Goal: Transaction & Acquisition: Obtain resource

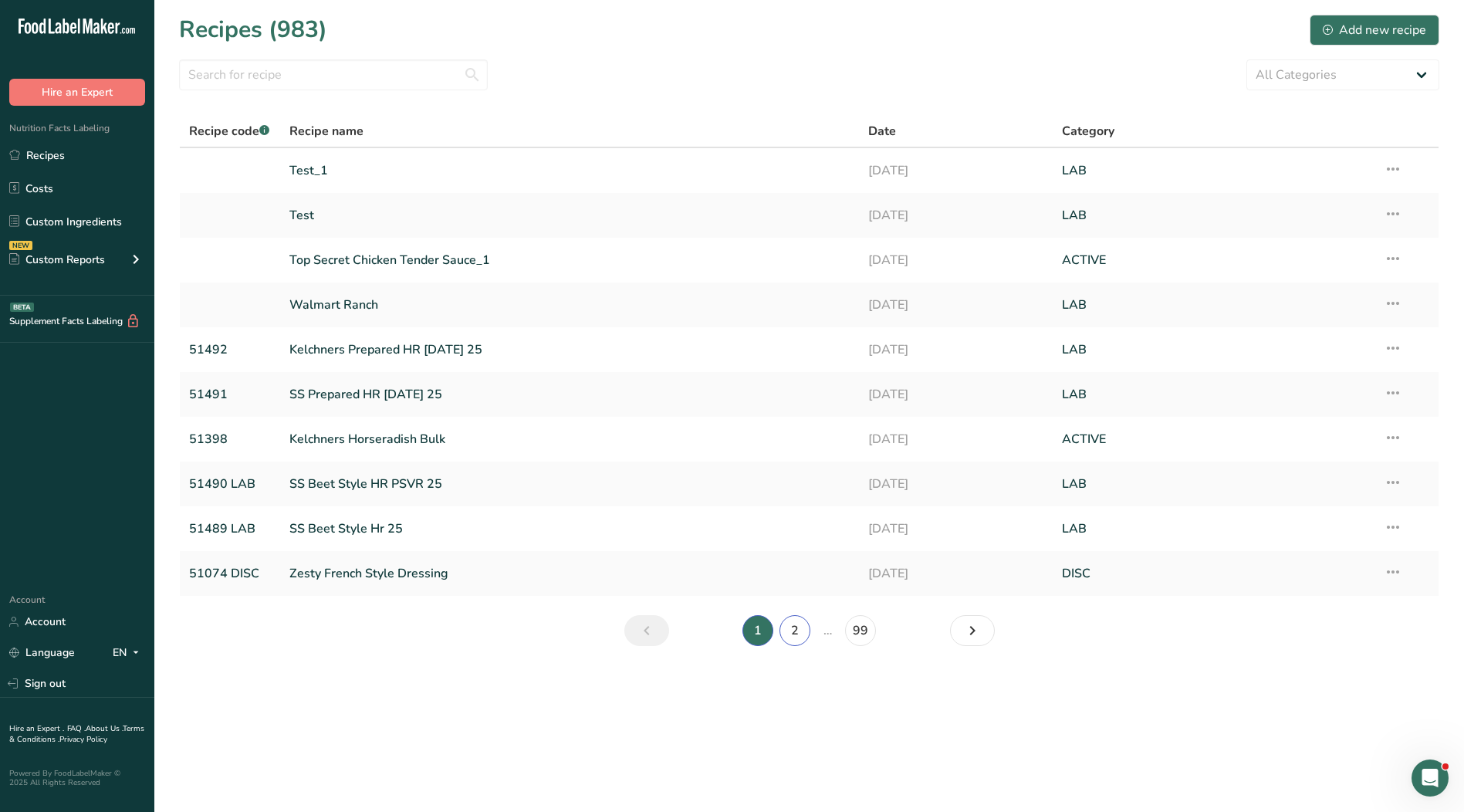
click at [796, 628] on link "2" at bounding box center [794, 630] width 31 height 31
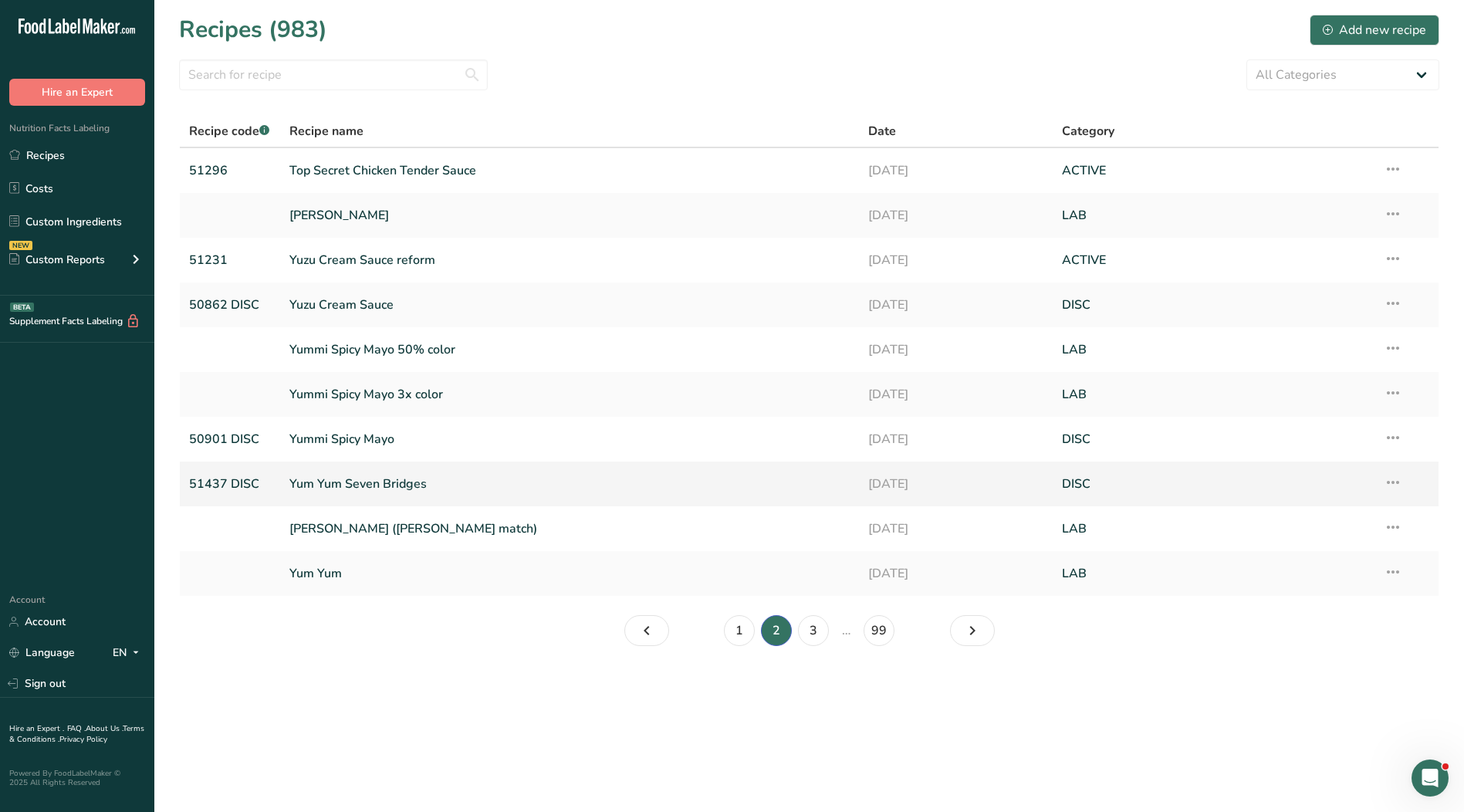
click at [394, 481] on link "Yum Yum Seven Bridges" at bounding box center [570, 484] width 561 height 32
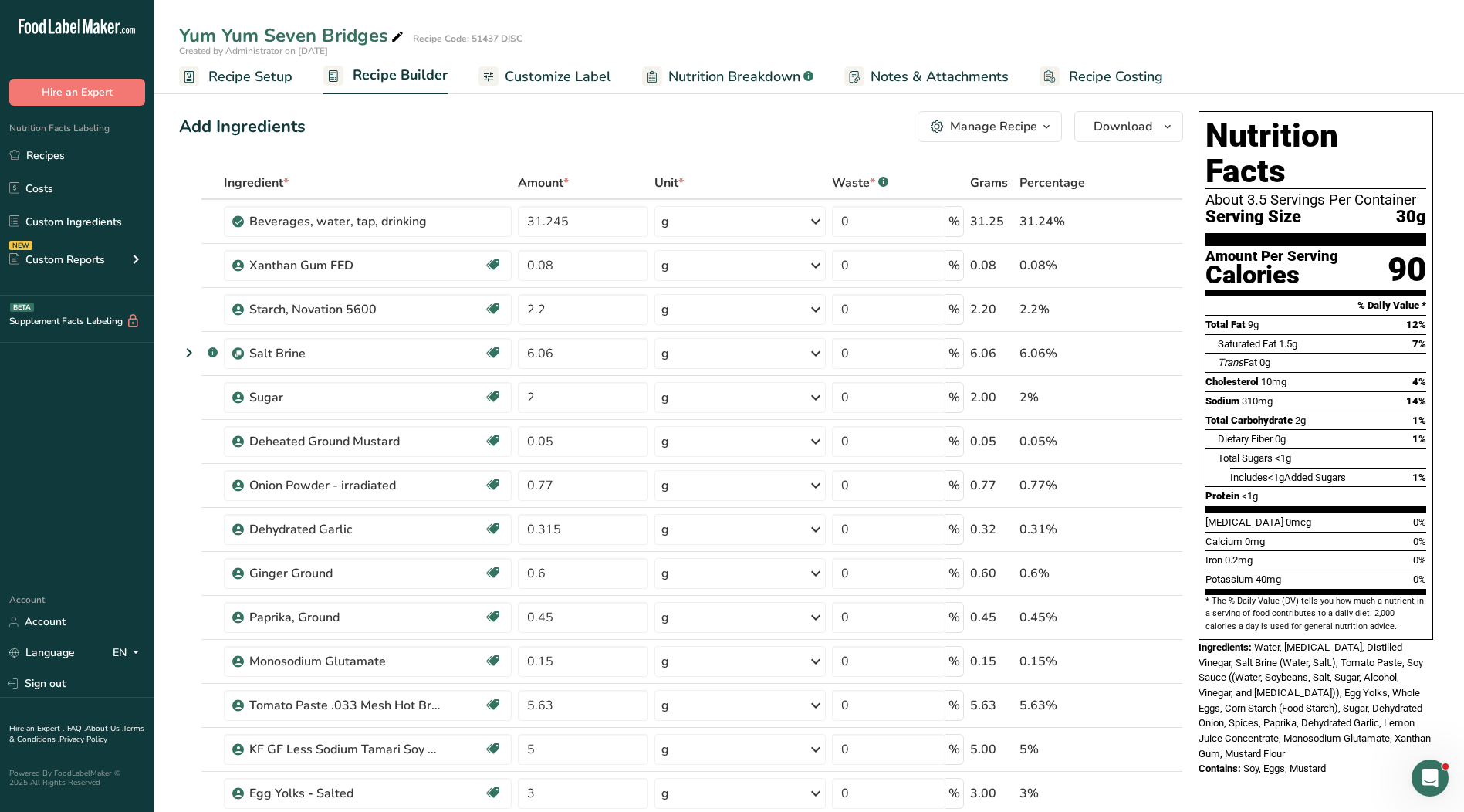
click at [262, 83] on span "Recipe Setup" at bounding box center [250, 76] width 84 height 21
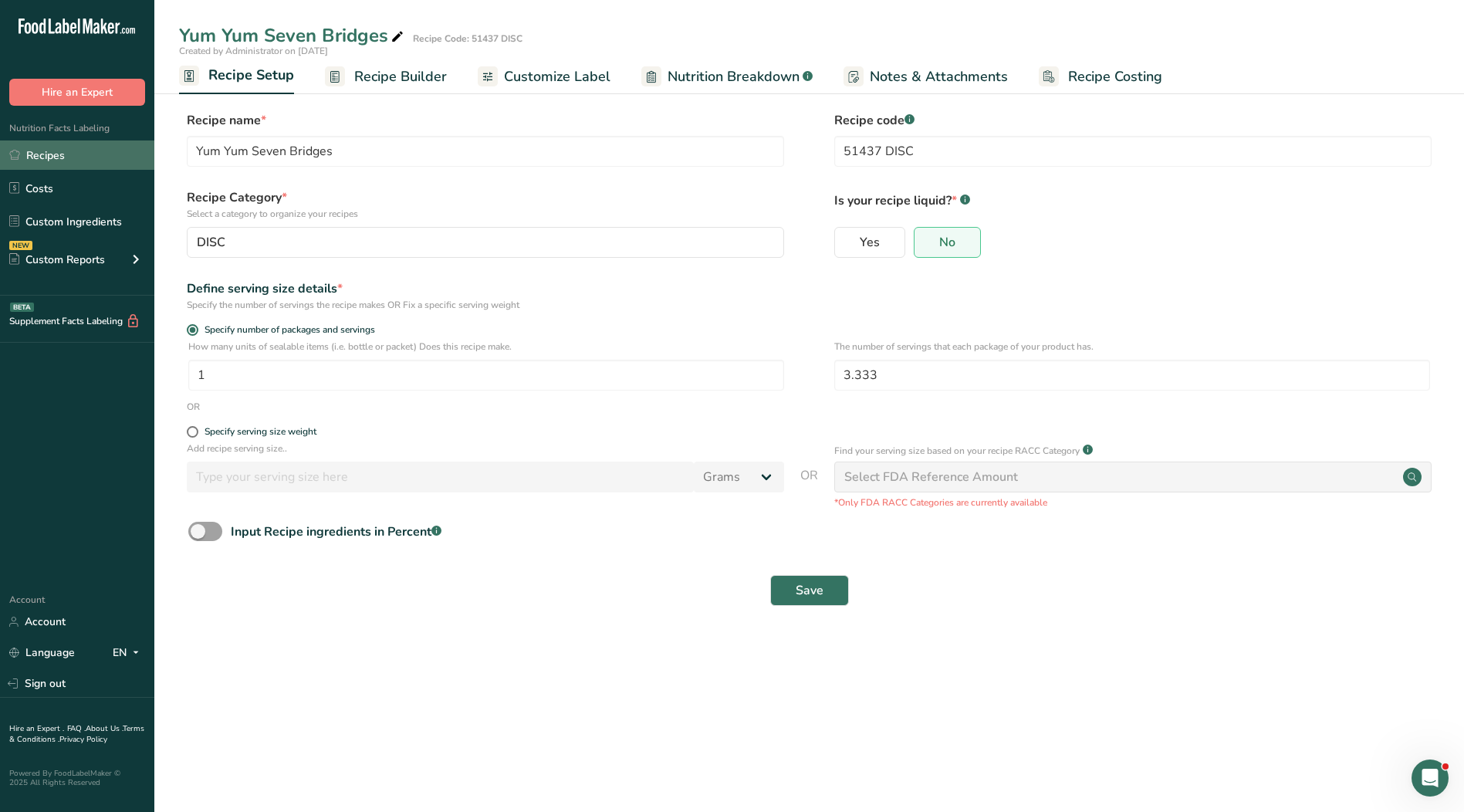
click at [70, 159] on link "Recipes" at bounding box center [77, 155] width 154 height 30
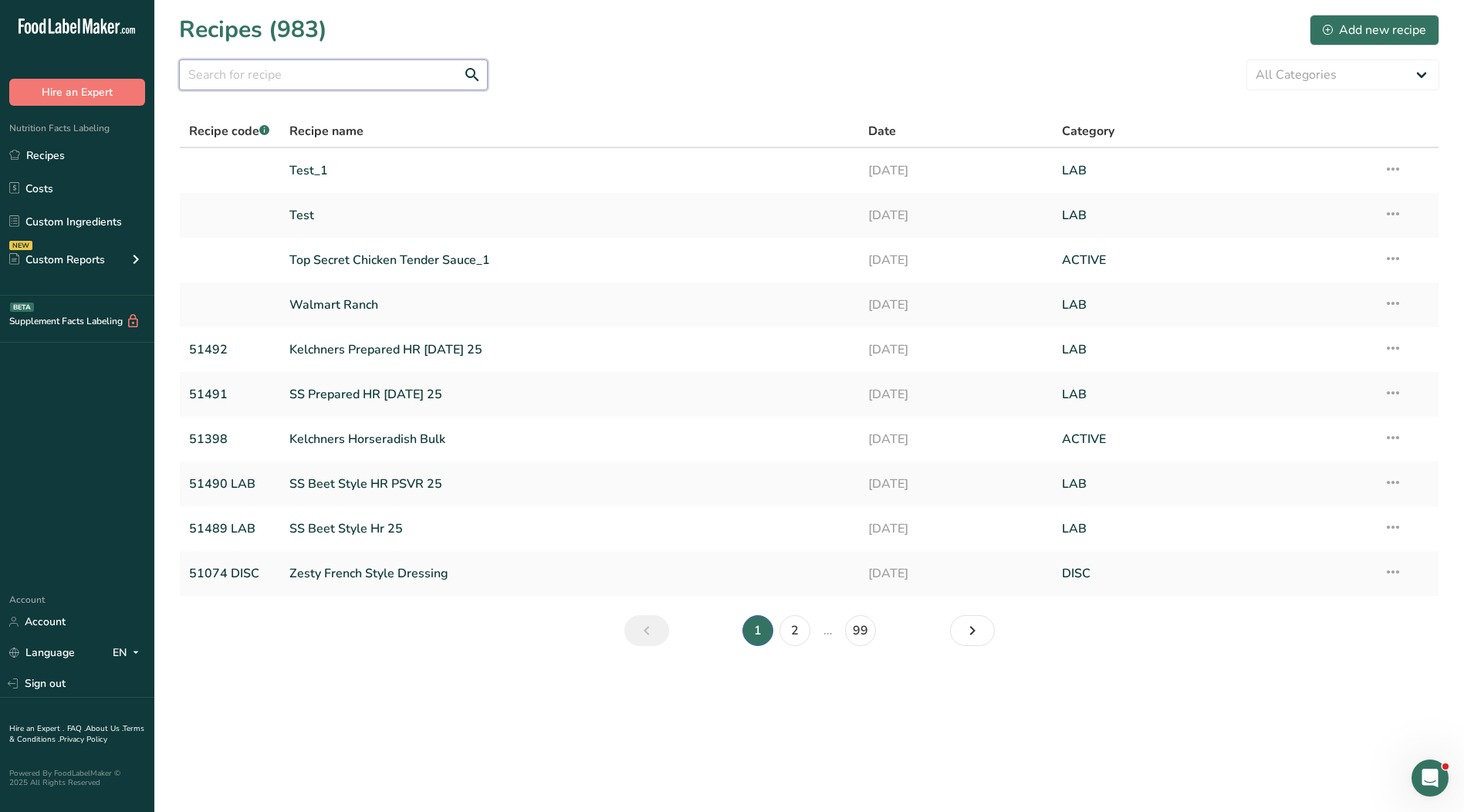
click at [304, 78] on input "text" at bounding box center [333, 74] width 309 height 31
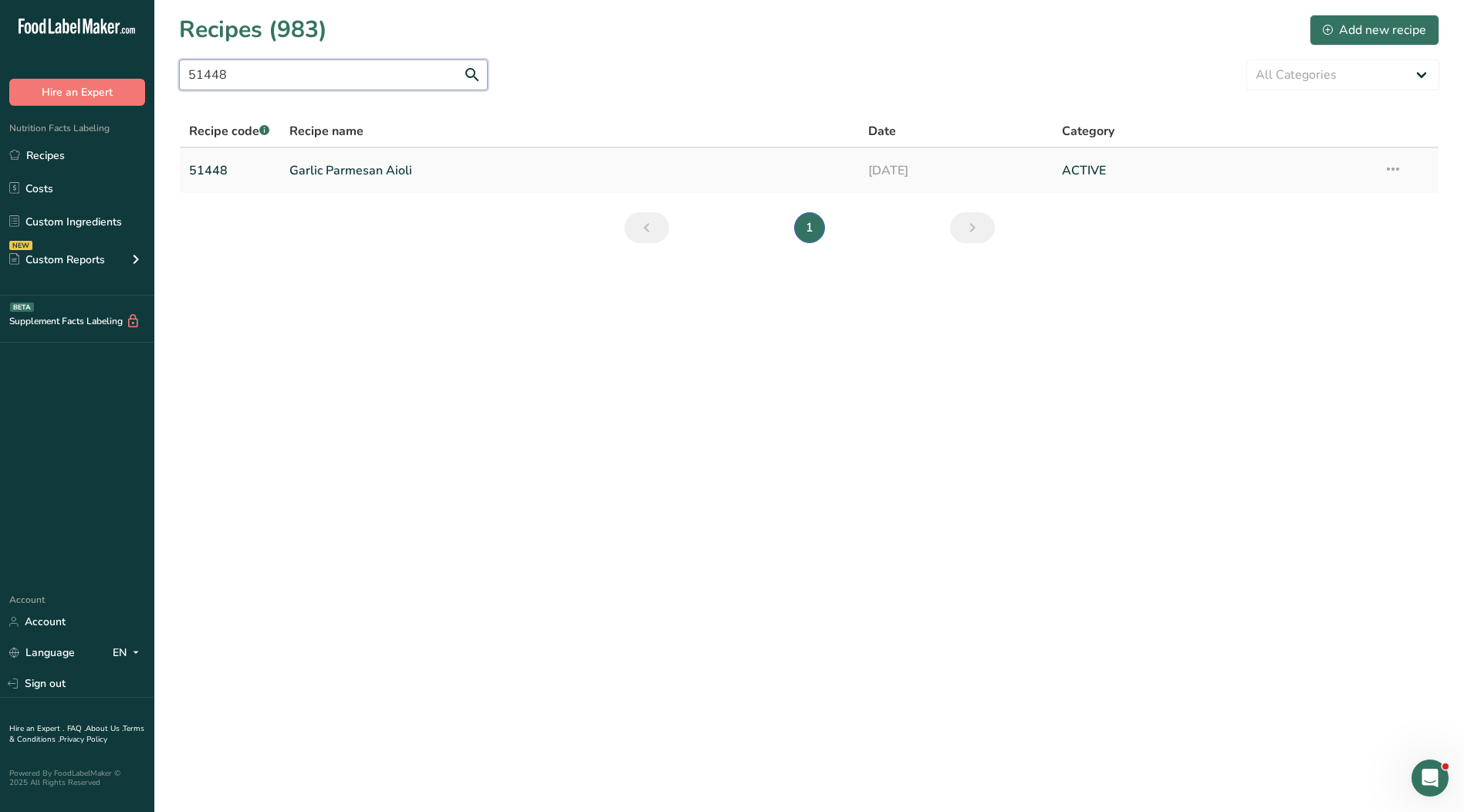
type input "51448"
click at [371, 172] on link "Garlic Parmesan Aioli" at bounding box center [570, 170] width 561 height 32
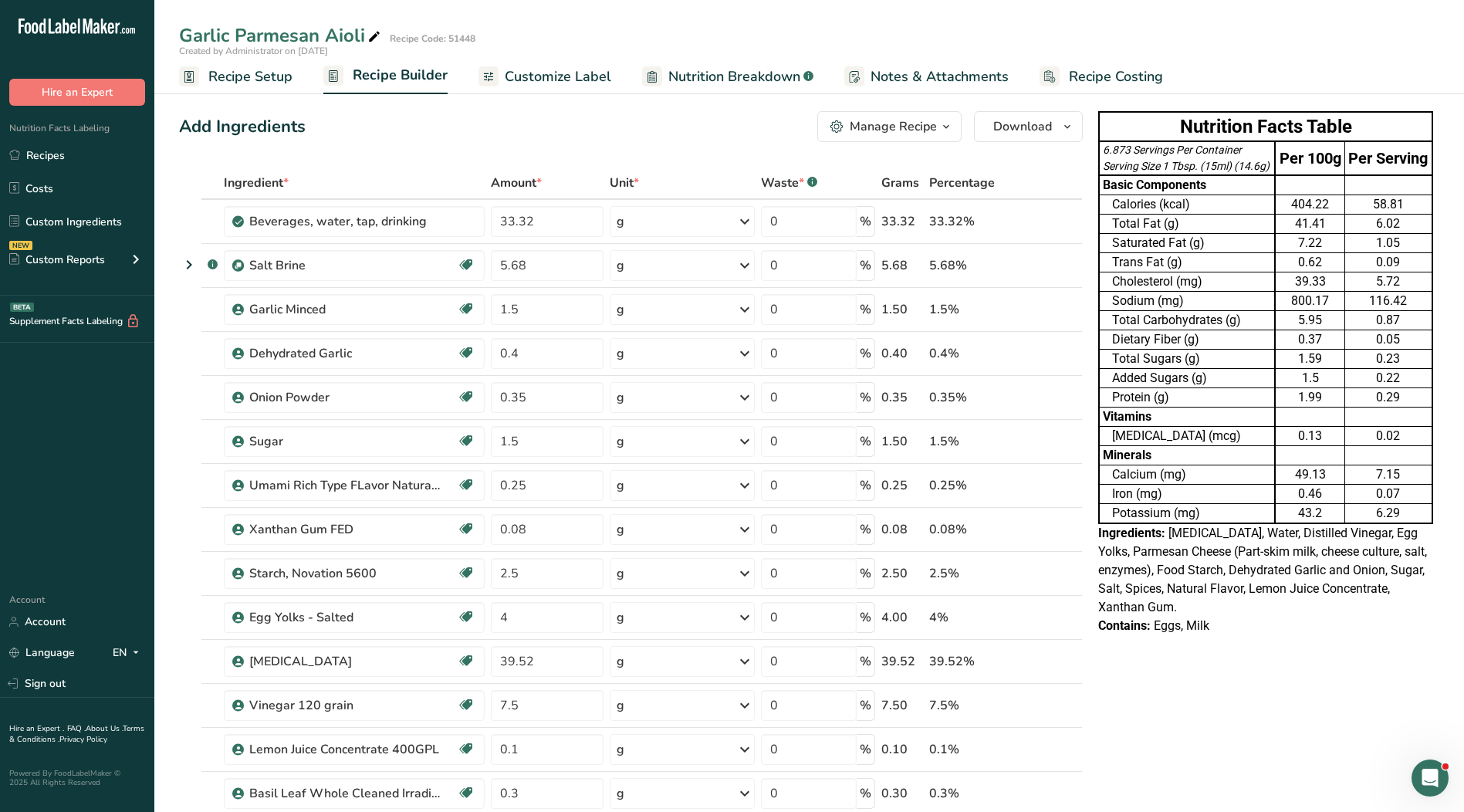
click at [266, 81] on span "Recipe Setup" at bounding box center [250, 76] width 84 height 21
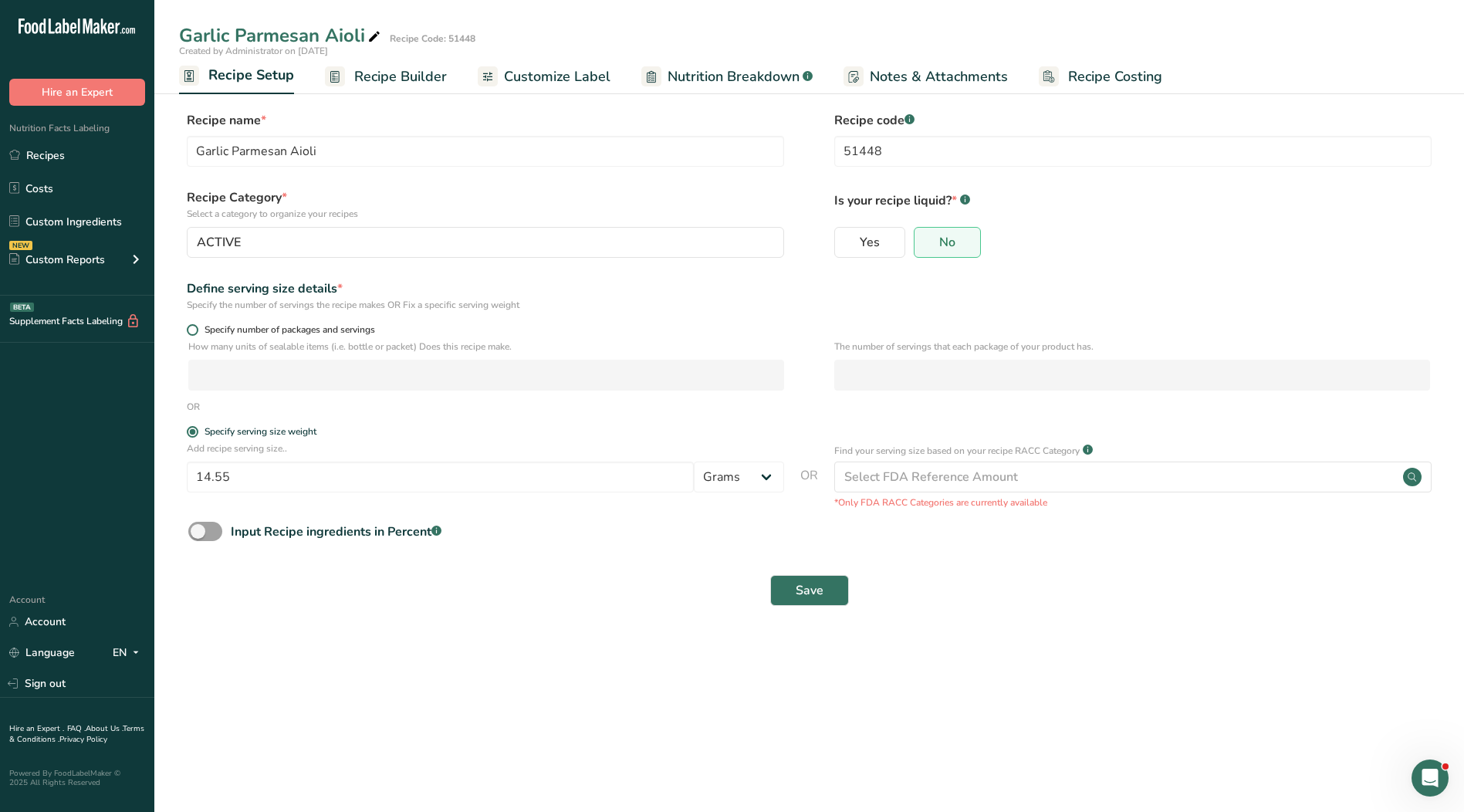
click at [195, 332] on span at bounding box center [192, 330] width 12 height 12
click at [195, 332] on input "Specify number of packages and servings" at bounding box center [191, 330] width 10 height 10
radio input "true"
radio input "false"
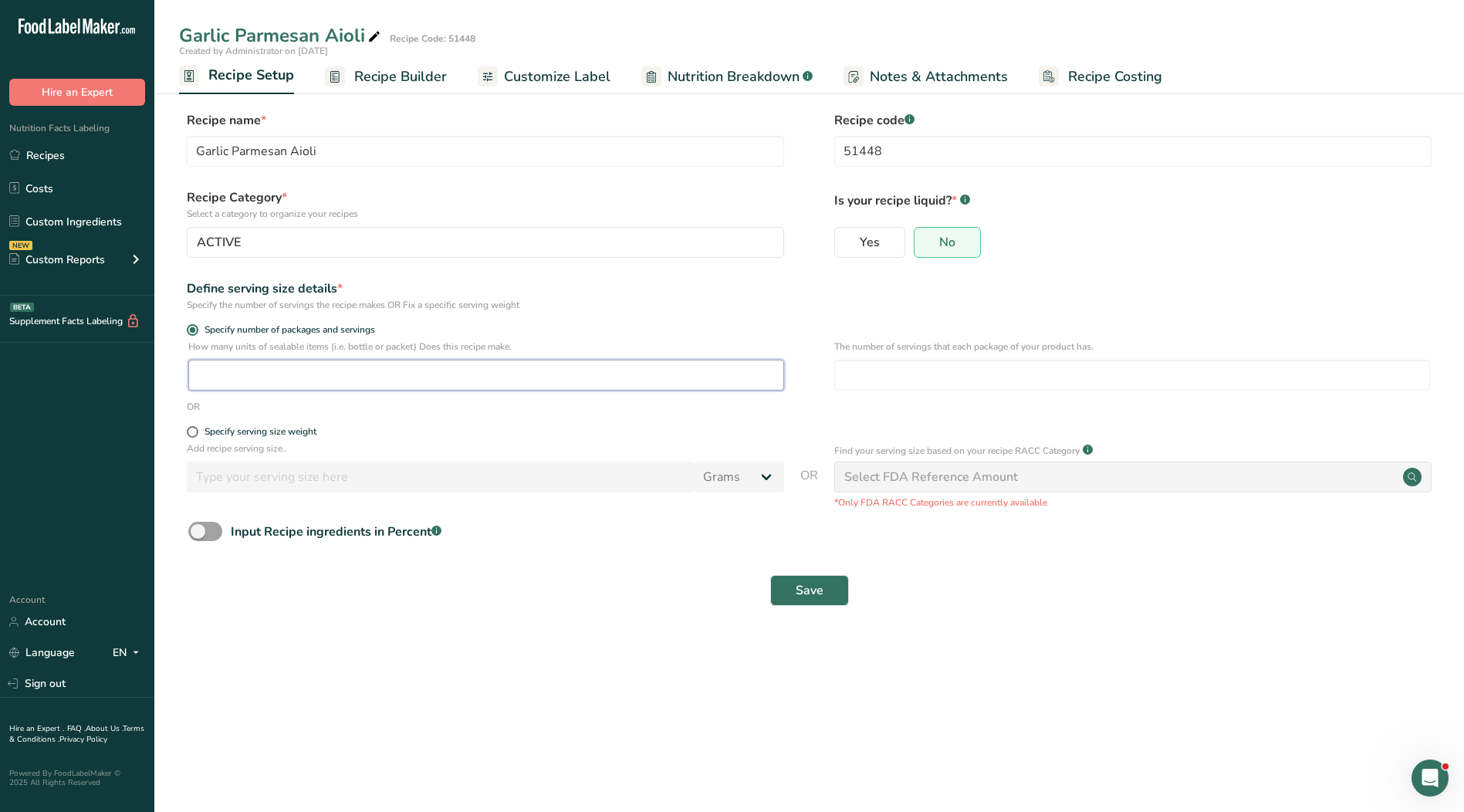
click at [235, 378] on input "number" at bounding box center [486, 375] width 596 height 31
type input "1"
drag, startPoint x: 872, startPoint y: 389, endPoint x: 874, endPoint y: 376, distance: 13.2
click at [873, 382] on input "number" at bounding box center [1132, 375] width 596 height 31
type input "6.873"
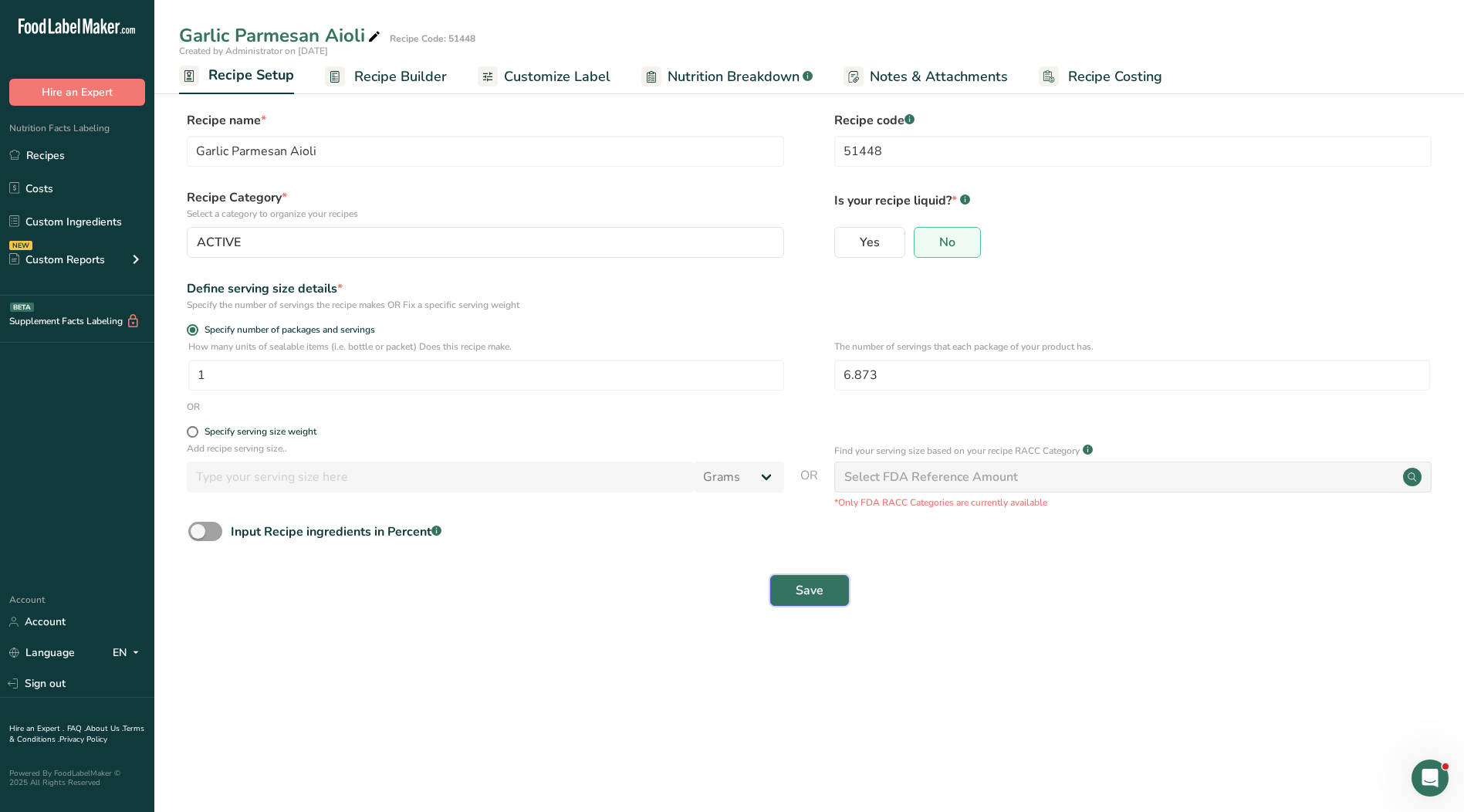
click at [791, 586] on button "Save" at bounding box center [809, 590] width 78 height 31
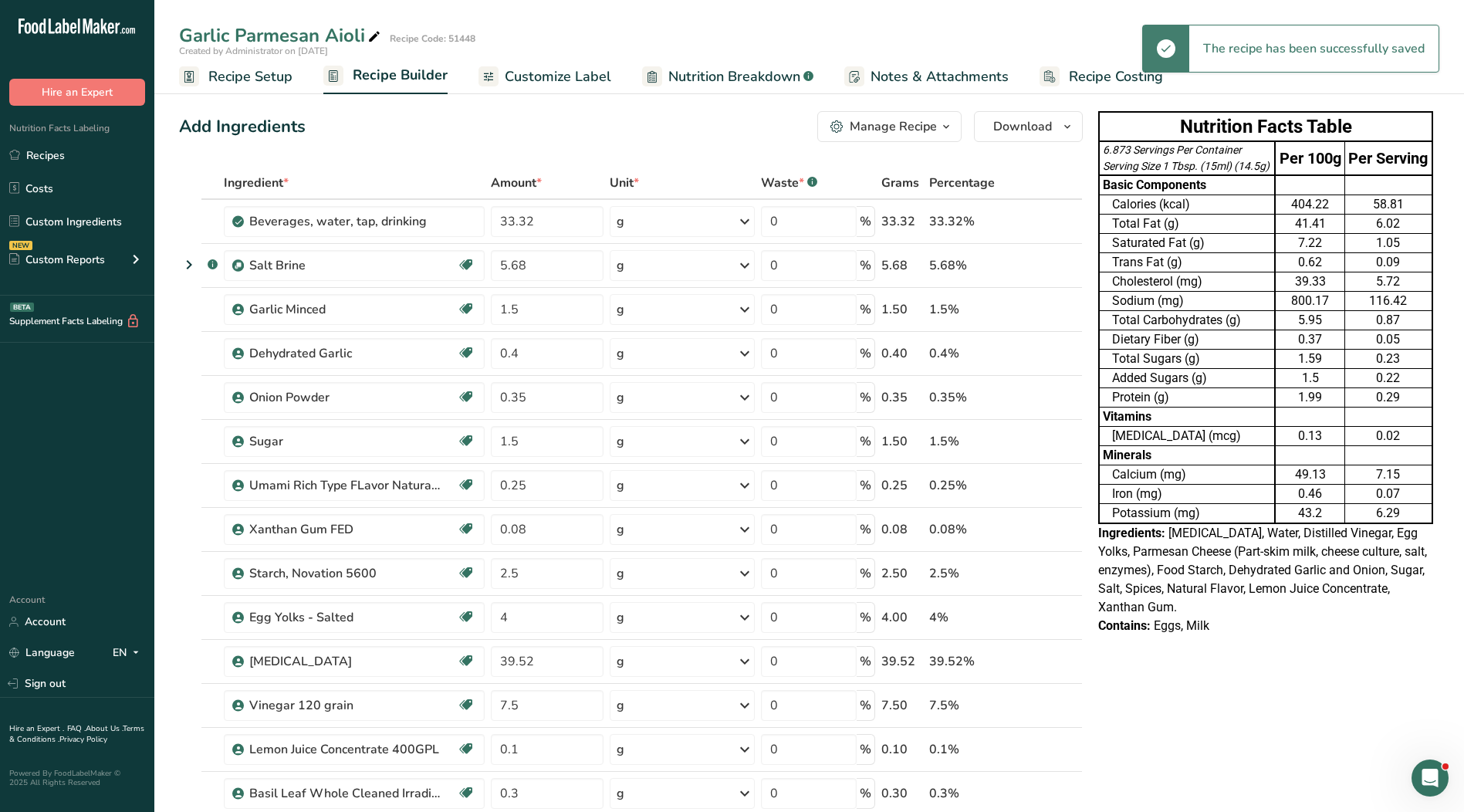
click at [574, 78] on span "Customize Label" at bounding box center [558, 76] width 106 height 21
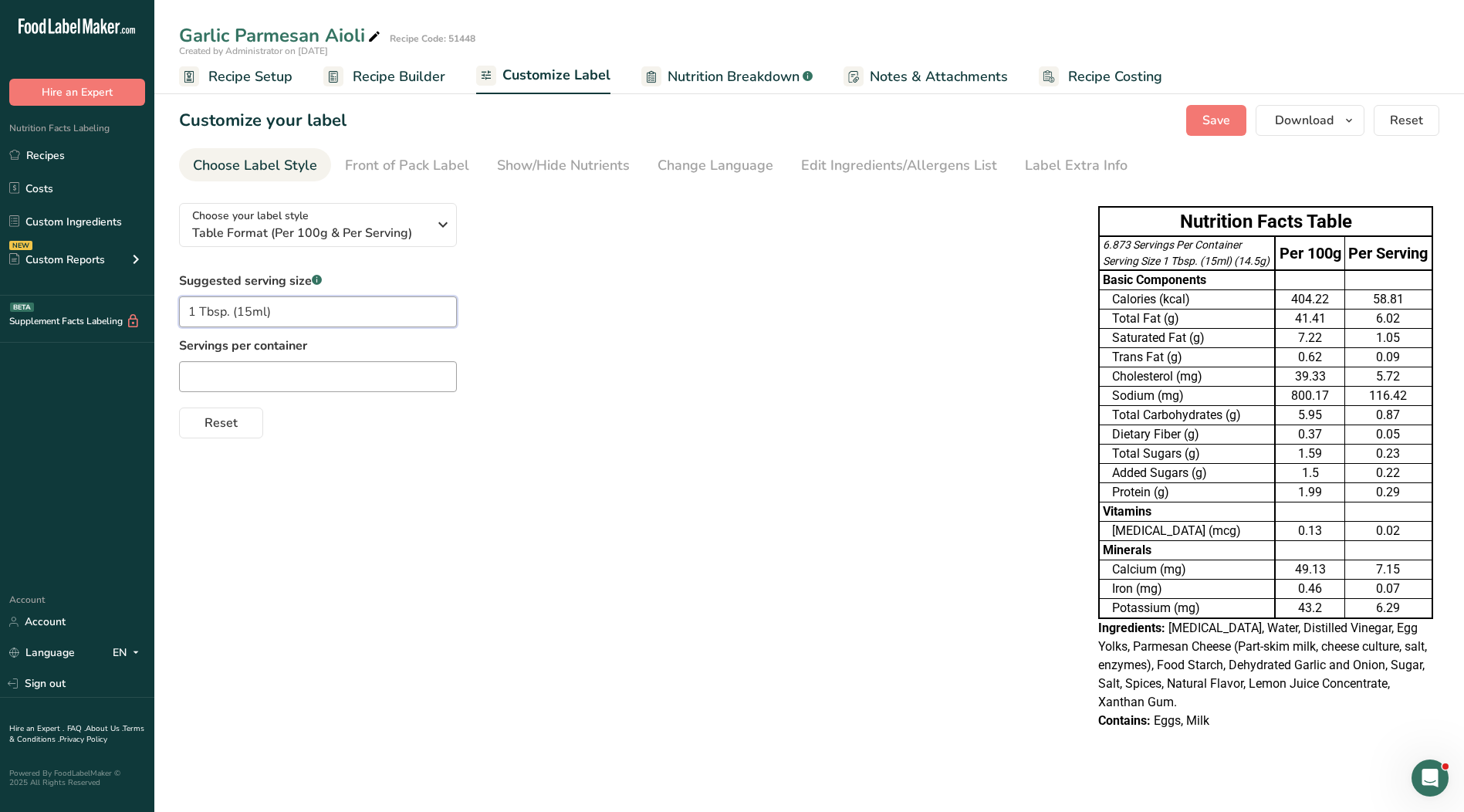
drag, startPoint x: 299, startPoint y: 303, endPoint x: 123, endPoint y: 311, distance: 176.2
click at [123, 311] on div ".a-20{fill:#fff;} Hire an Expert Nutrition Facts Labeling Recipes Costs Custom …" at bounding box center [732, 406] width 1464 height 812
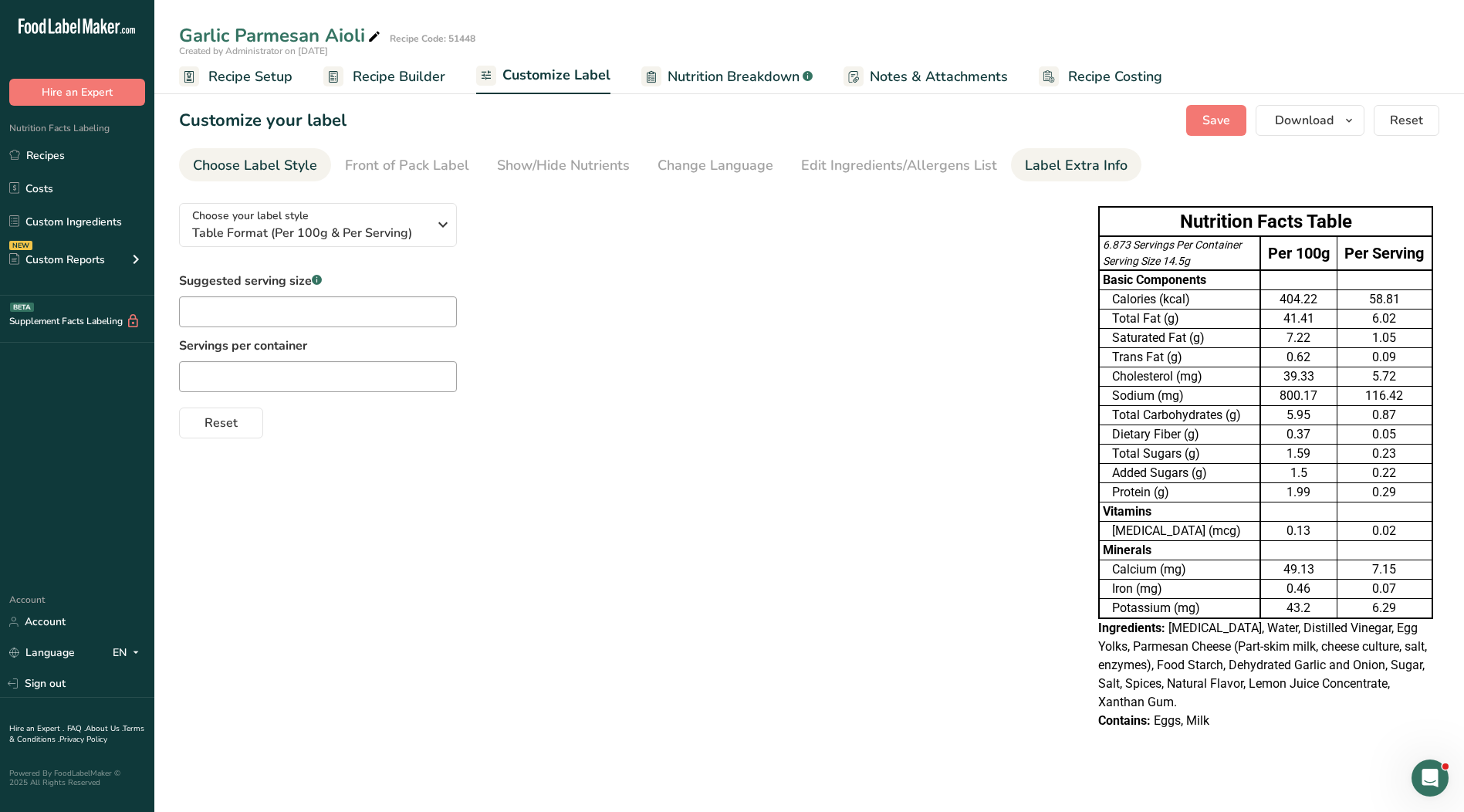
click at [1073, 163] on div "Label Extra Info" at bounding box center [1076, 165] width 102 height 21
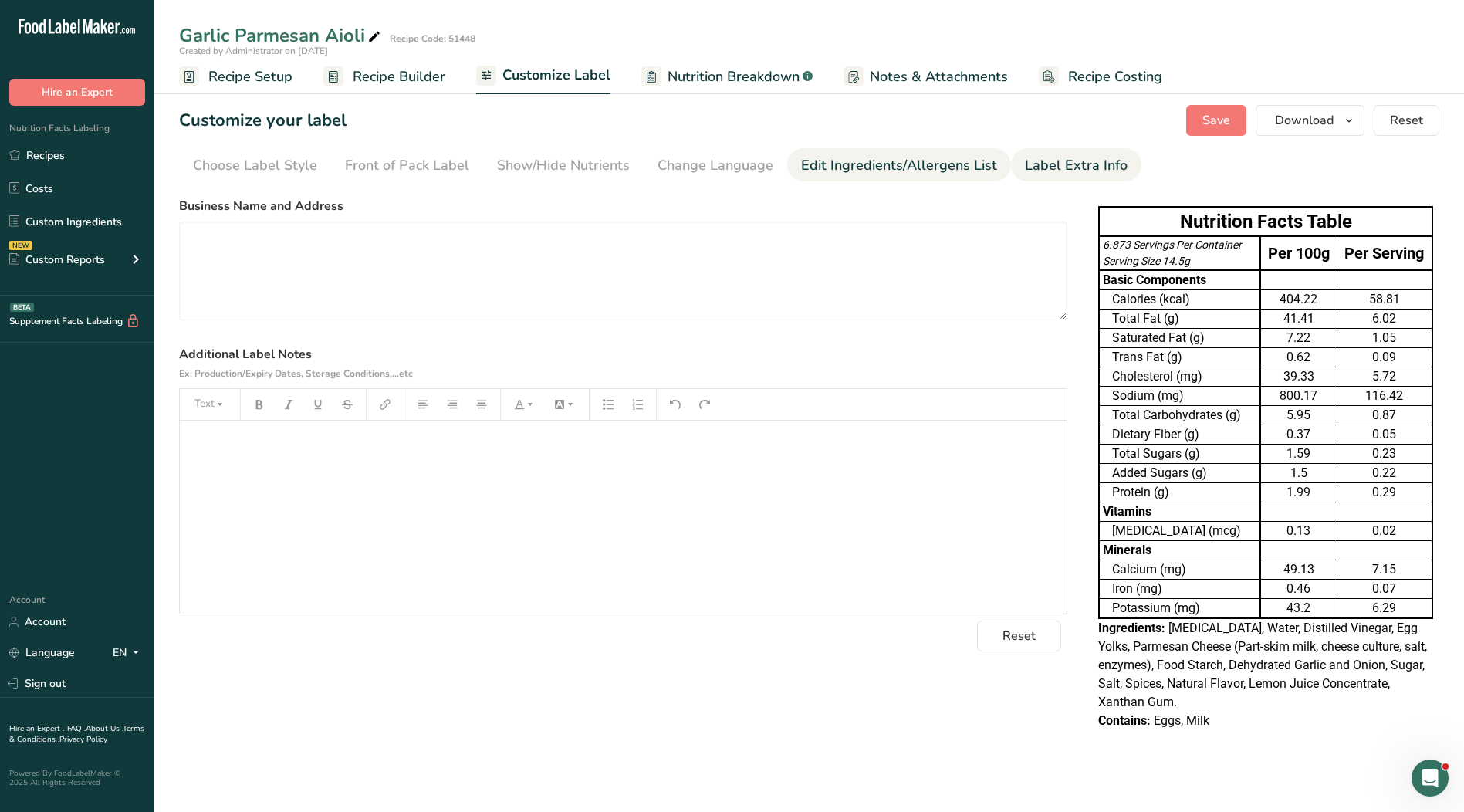
click at [968, 168] on div "Edit Ingredients/Allergens List" at bounding box center [900, 165] width 196 height 21
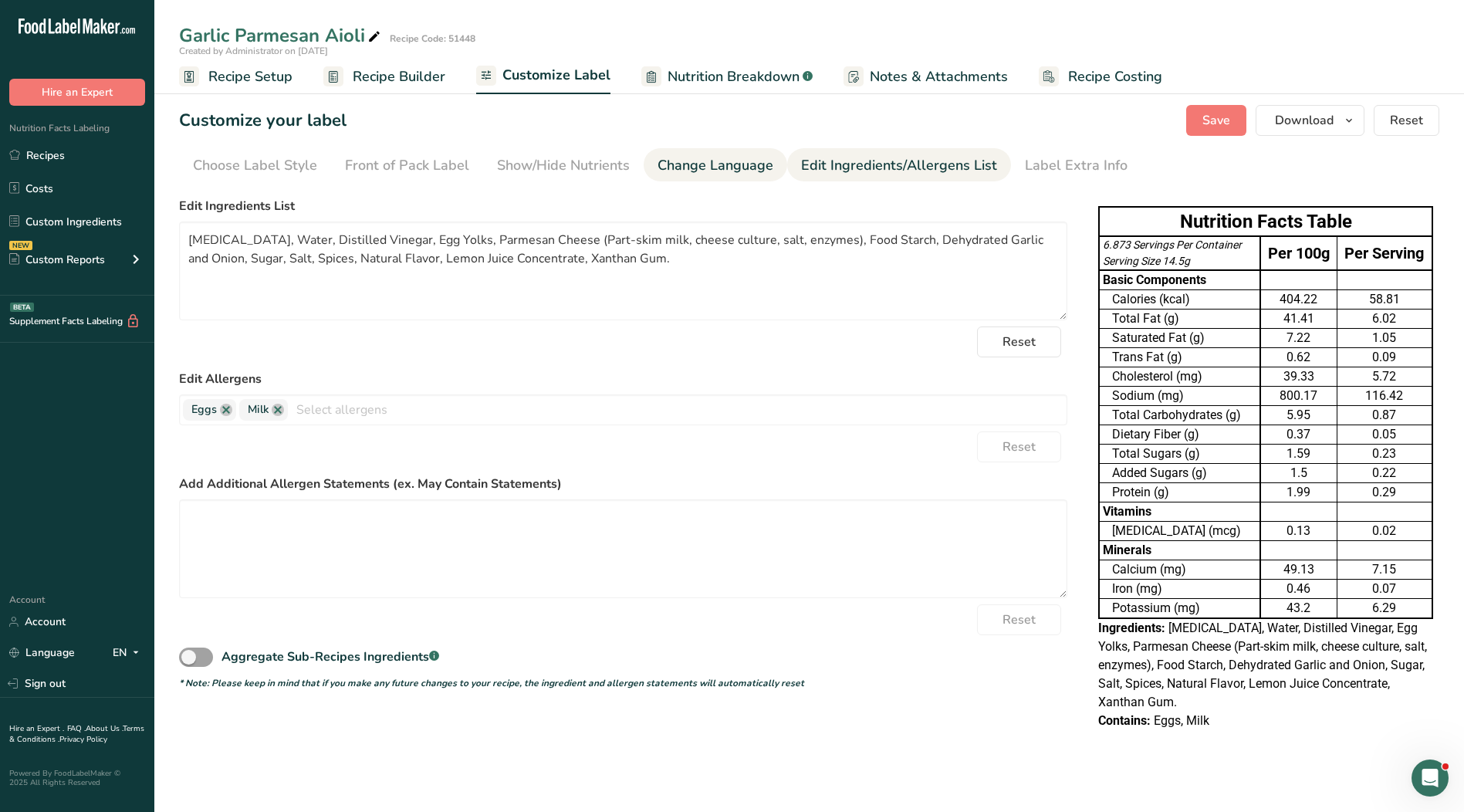
click at [777, 169] on li "Change Language" at bounding box center [715, 165] width 144 height 33
click at [706, 168] on div "Change Language" at bounding box center [715, 165] width 116 height 21
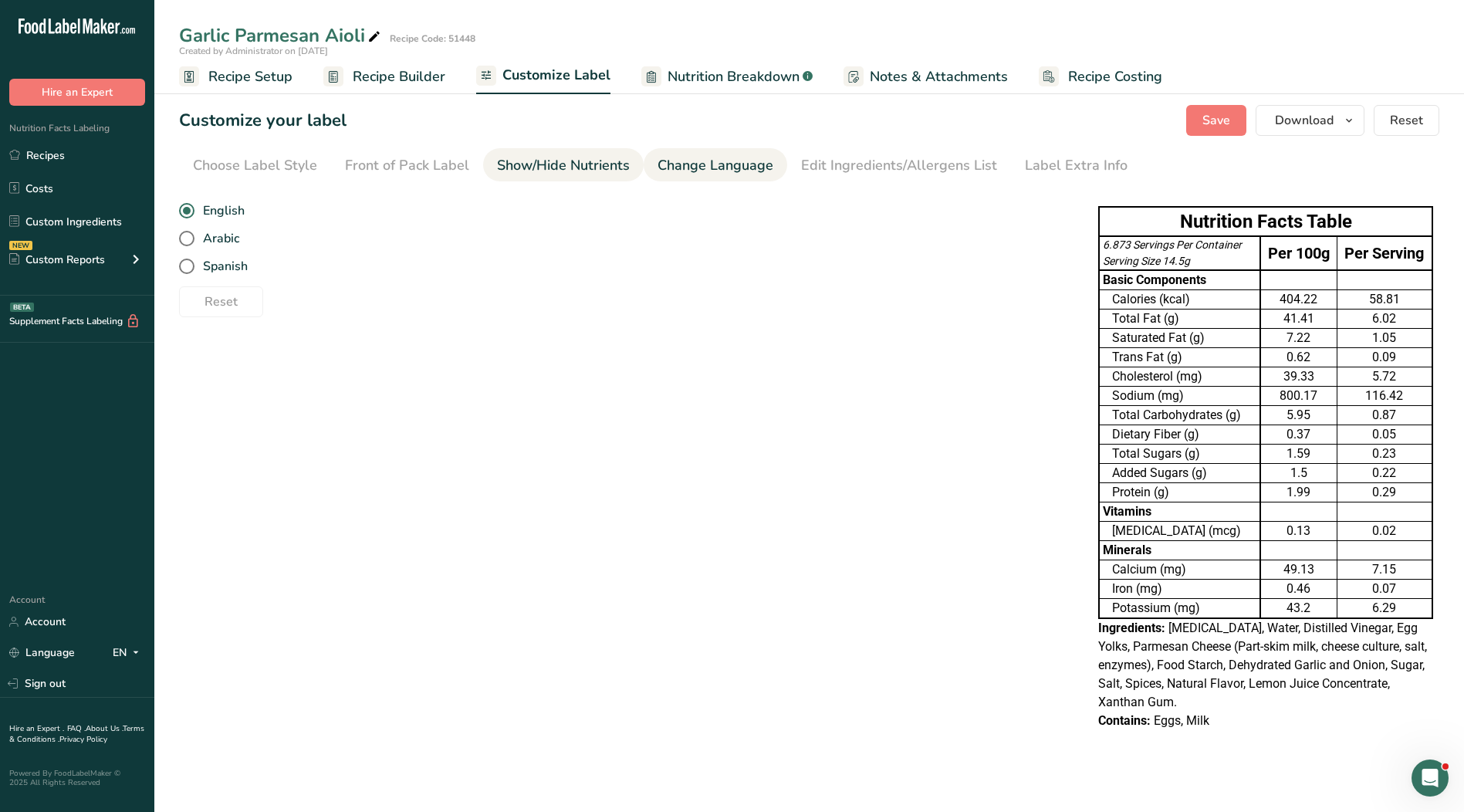
click at [591, 160] on div "Show/Hide Nutrients" at bounding box center [563, 165] width 133 height 21
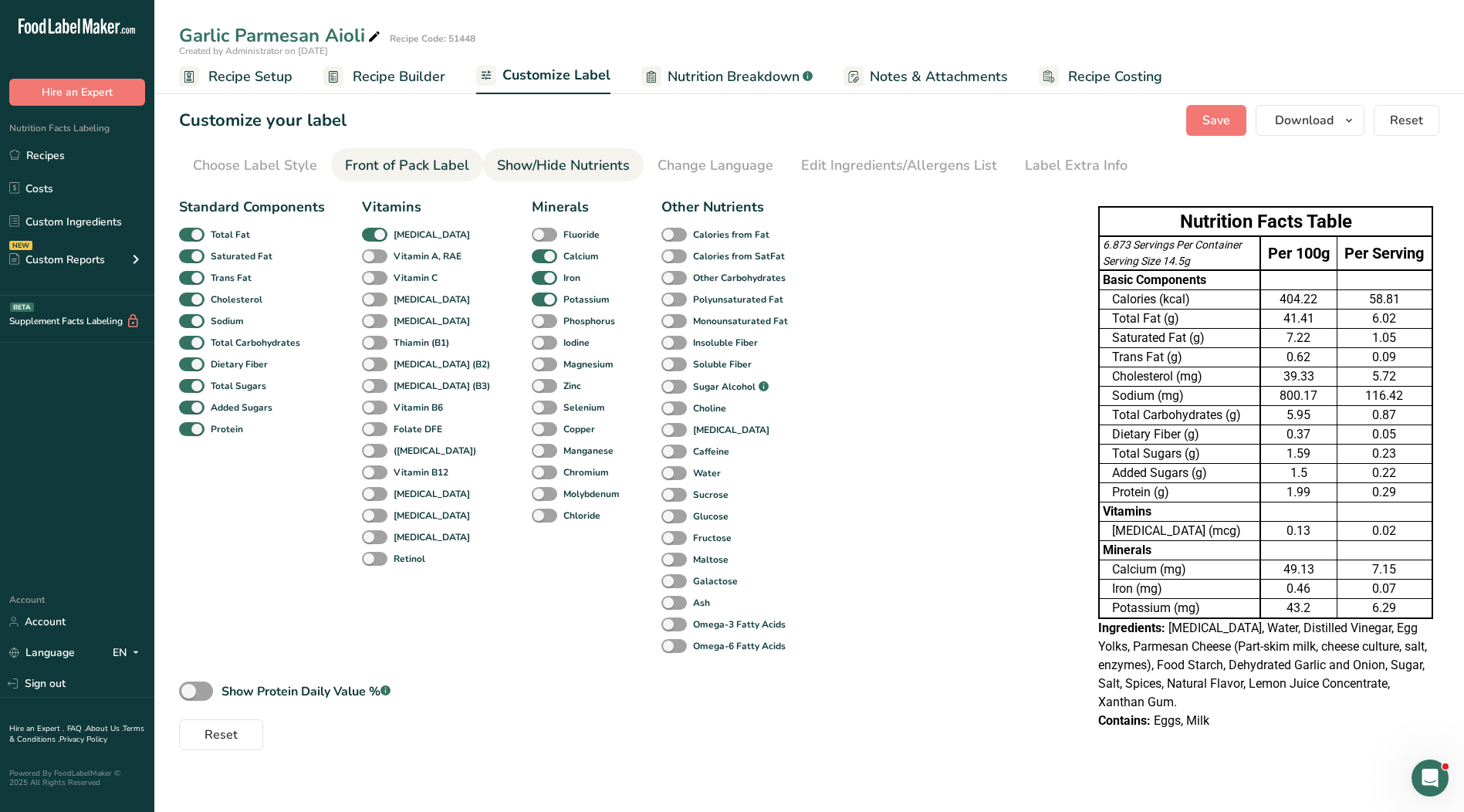
click at [380, 158] on div "Front of Pack Label" at bounding box center [407, 165] width 125 height 21
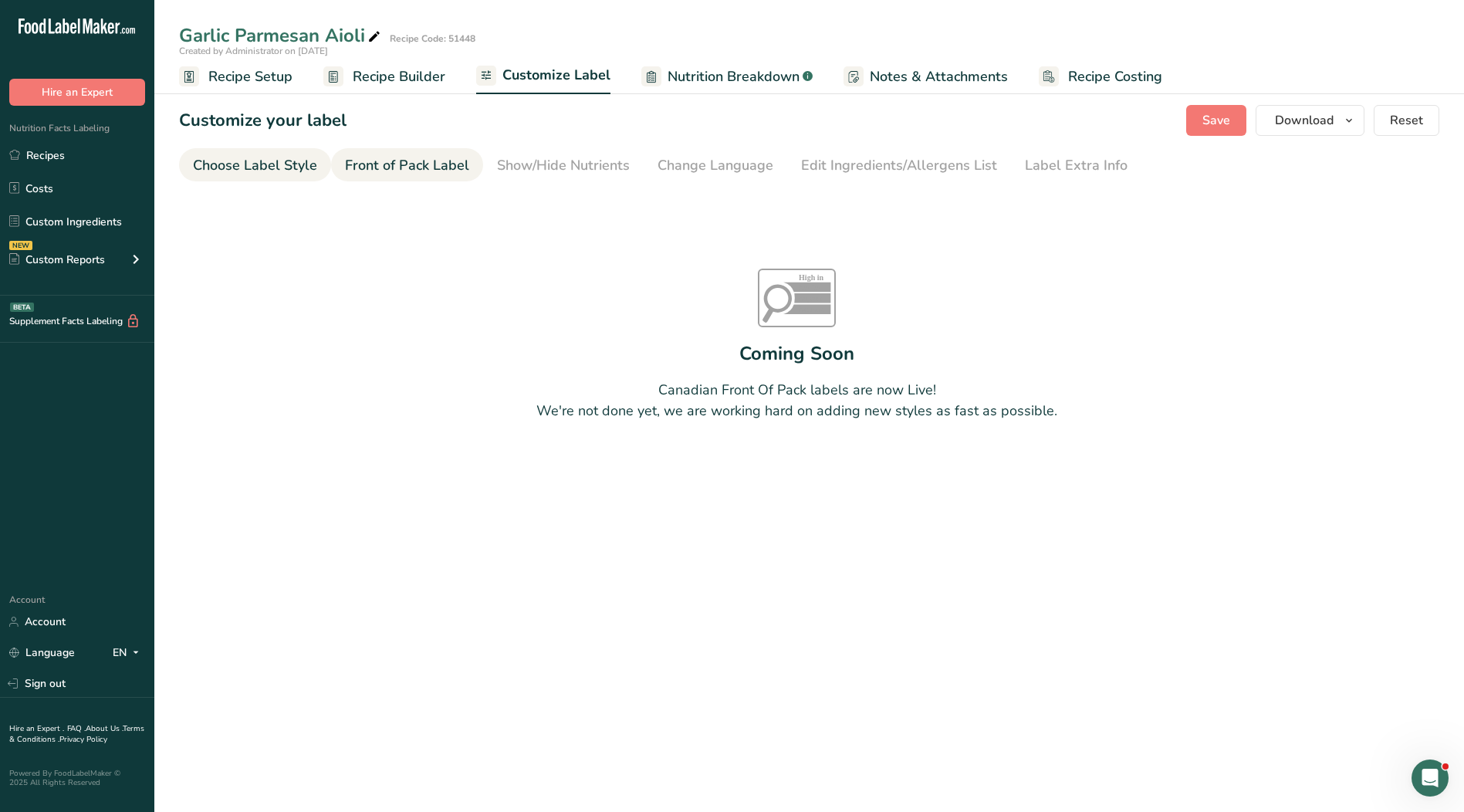
click at [275, 172] on div "Choose Label Style" at bounding box center [255, 165] width 125 height 21
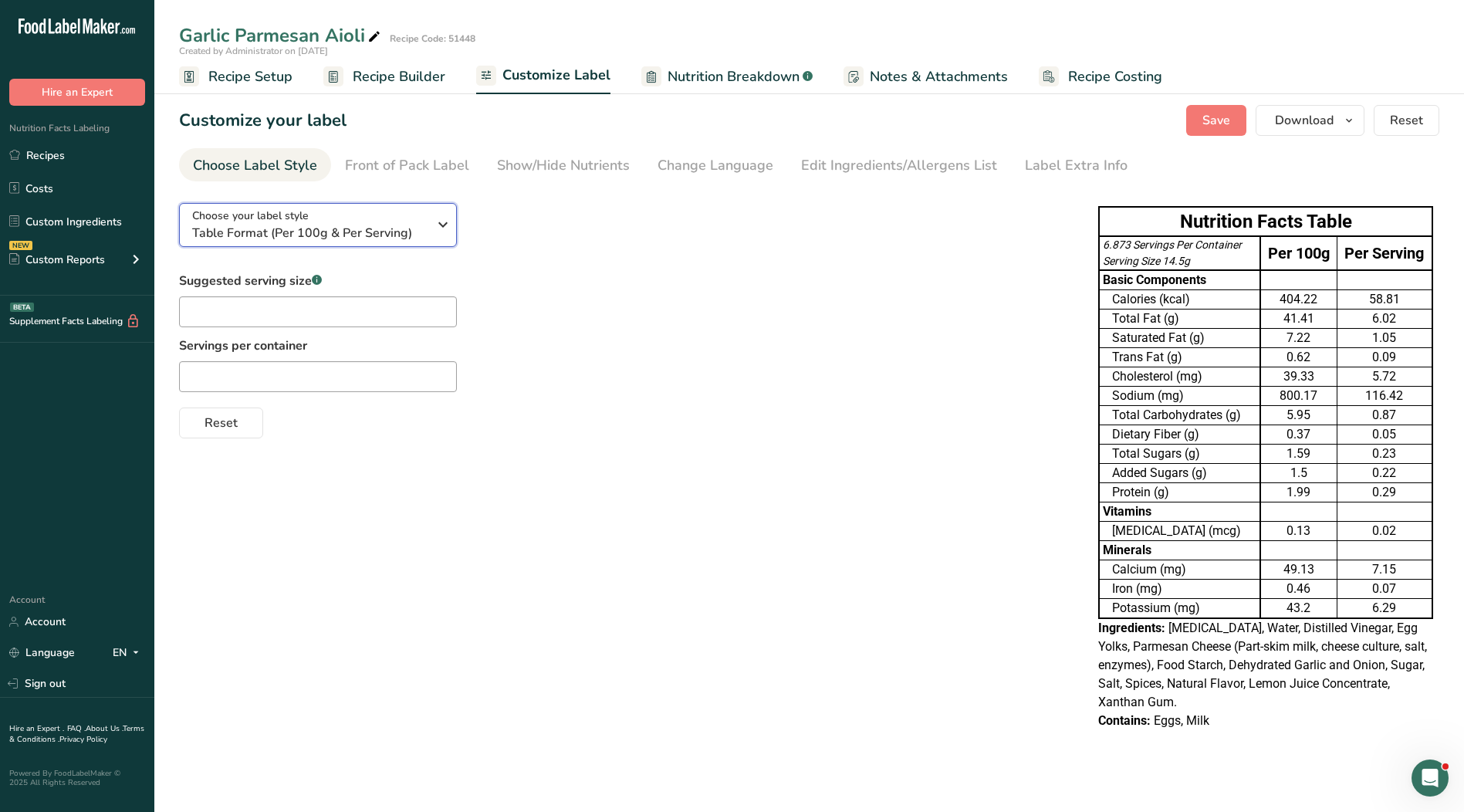
click at [283, 224] on span "Table Format (Per 100g & Per Serving)" at bounding box center [309, 233] width 235 height 18
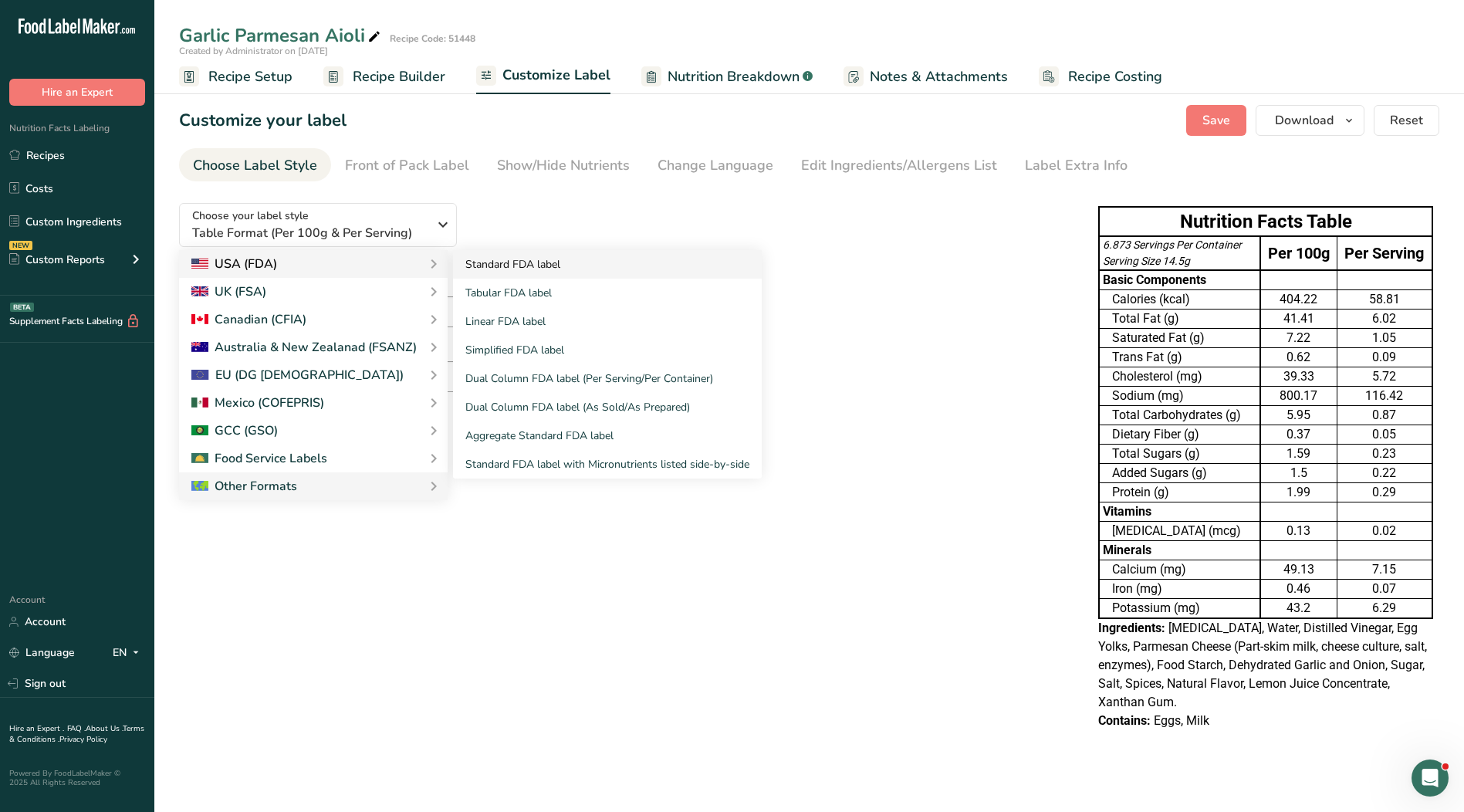
click at [496, 267] on link "Standard FDA label" at bounding box center [607, 264] width 309 height 29
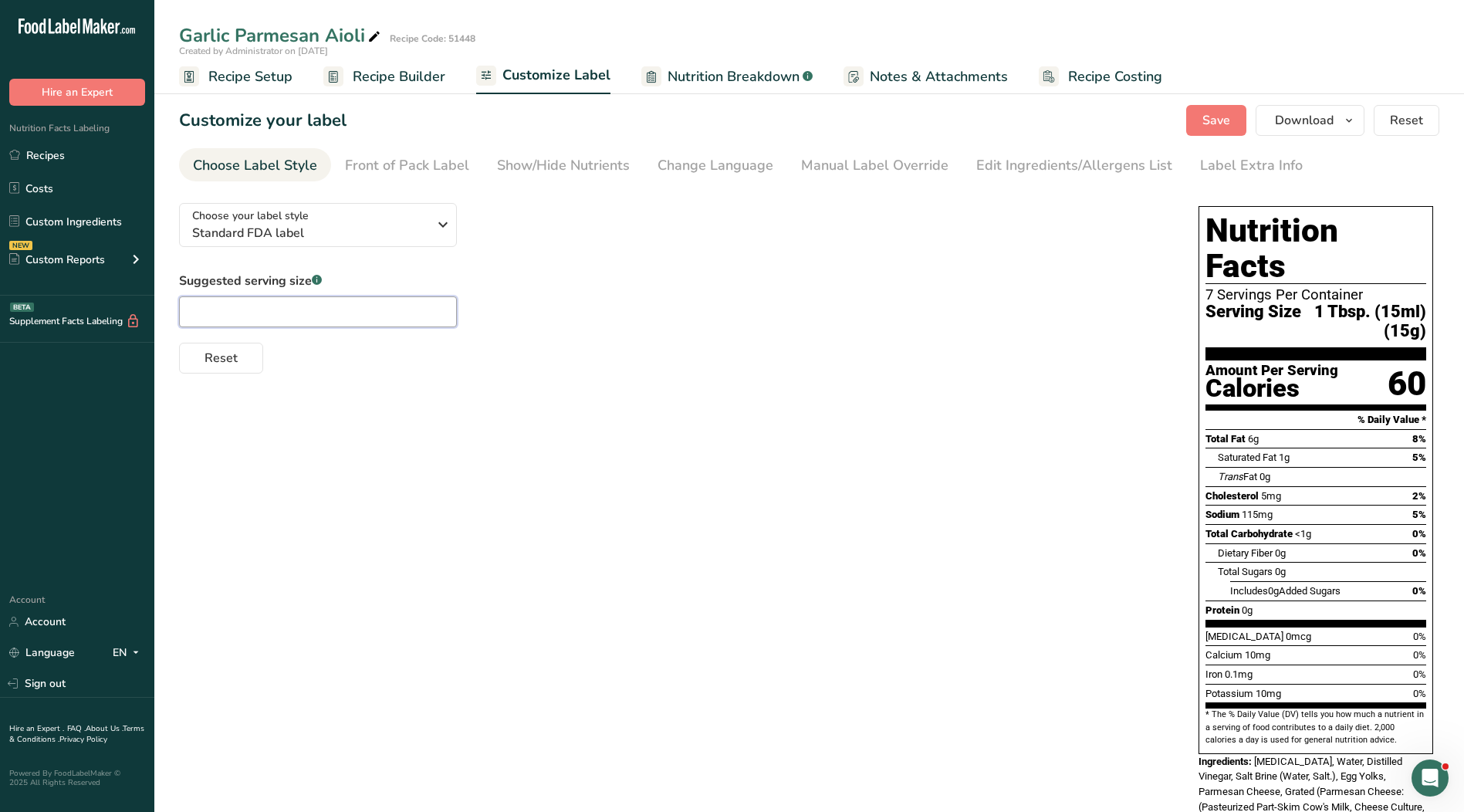
click at [272, 318] on input "text" at bounding box center [318, 311] width 278 height 31
click at [397, 81] on span "Recipe Builder" at bounding box center [399, 76] width 92 height 21
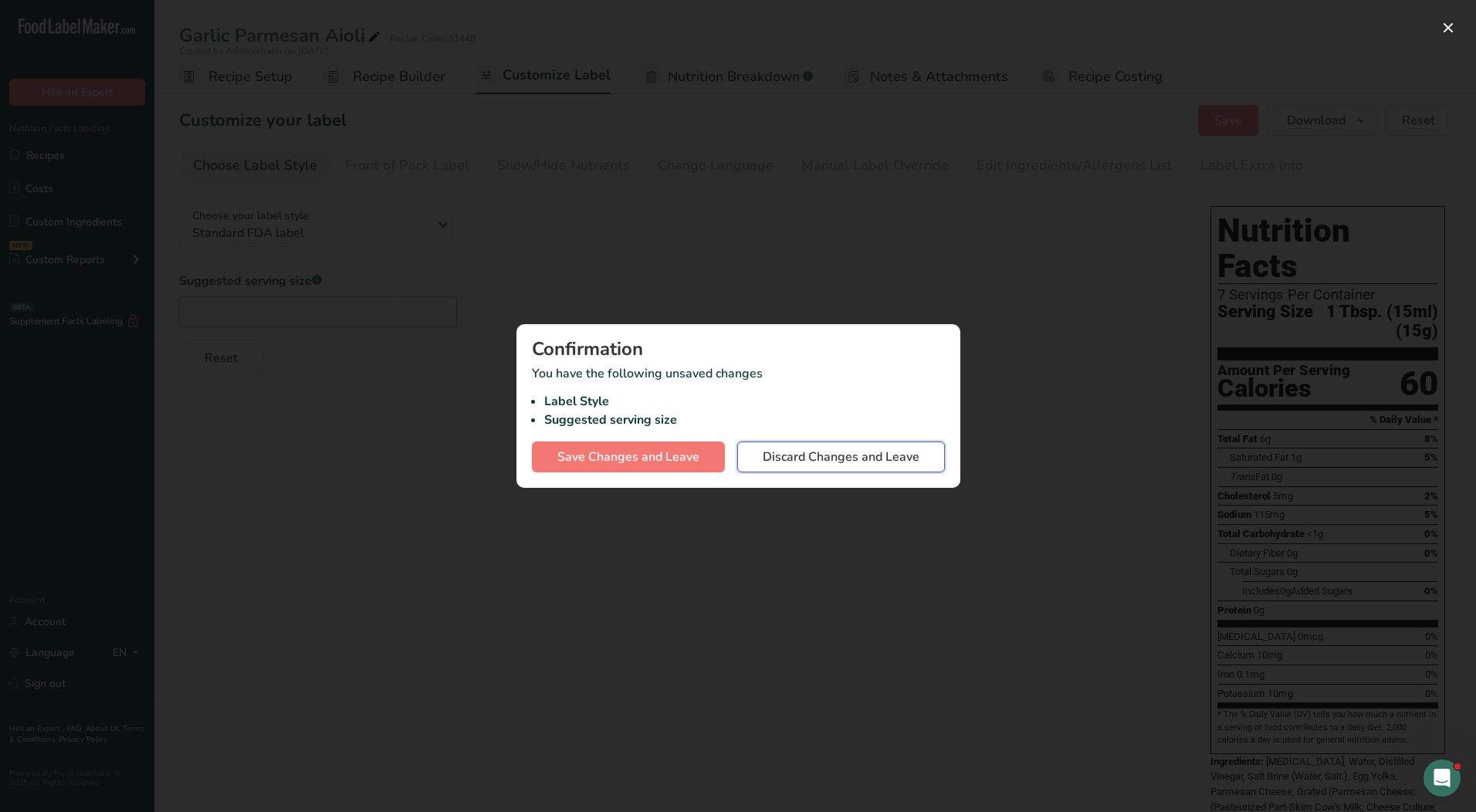
click at [858, 458] on span "Discard Changes and Leave" at bounding box center [841, 456] width 157 height 18
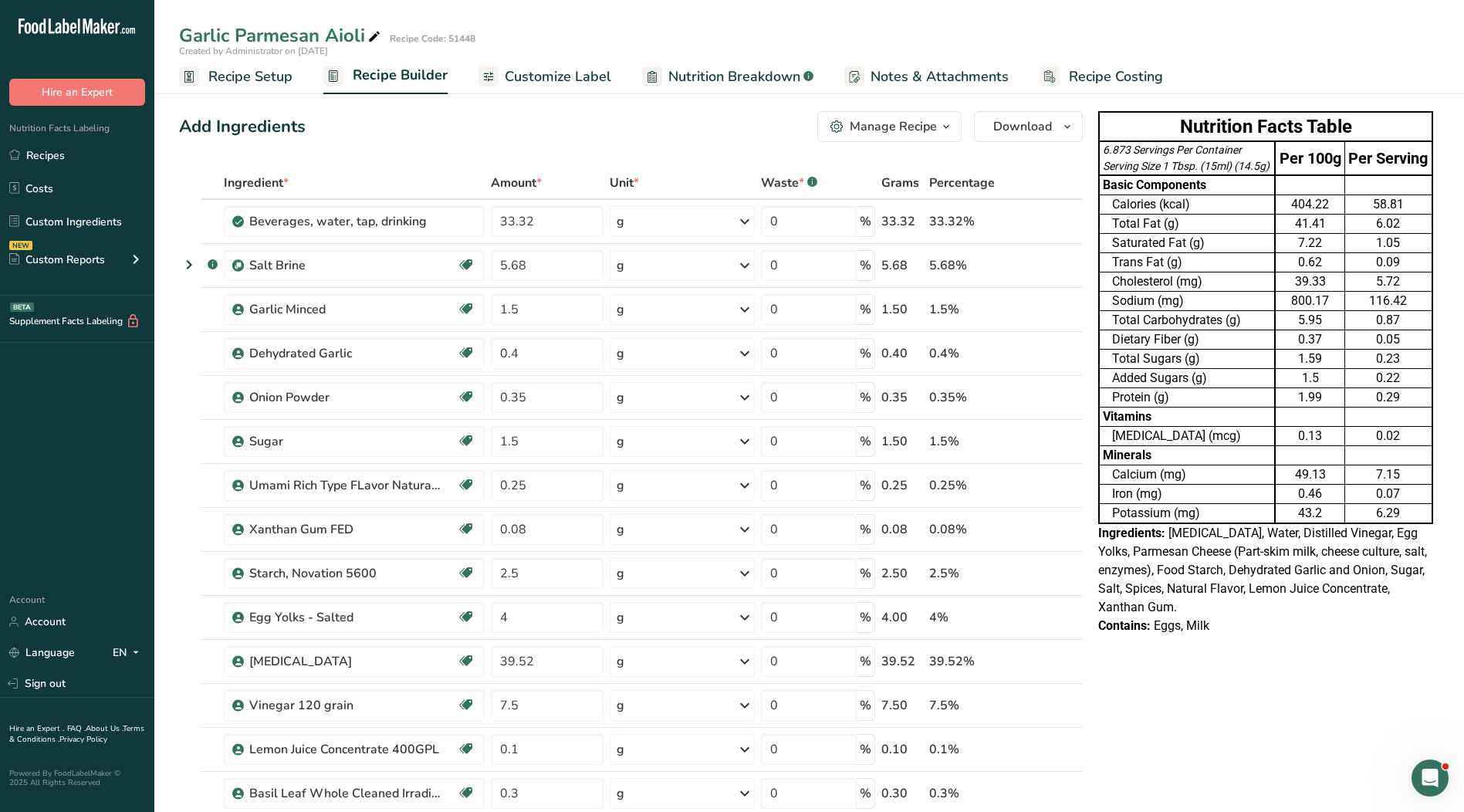
click at [270, 86] on span "Recipe Setup" at bounding box center [250, 76] width 84 height 21
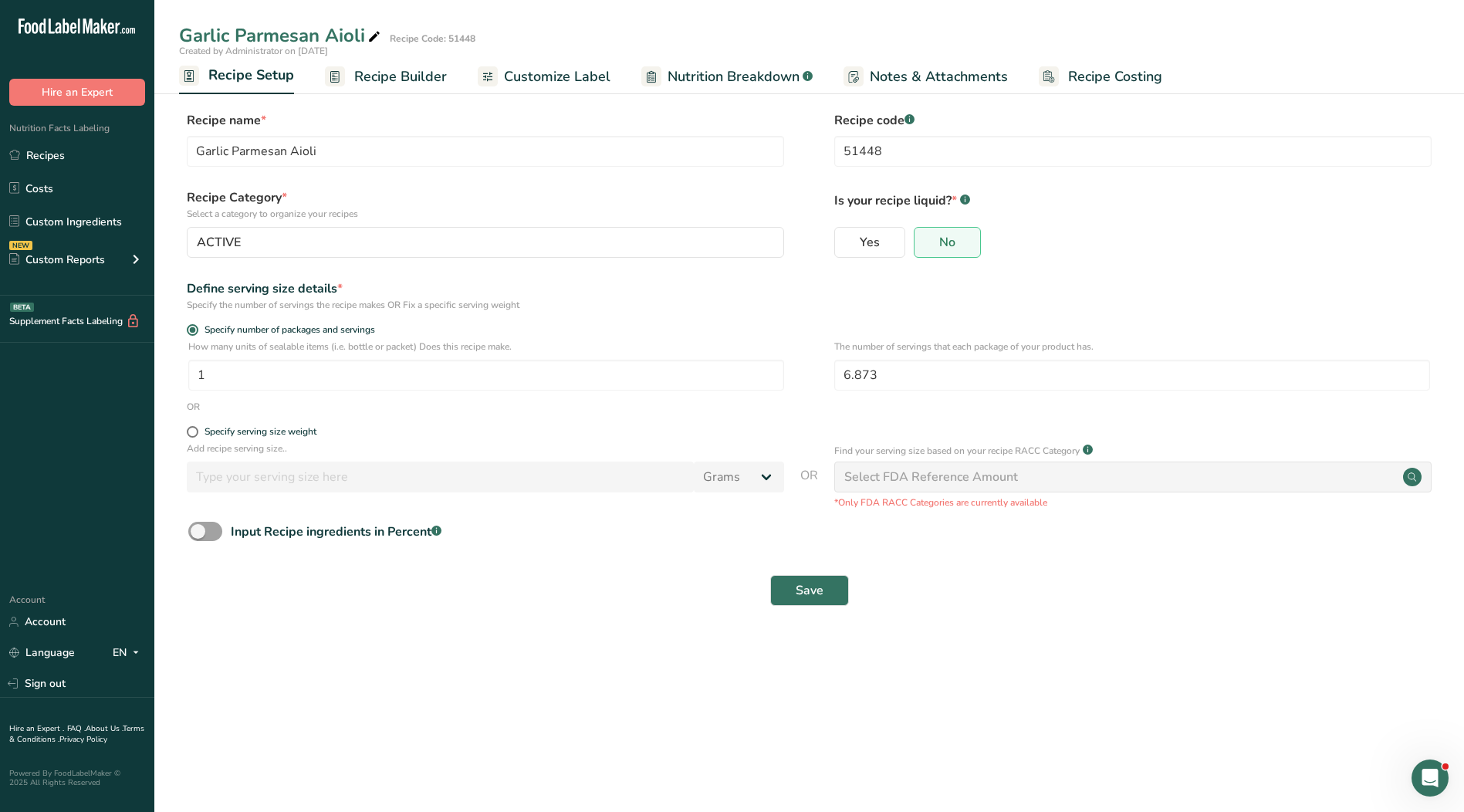
click at [382, 79] on span "Recipe Builder" at bounding box center [400, 76] width 92 height 21
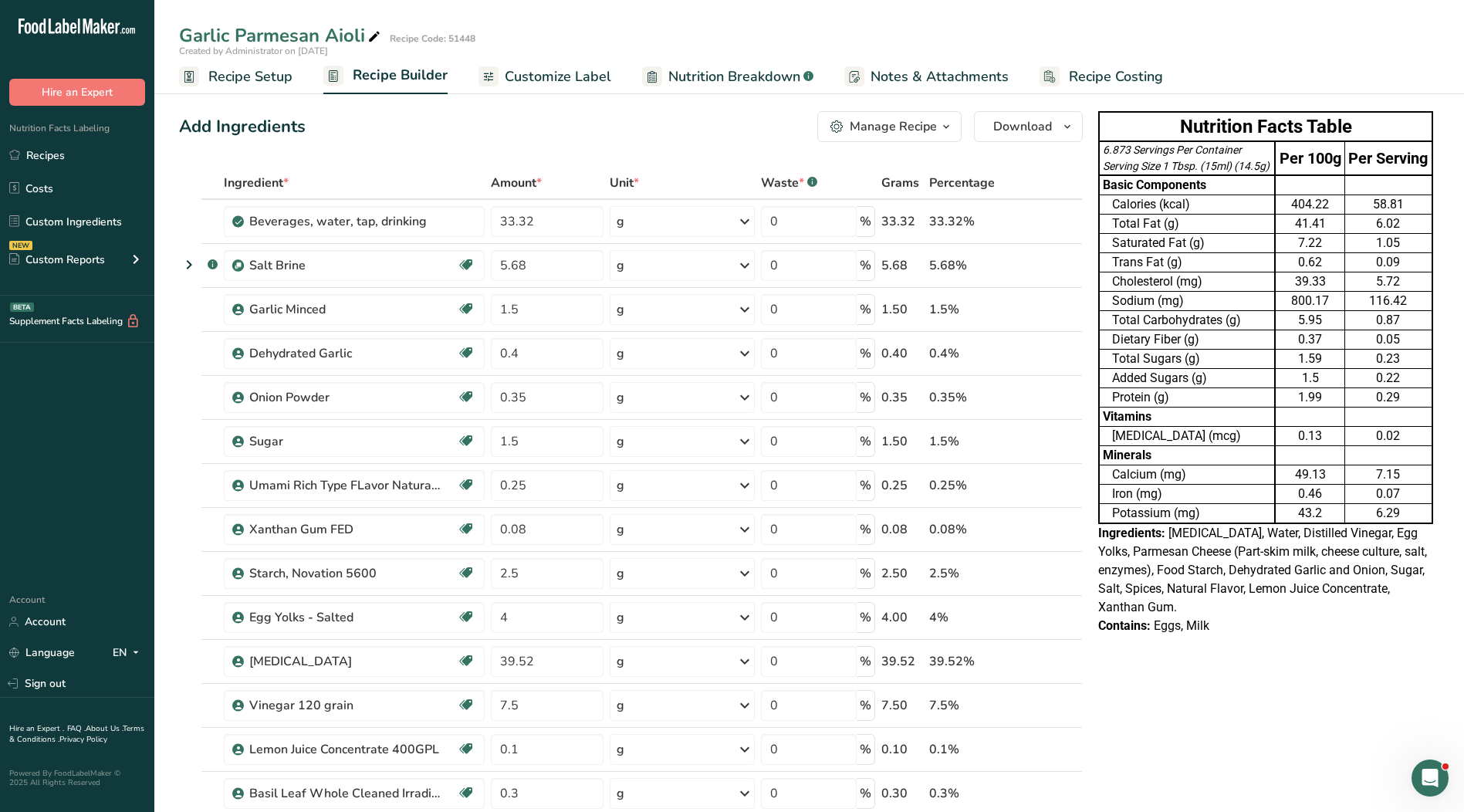
click at [579, 81] on span "Customize Label" at bounding box center [558, 76] width 106 height 21
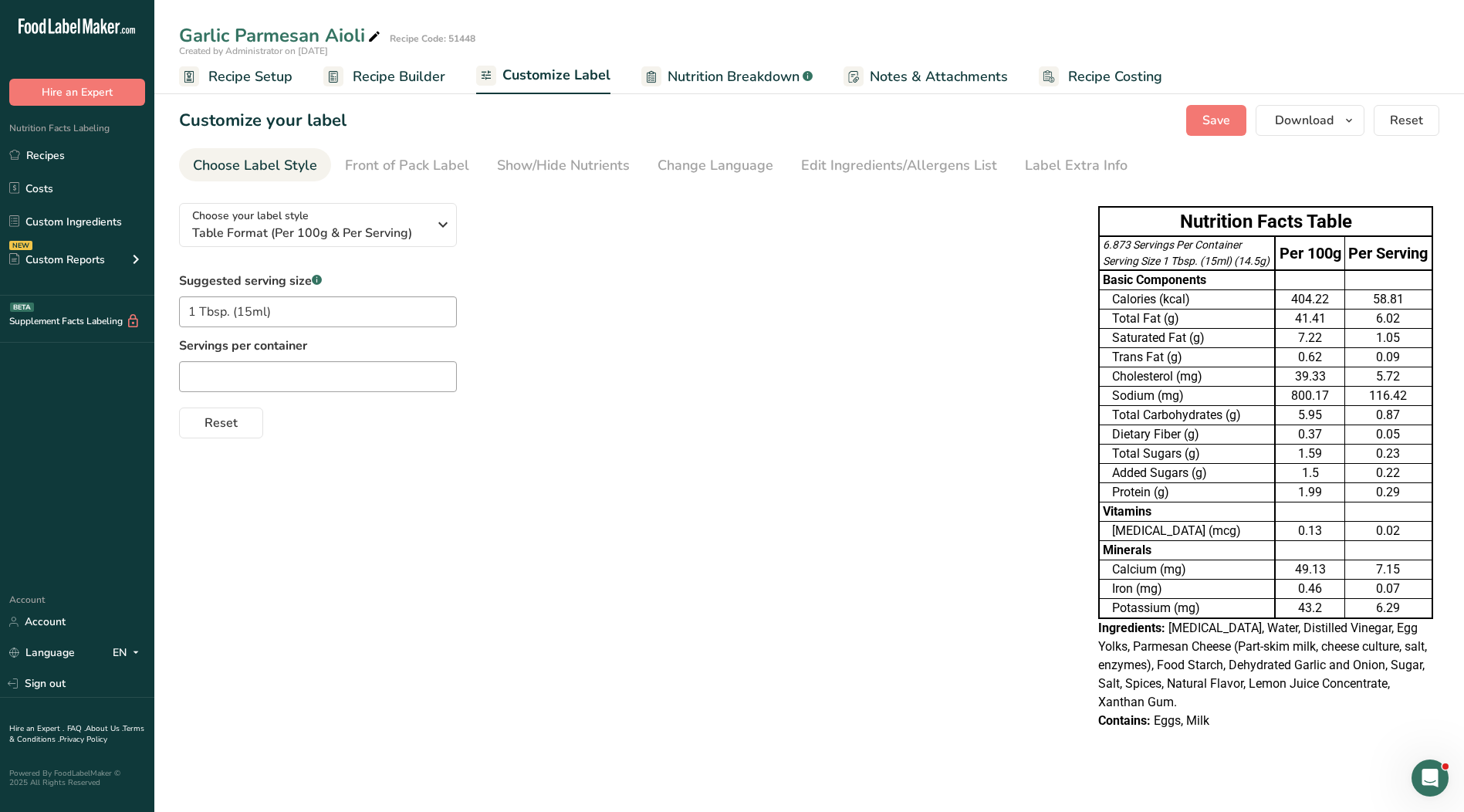
click at [1183, 286] on tbody "6.873 Servings Per Container Serving Size 1 Tbsp. (15ml) (14.5g) Per 100g Per S…" at bounding box center [1266, 427] width 333 height 382
drag, startPoint x: 1183, startPoint y: 286, endPoint x: 1158, endPoint y: 273, distance: 28.2
click at [1158, 269] on div "Serving Size 1 Tbsp. (15ml) (14.5g)" at bounding box center [1187, 262] width 168 height 17
click at [1154, 269] on div "Serving Size 1 Tbsp. (15ml) (14.5g)" at bounding box center [1187, 262] width 168 height 17
click at [1046, 162] on div "Label Extra Info" at bounding box center [1076, 165] width 102 height 21
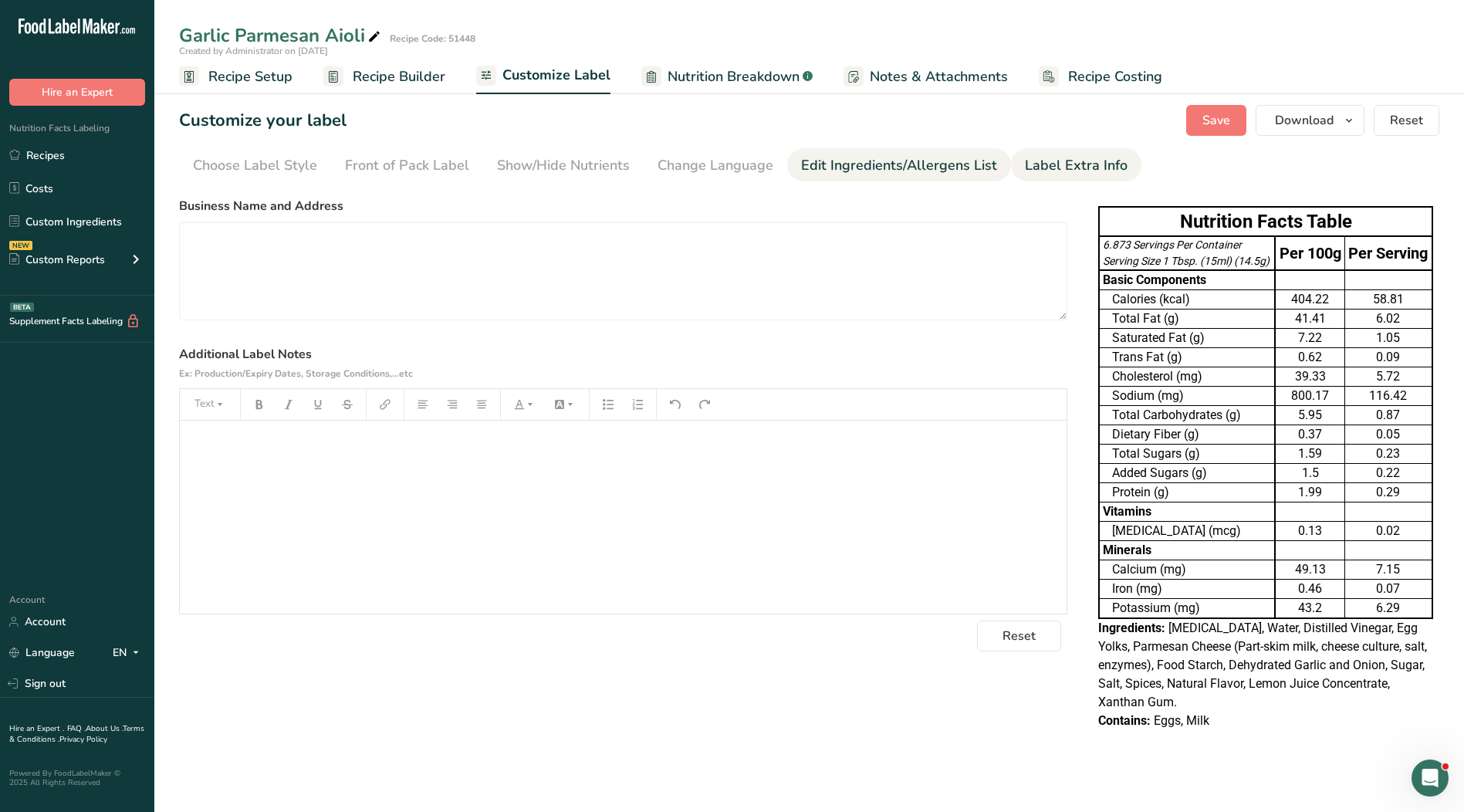
click at [961, 166] on div "Edit Ingredients/Allergens List" at bounding box center [900, 165] width 196 height 21
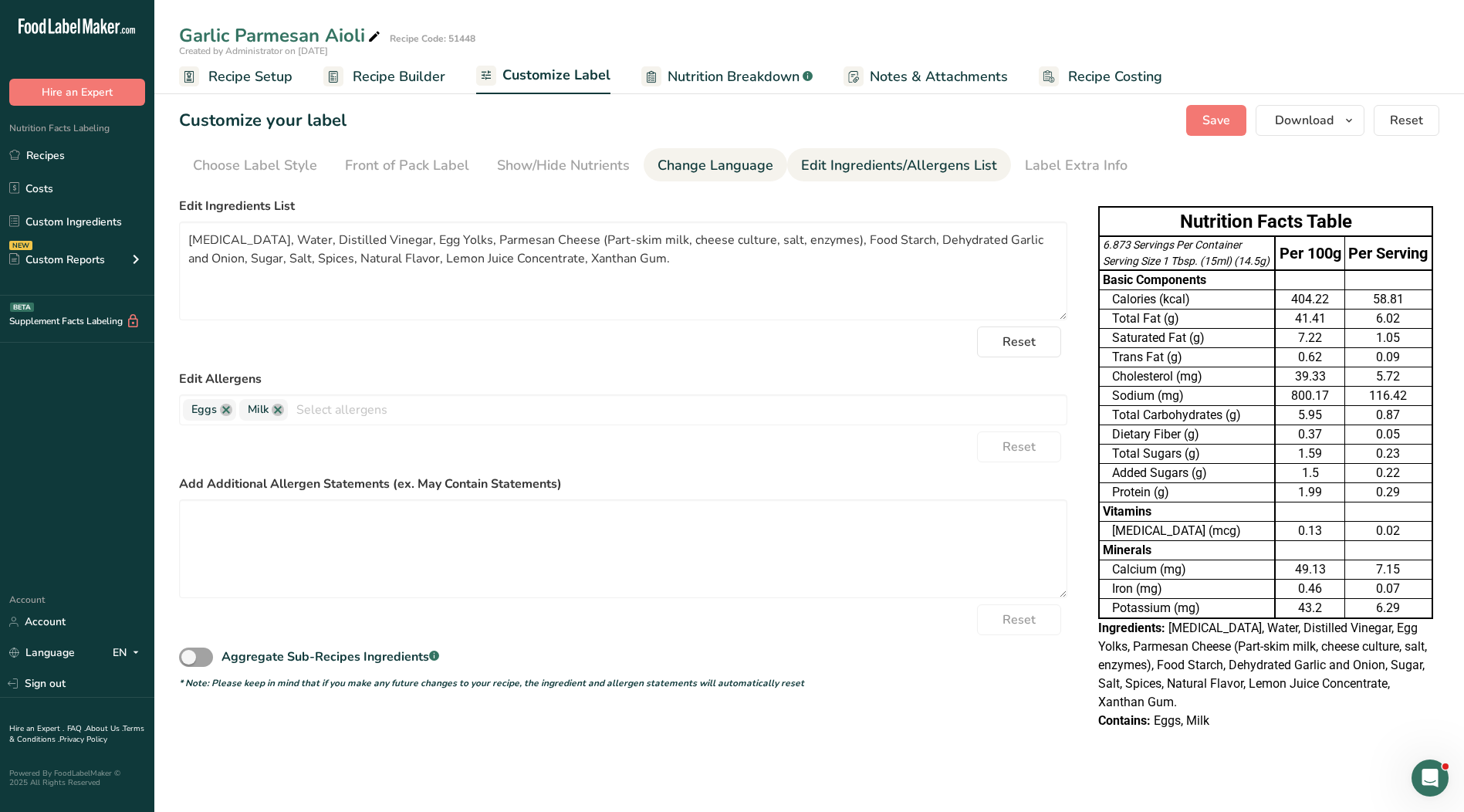
click at [697, 162] on div "Change Language" at bounding box center [715, 165] width 116 height 21
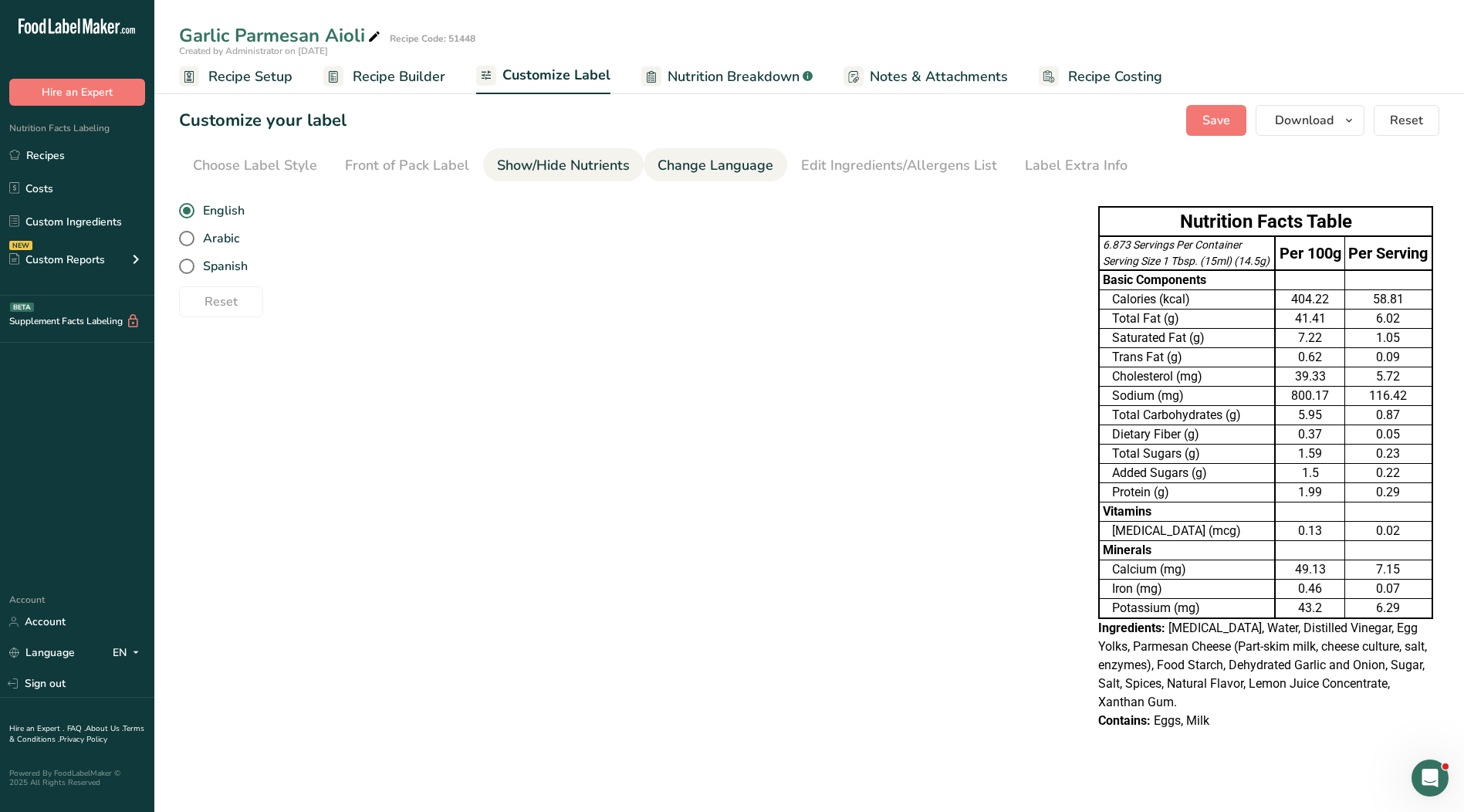
click at [588, 163] on div "Show/Hide Nutrients" at bounding box center [563, 165] width 133 height 21
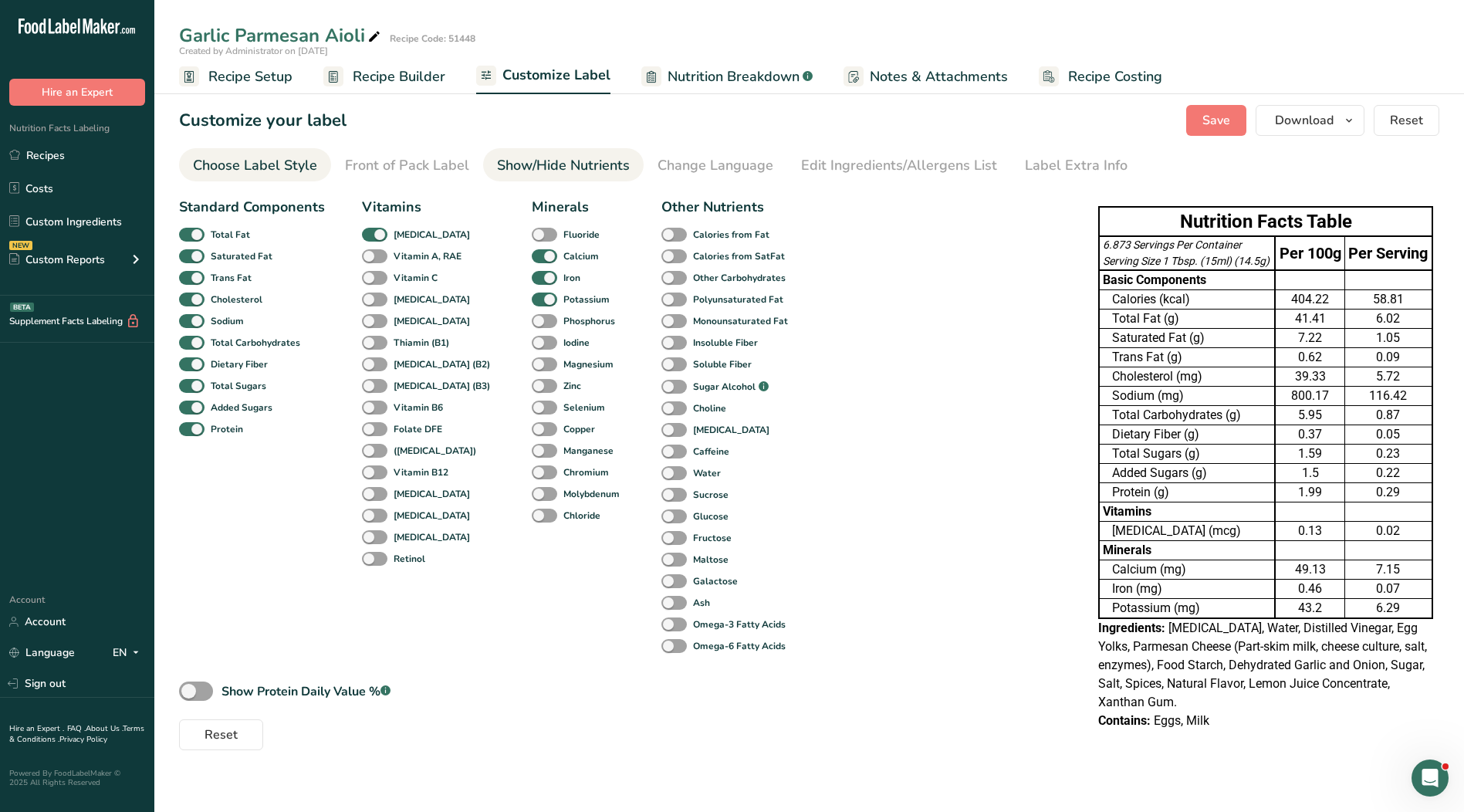
click at [262, 168] on div "Choose Label Style" at bounding box center [255, 165] width 125 height 21
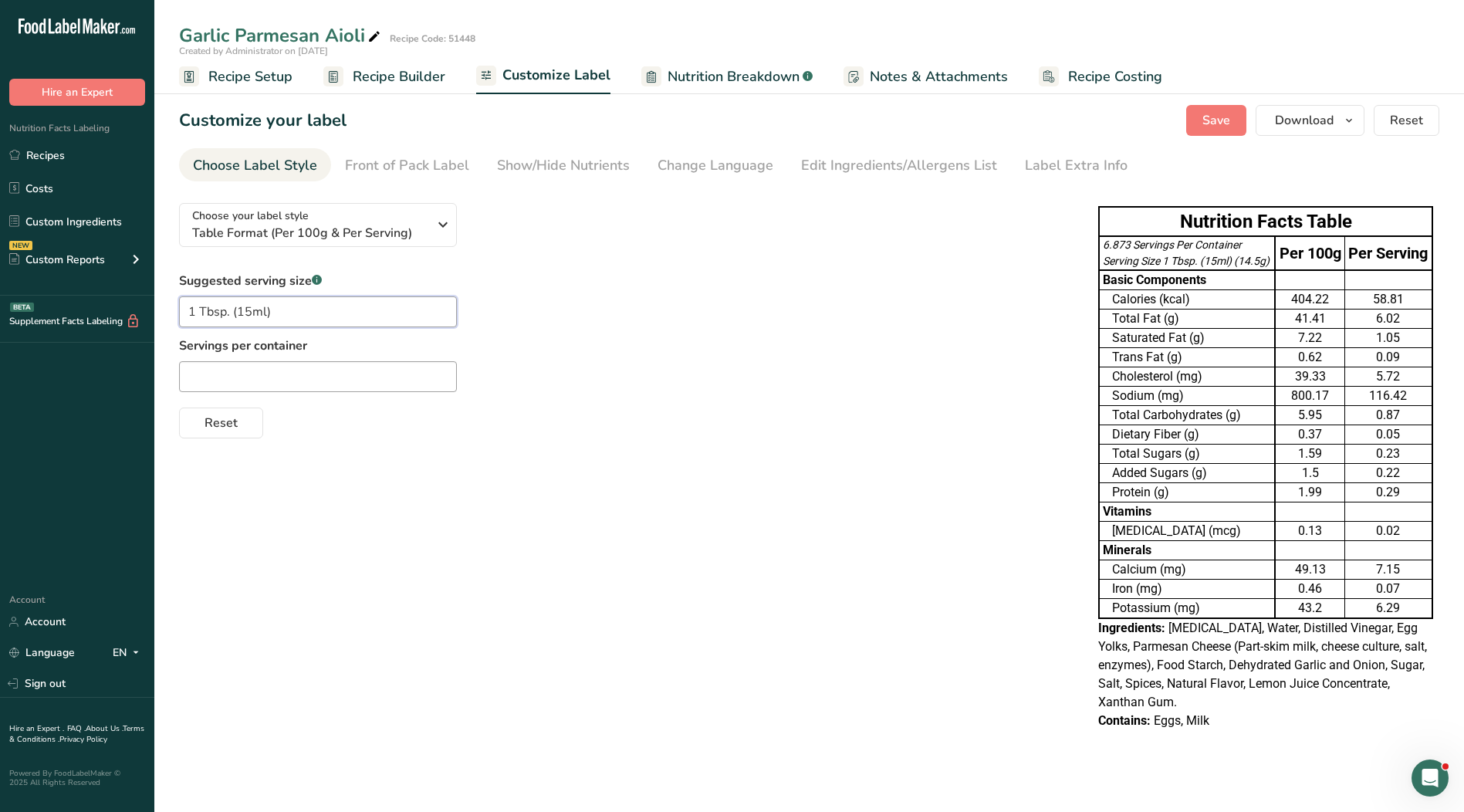
click at [332, 304] on input "1 Tbsp. (15ml)" at bounding box center [318, 311] width 278 height 31
drag, startPoint x: 420, startPoint y: 319, endPoint x: 78, endPoint y: 296, distance: 342.8
click at [78, 296] on div ".a-20{fill:#fff;} Hire an Expert Nutrition Facts Labeling Recipes Costs Custom …" at bounding box center [732, 406] width 1464 height 812
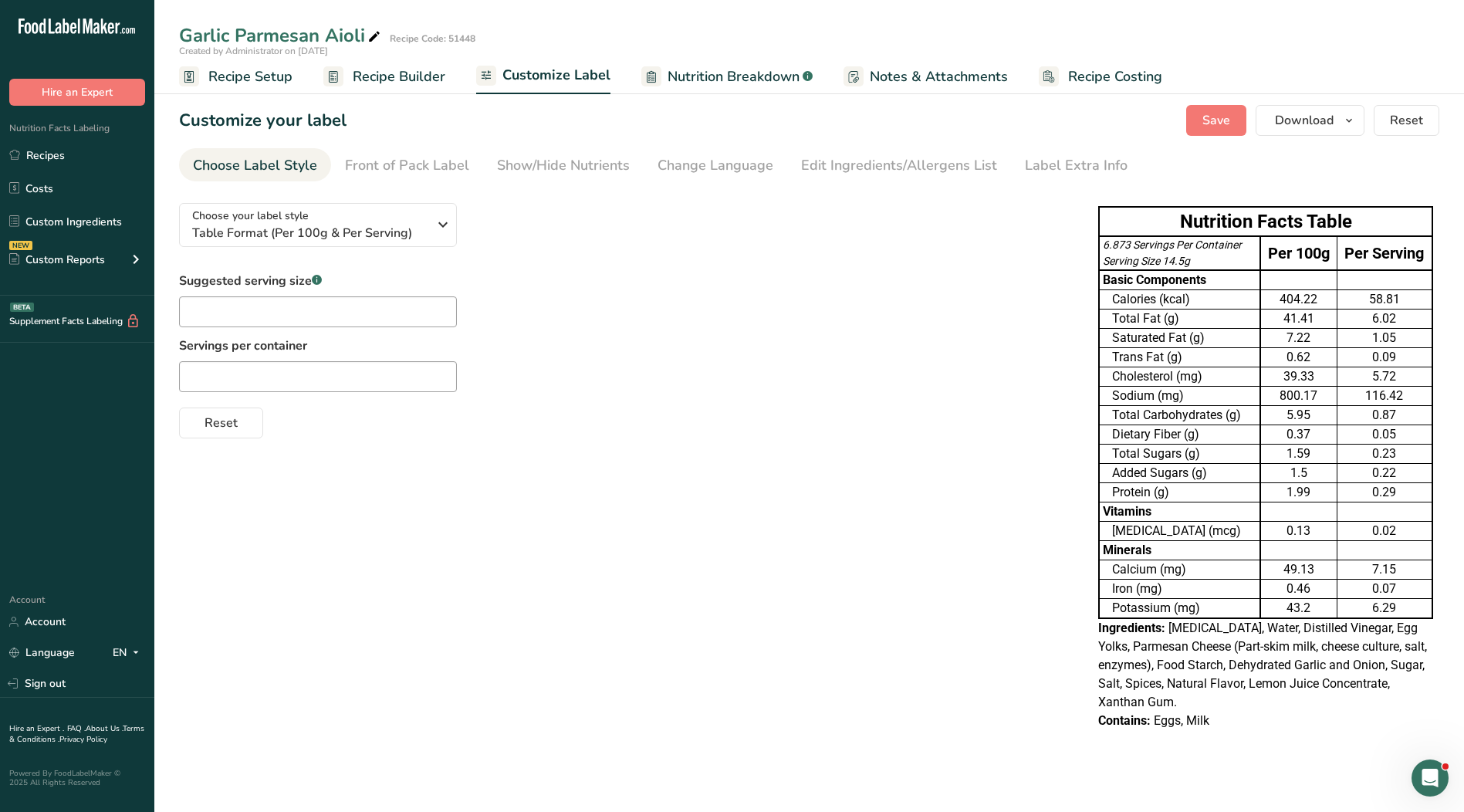
click at [924, 67] on span "Notes & Attachments" at bounding box center [938, 76] width 138 height 21
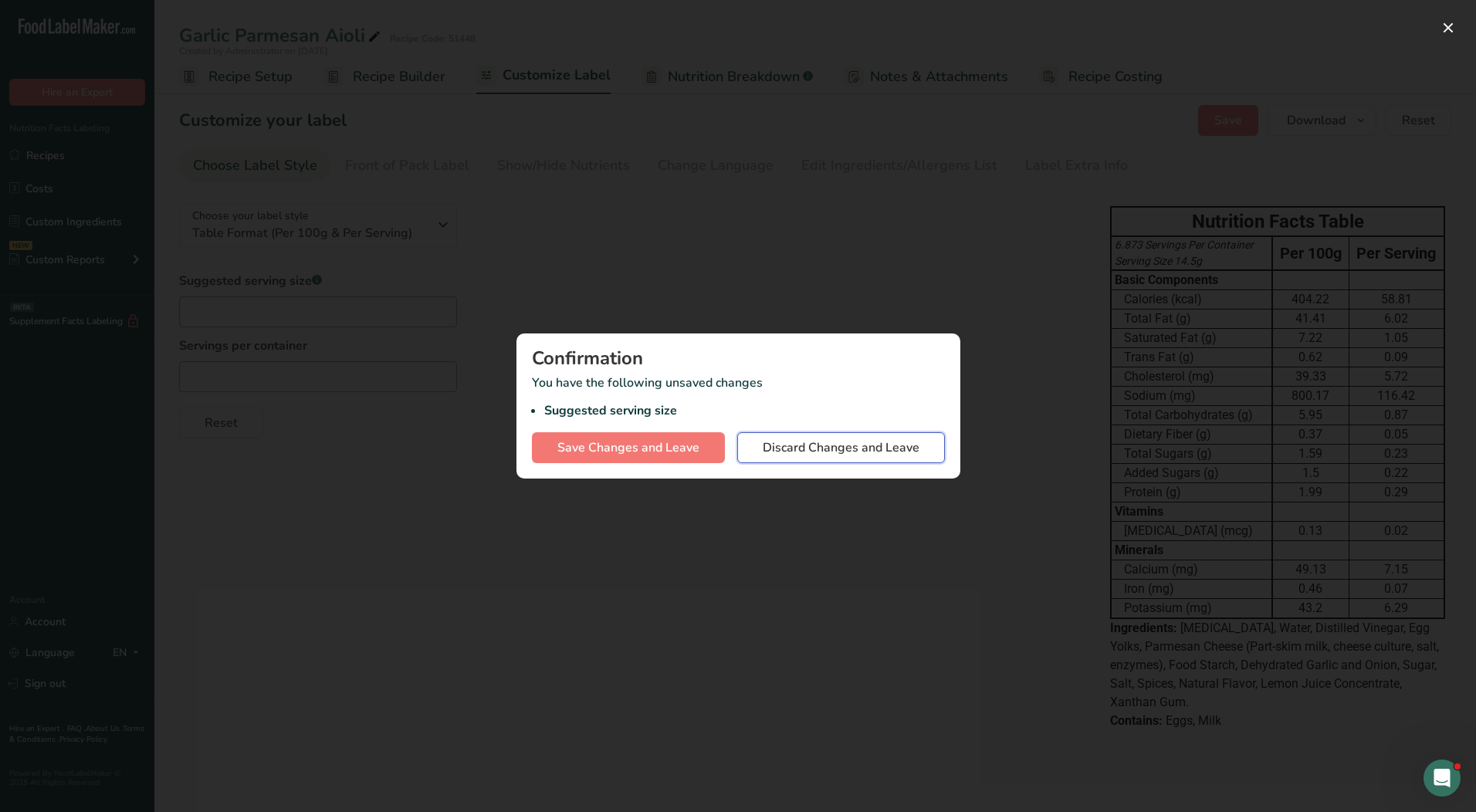
click at [767, 449] on span "Discard Changes and Leave" at bounding box center [841, 447] width 157 height 18
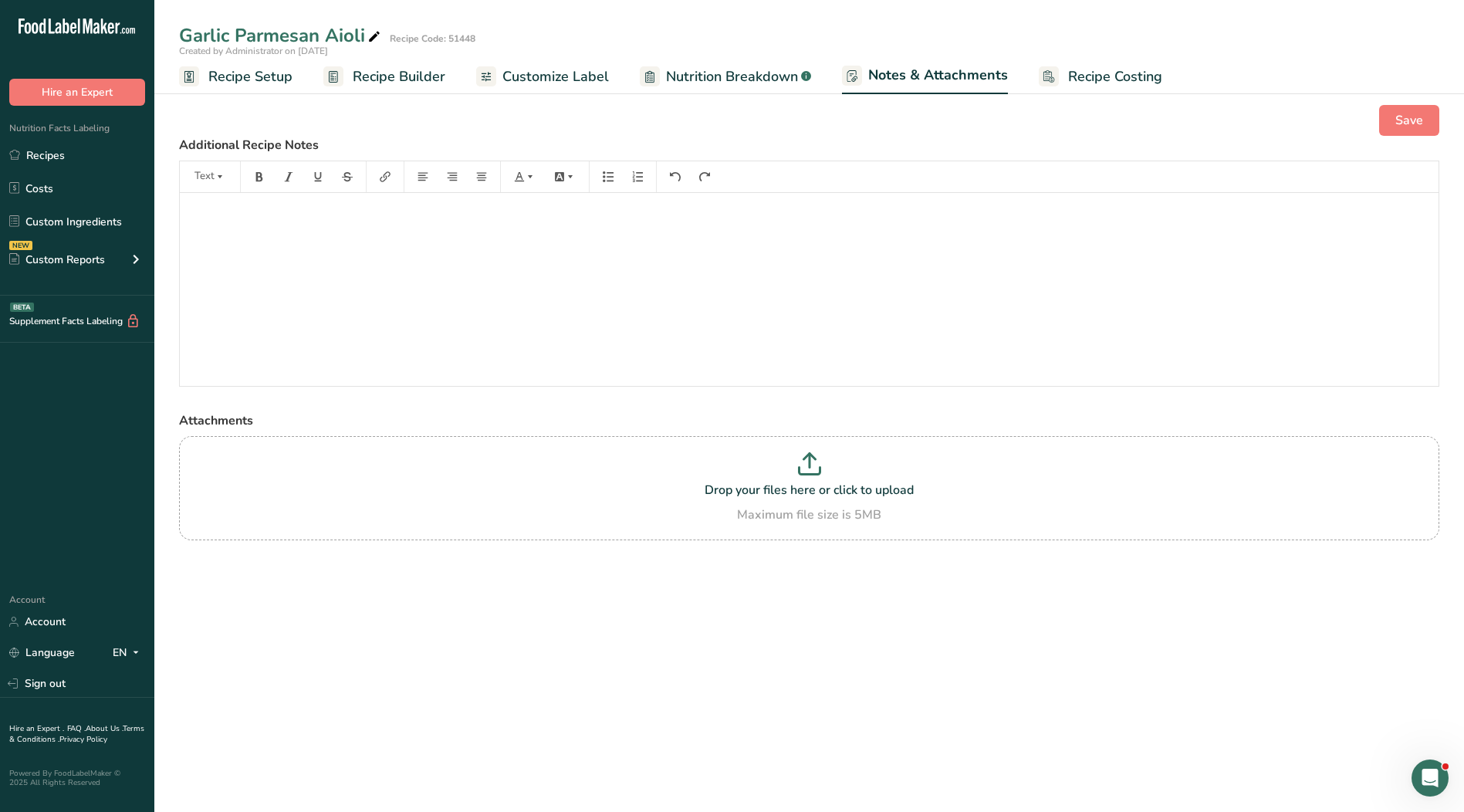
click at [1102, 75] on span "Recipe Costing" at bounding box center [1115, 76] width 94 height 21
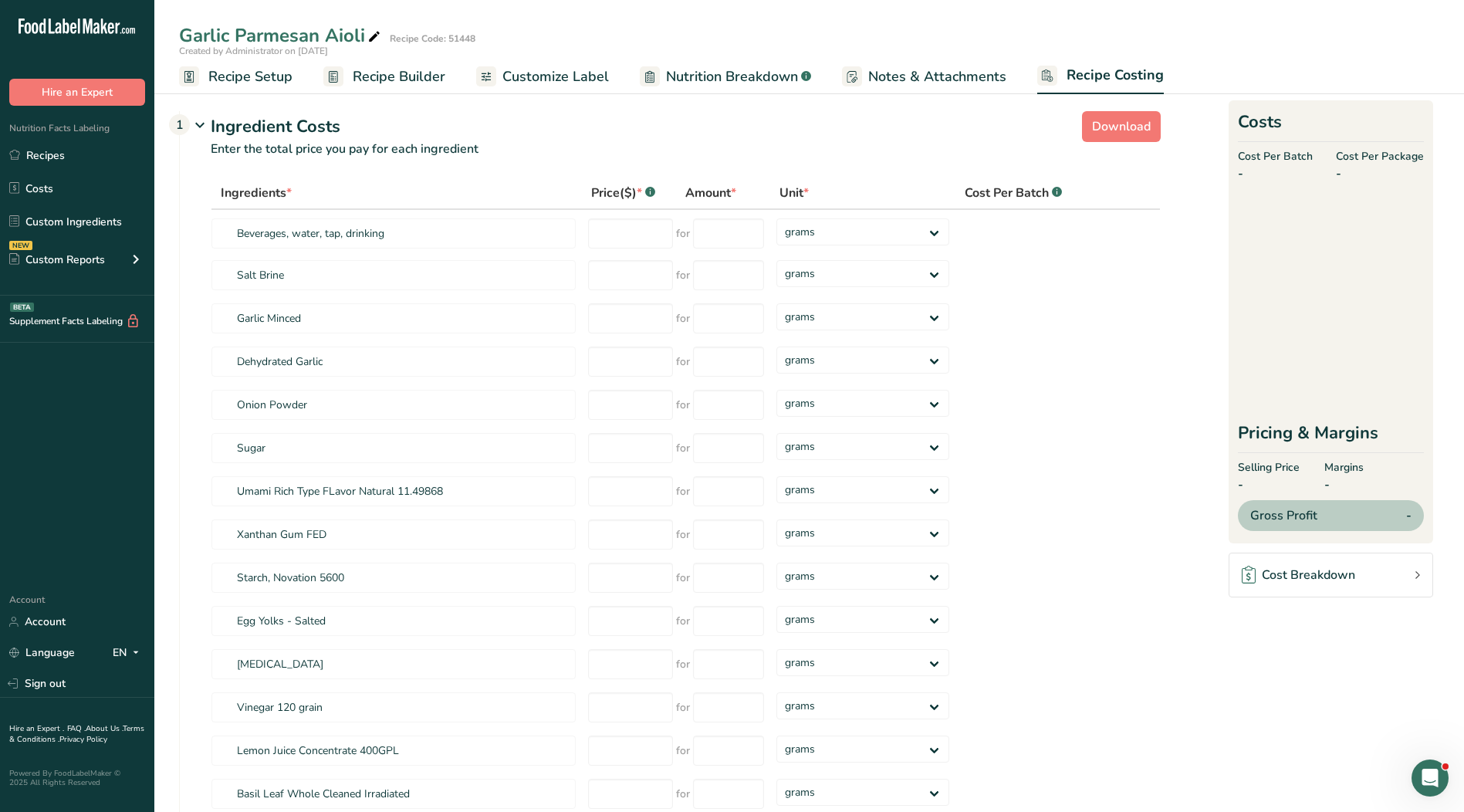
click at [933, 83] on span "Notes & Attachments" at bounding box center [937, 76] width 138 height 21
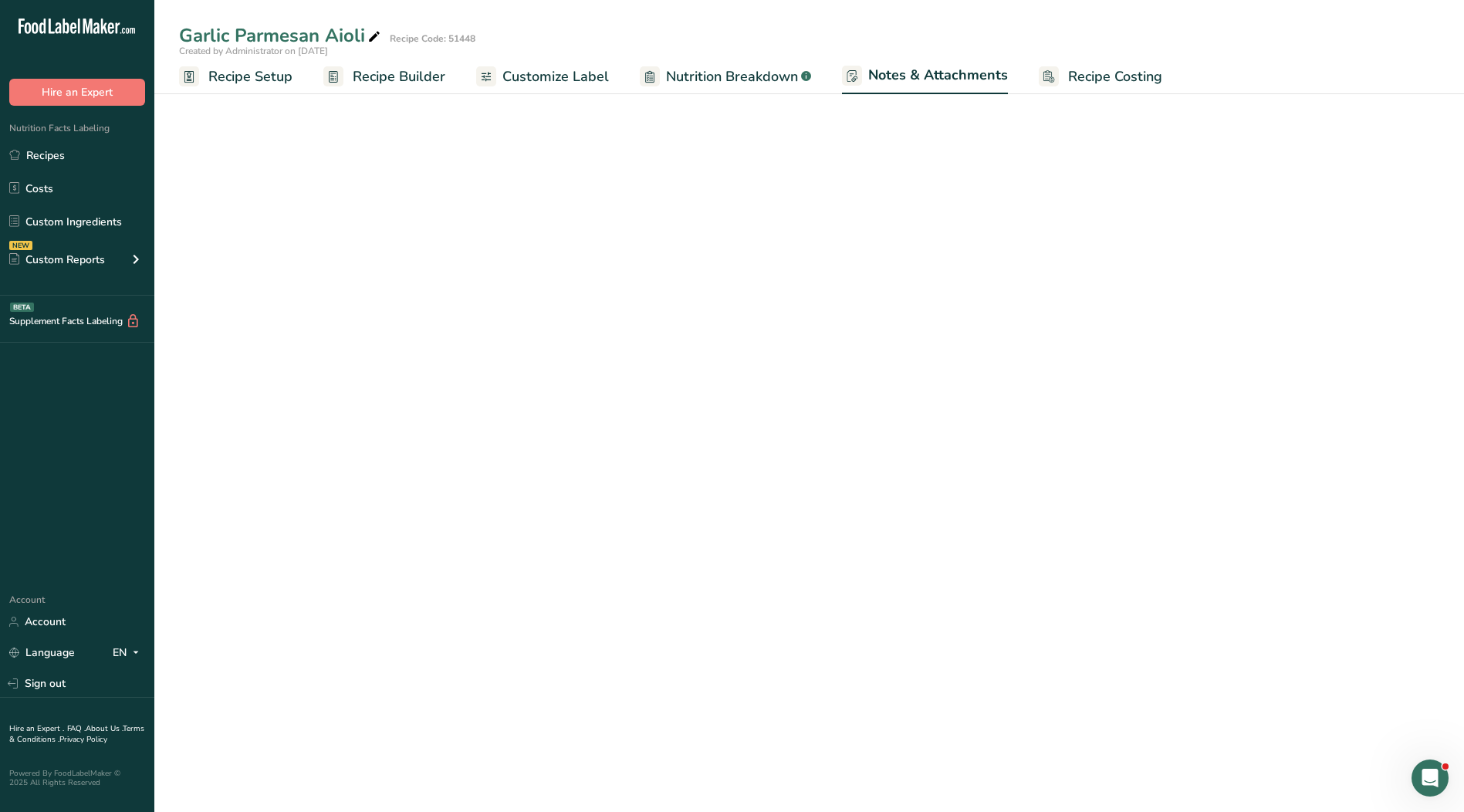
click at [744, 85] on span "Nutrition Breakdown" at bounding box center [732, 76] width 132 height 21
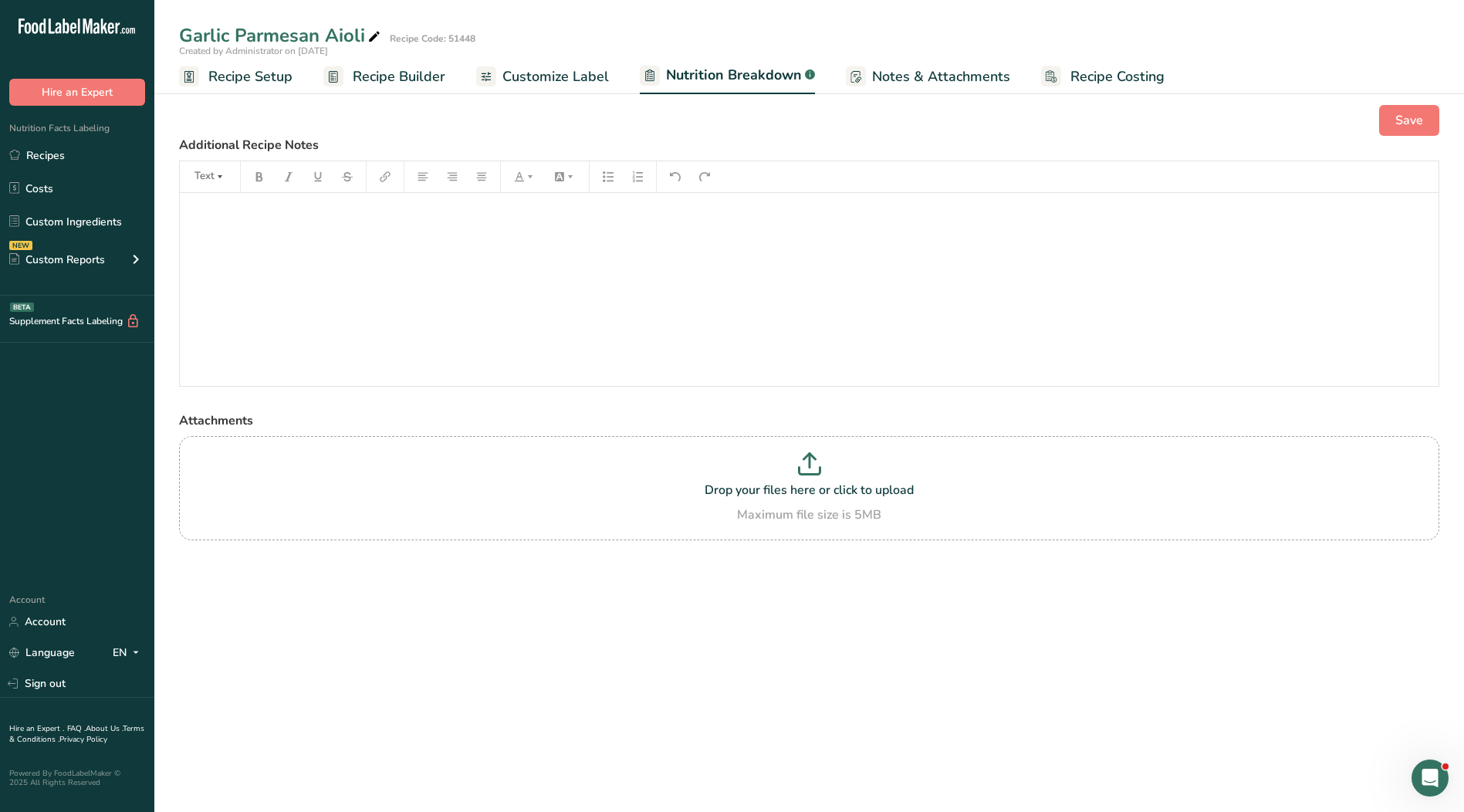
select select "Calories"
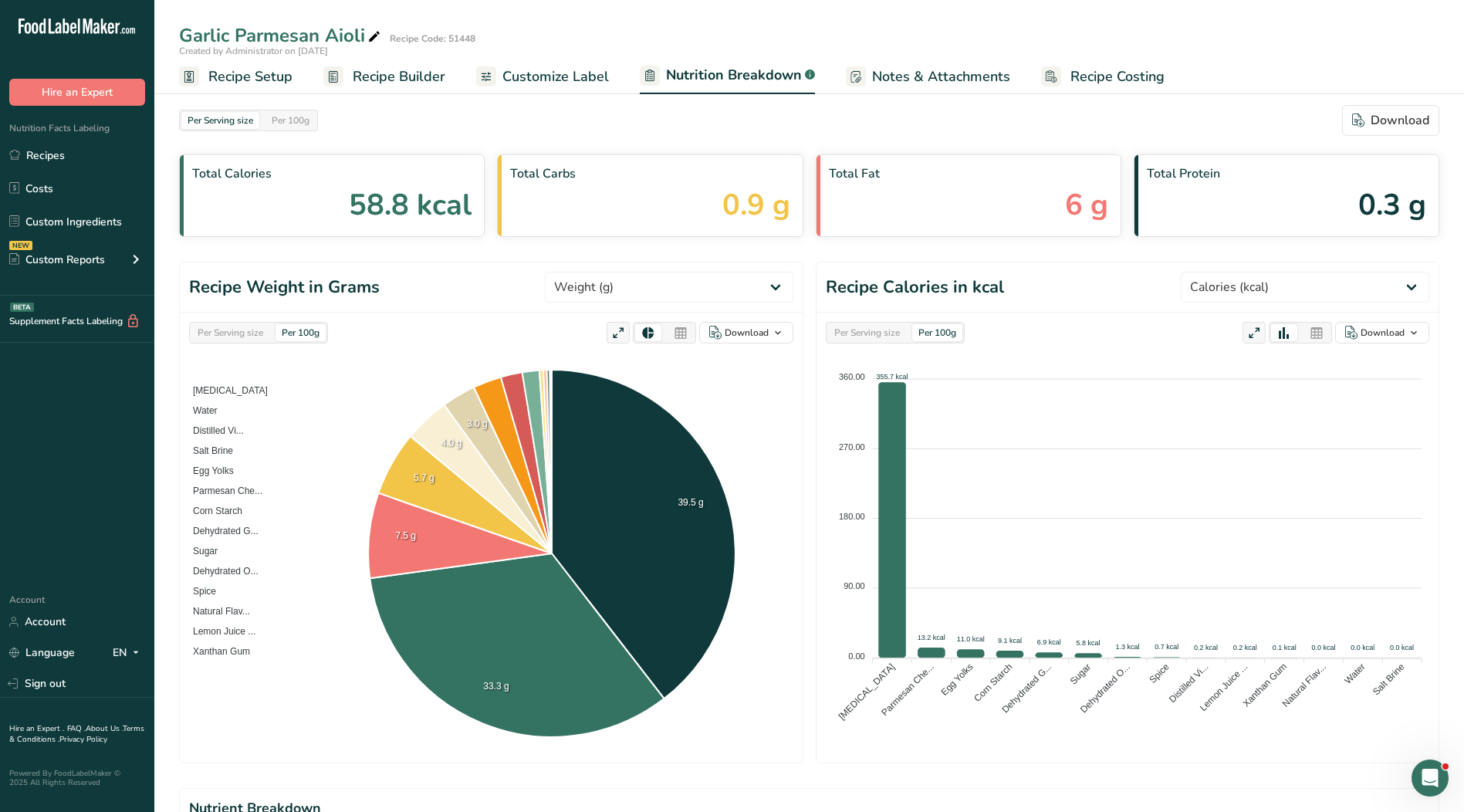
click at [573, 78] on span "Customize Label" at bounding box center [555, 76] width 106 height 21
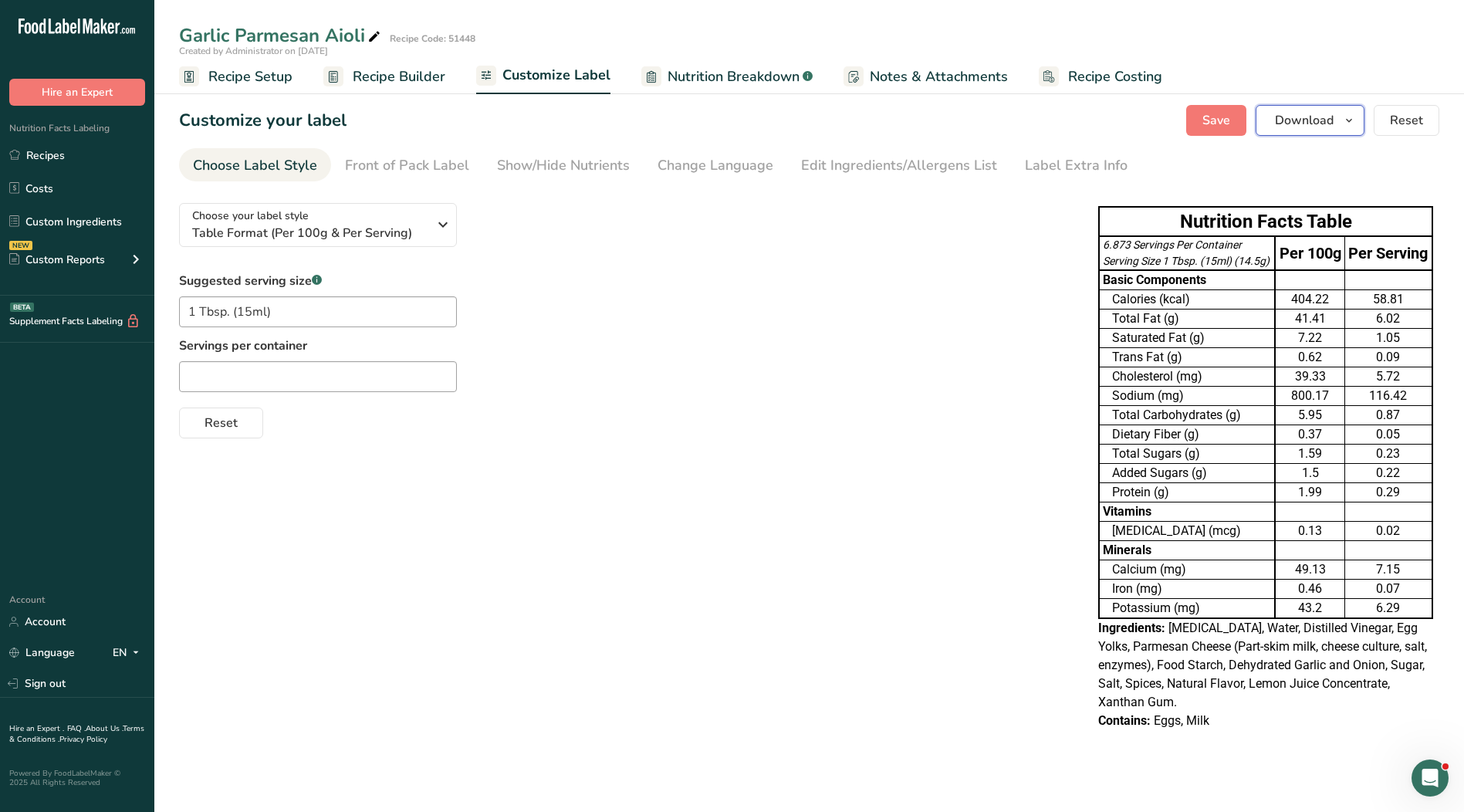
click at [1353, 120] on icon "button" at bounding box center [1348, 120] width 12 height 19
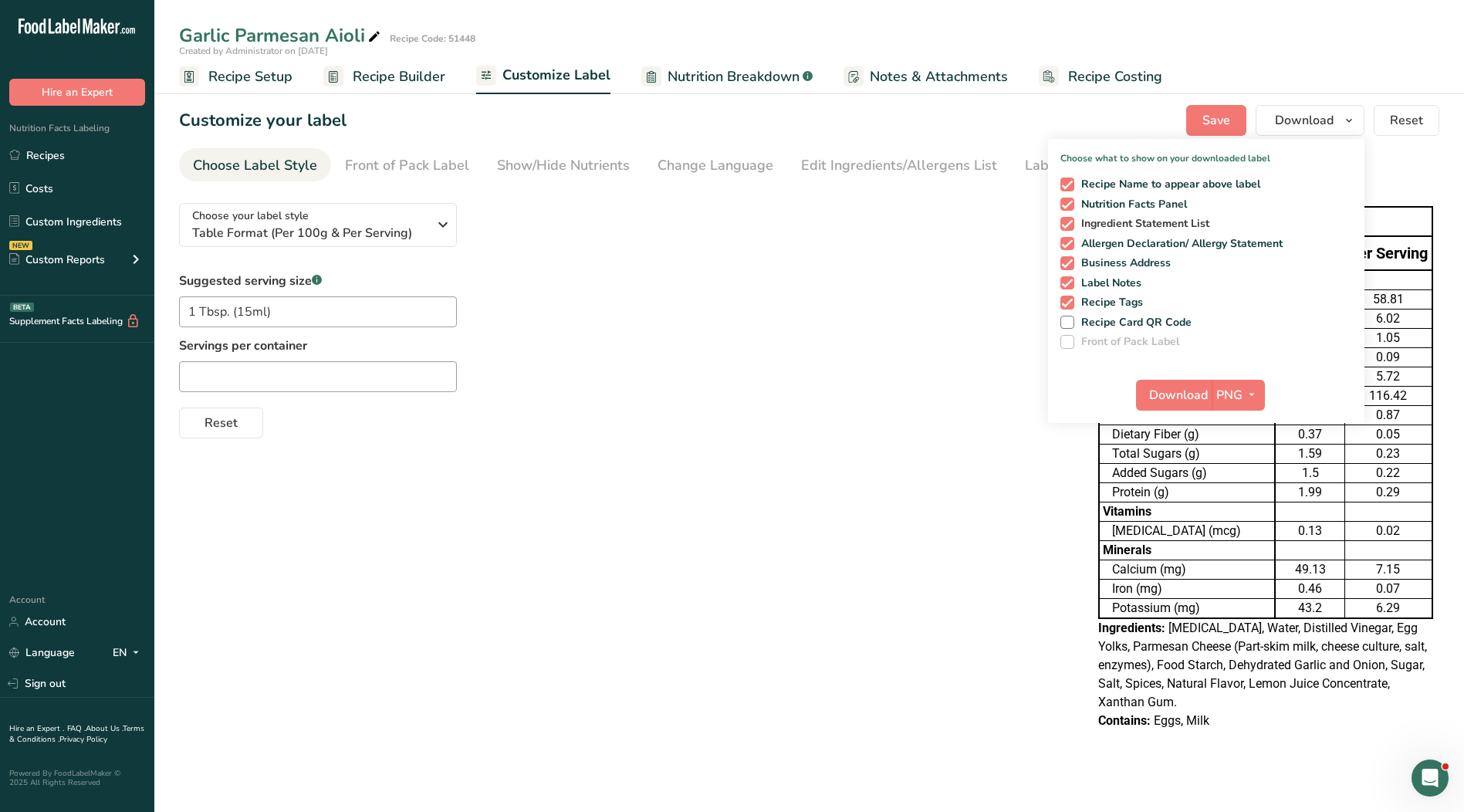
click at [1071, 228] on span at bounding box center [1067, 224] width 14 height 14
click at [1070, 228] on input "Ingredient Statement List" at bounding box center [1065, 224] width 10 height 10
checkbox input "false"
click at [1340, 115] on span "button" at bounding box center [1348, 120] width 18 height 18
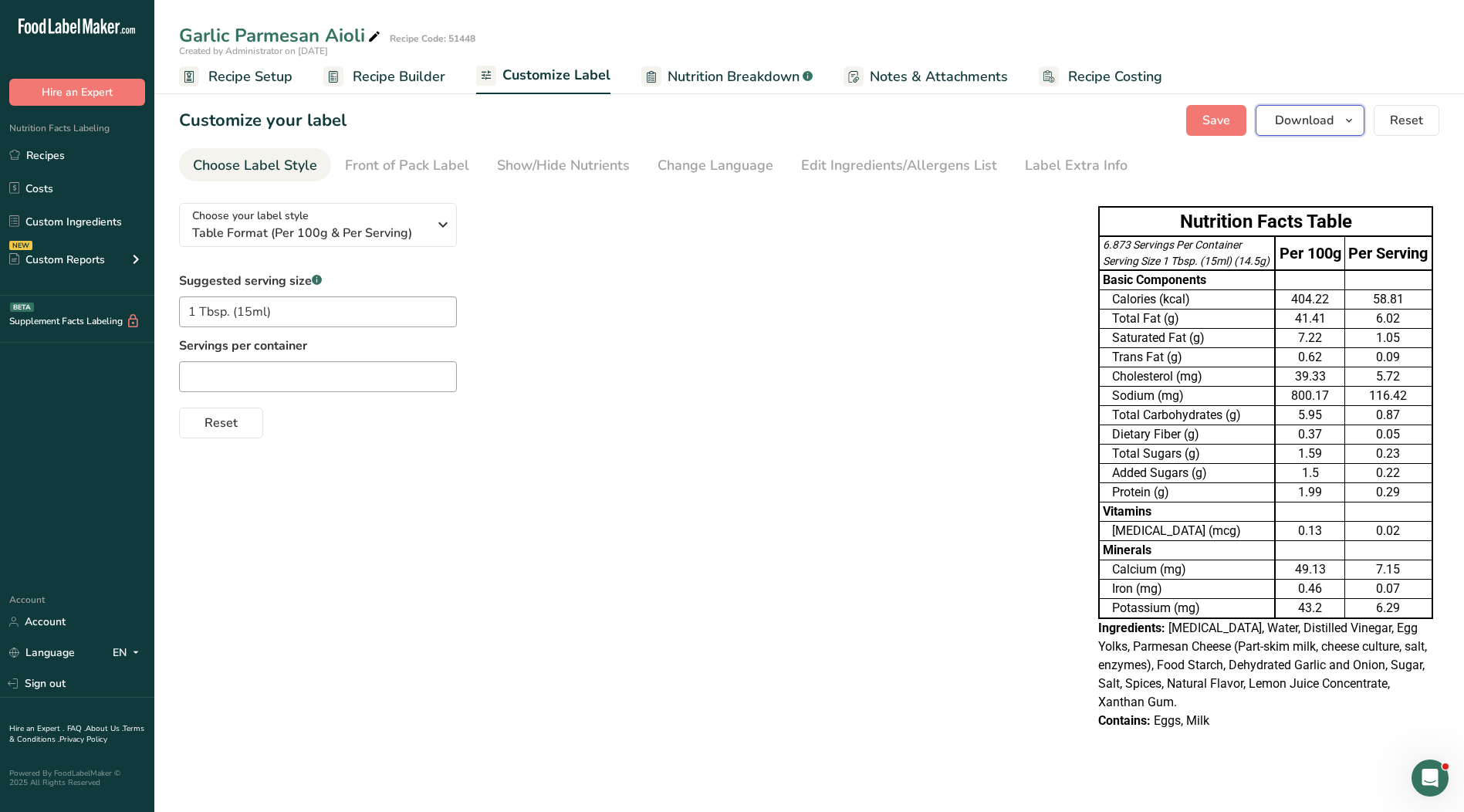
click at [1340, 115] on span "button" at bounding box center [1348, 120] width 18 height 18
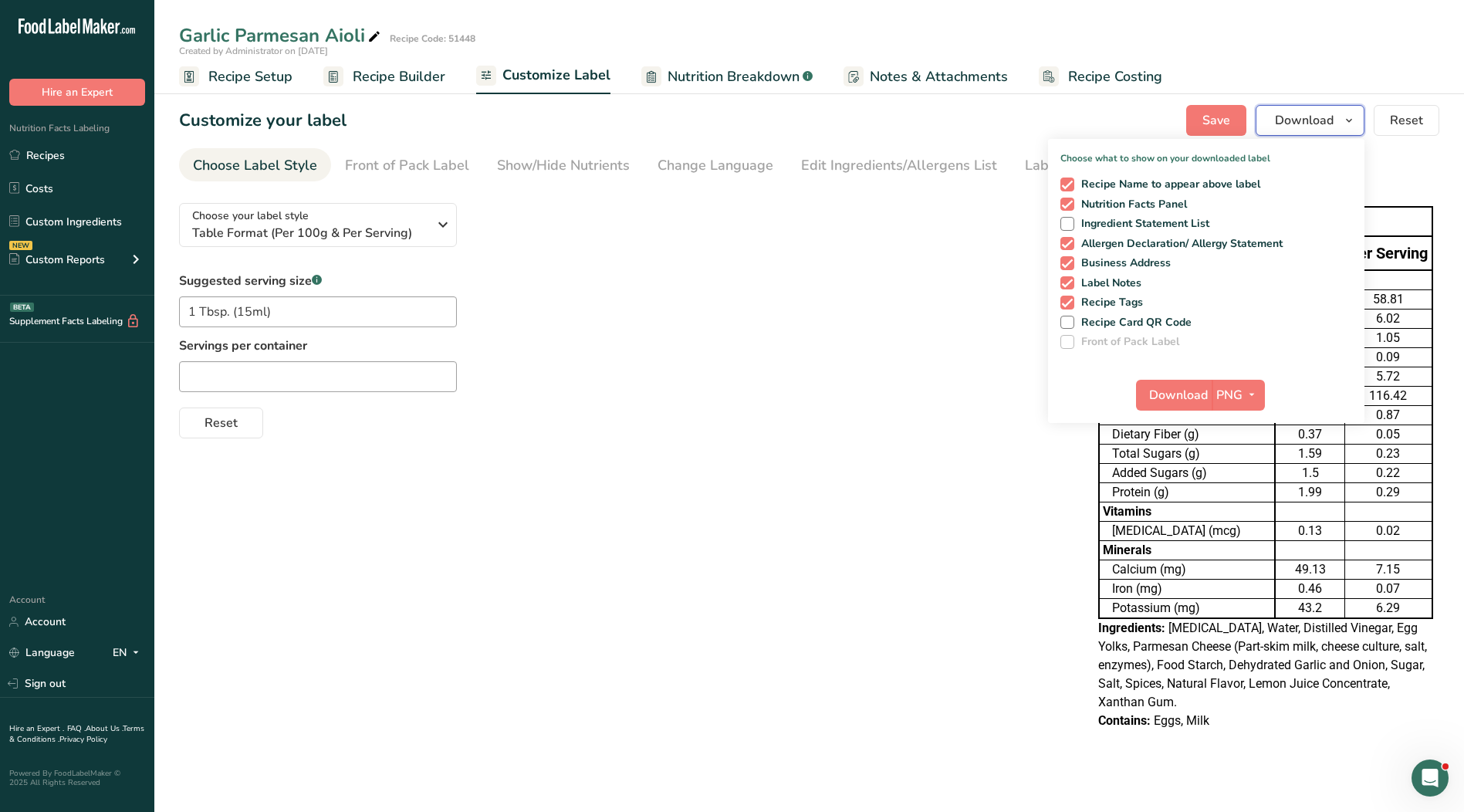
click at [1333, 124] on span "Download" at bounding box center [1304, 120] width 59 height 18
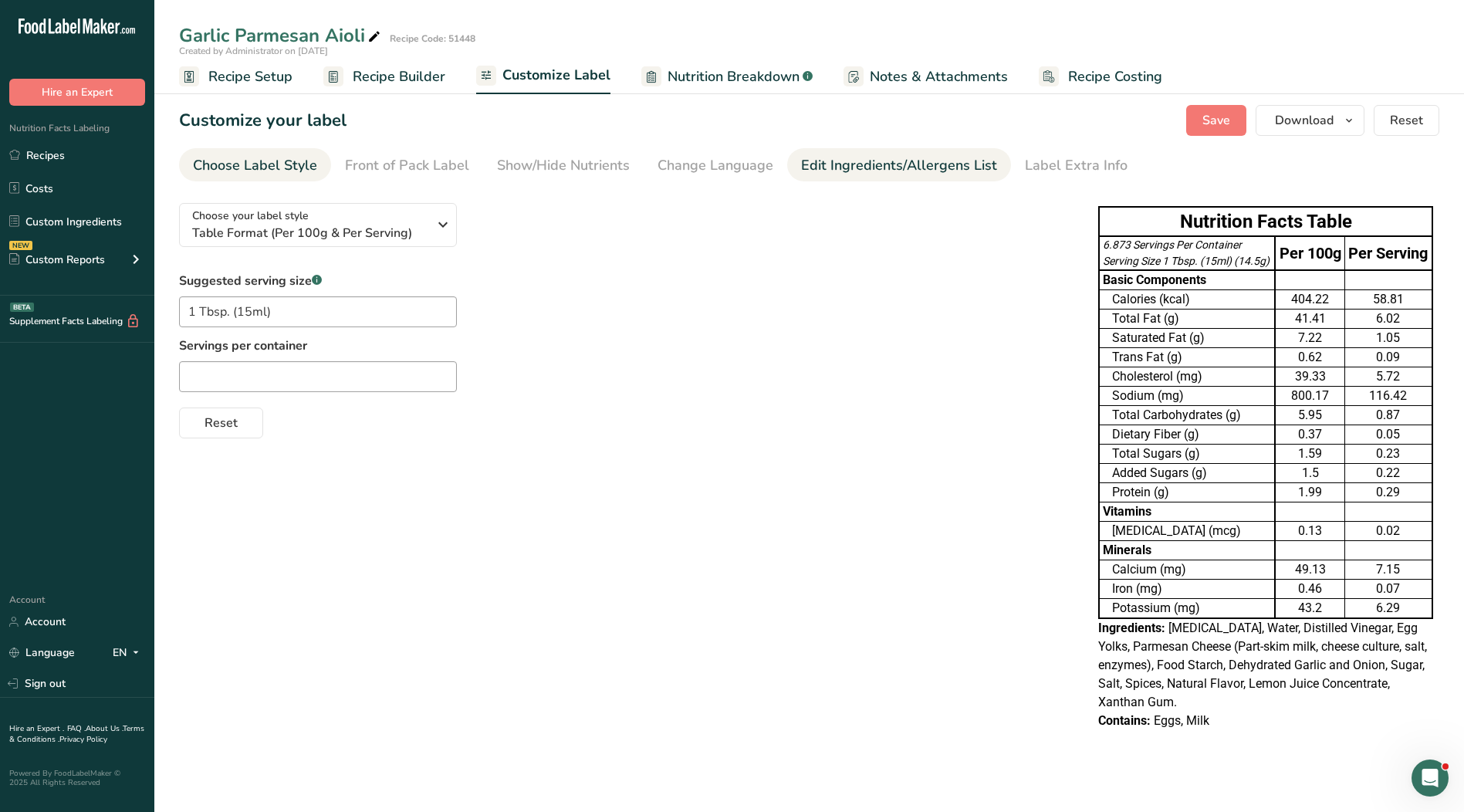
click at [956, 176] on link "Edit Ingredients/Allergens List" at bounding box center [900, 166] width 196 height 35
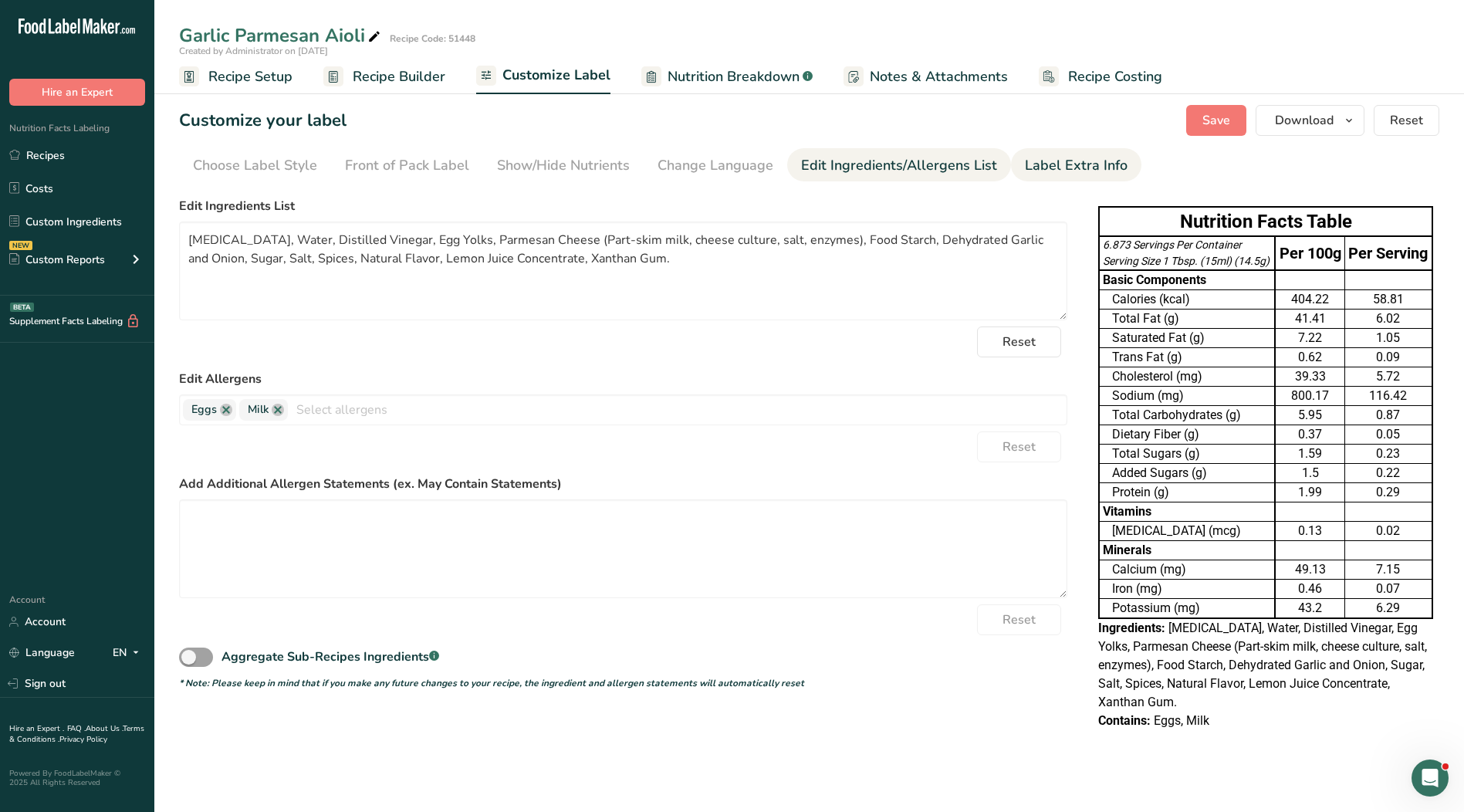
click at [1025, 172] on div "Label Extra Info" at bounding box center [1076, 165] width 102 height 21
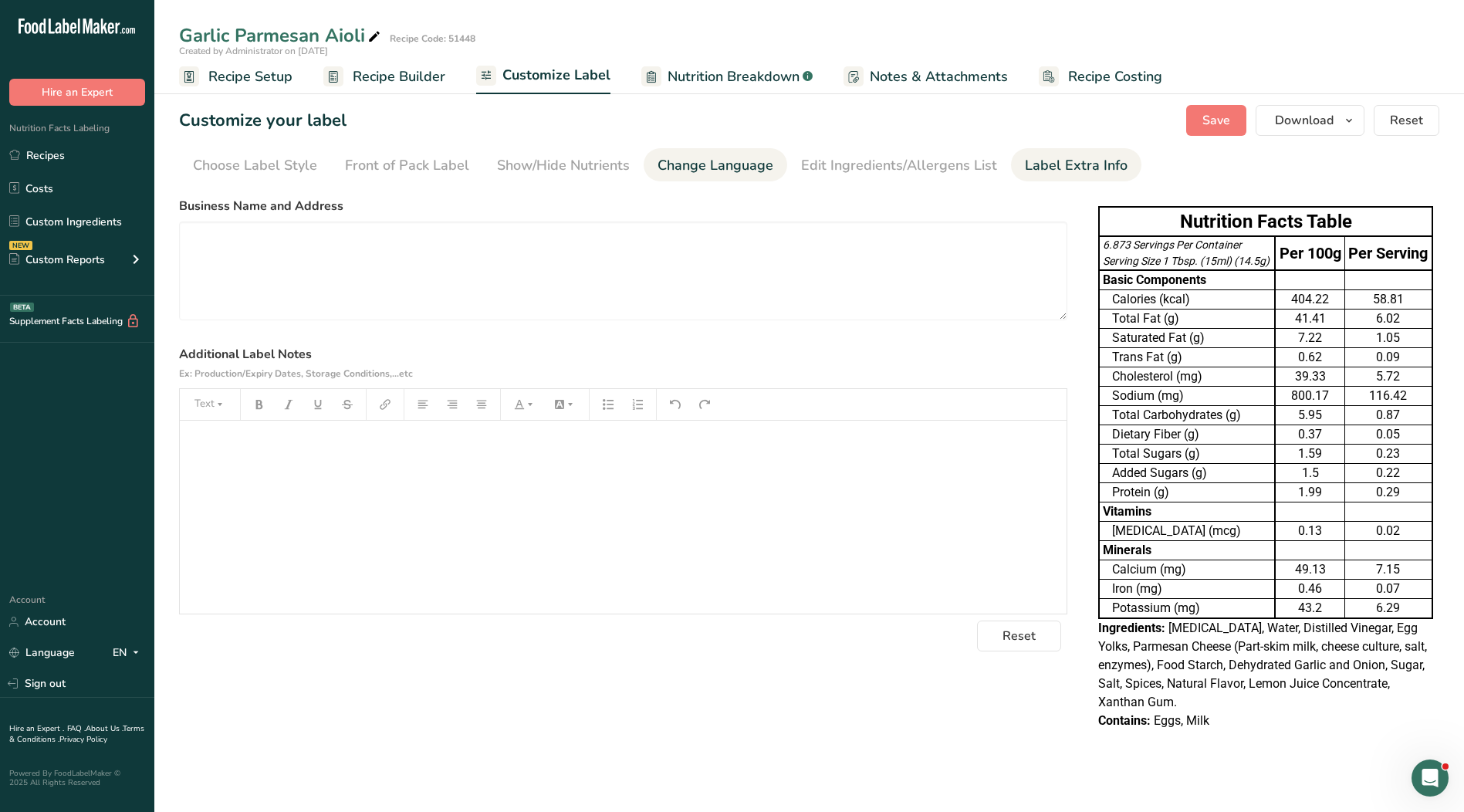
click at [755, 170] on div "Change Language" at bounding box center [715, 165] width 116 height 21
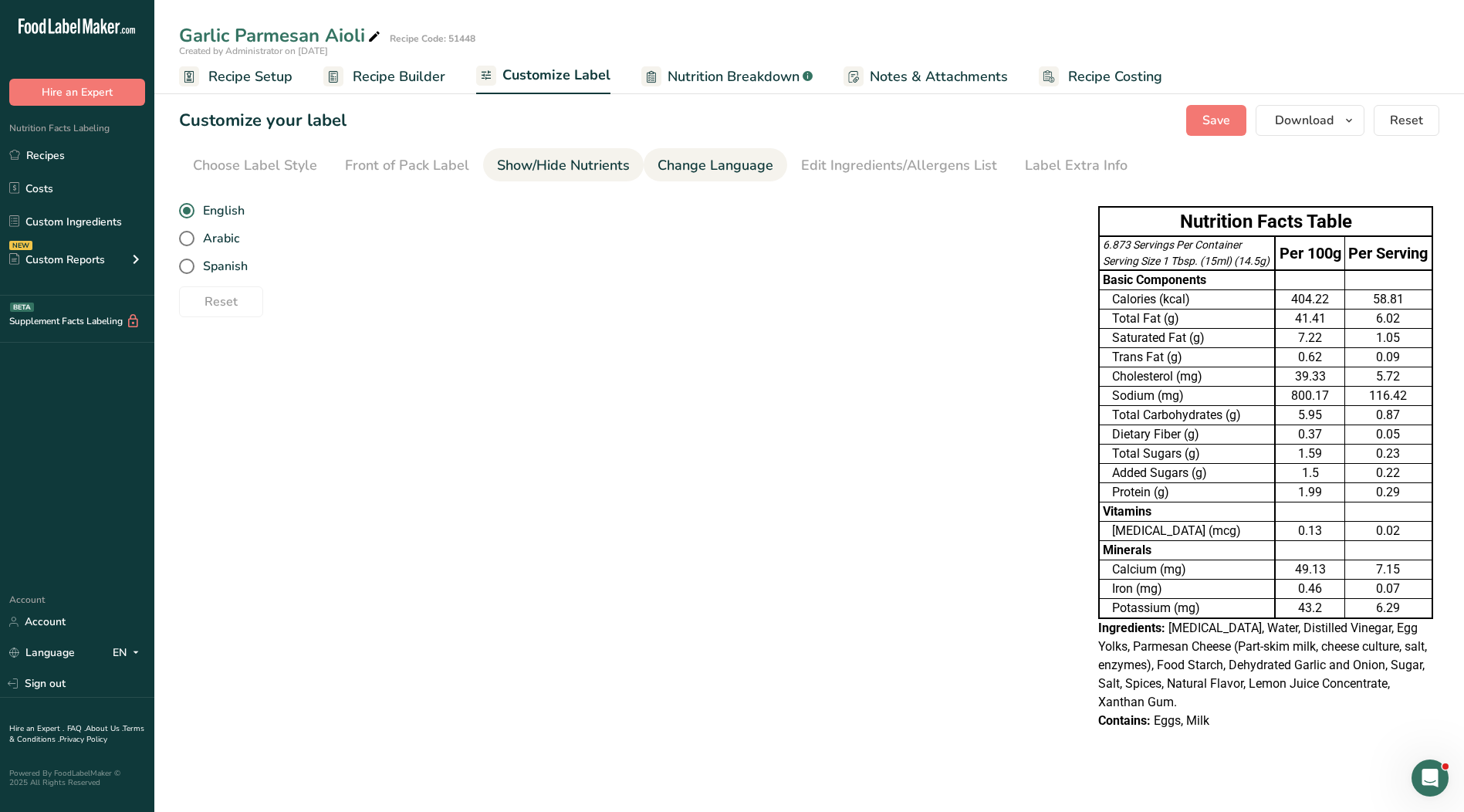
click at [588, 160] on div "Show/Hide Nutrients" at bounding box center [563, 165] width 133 height 21
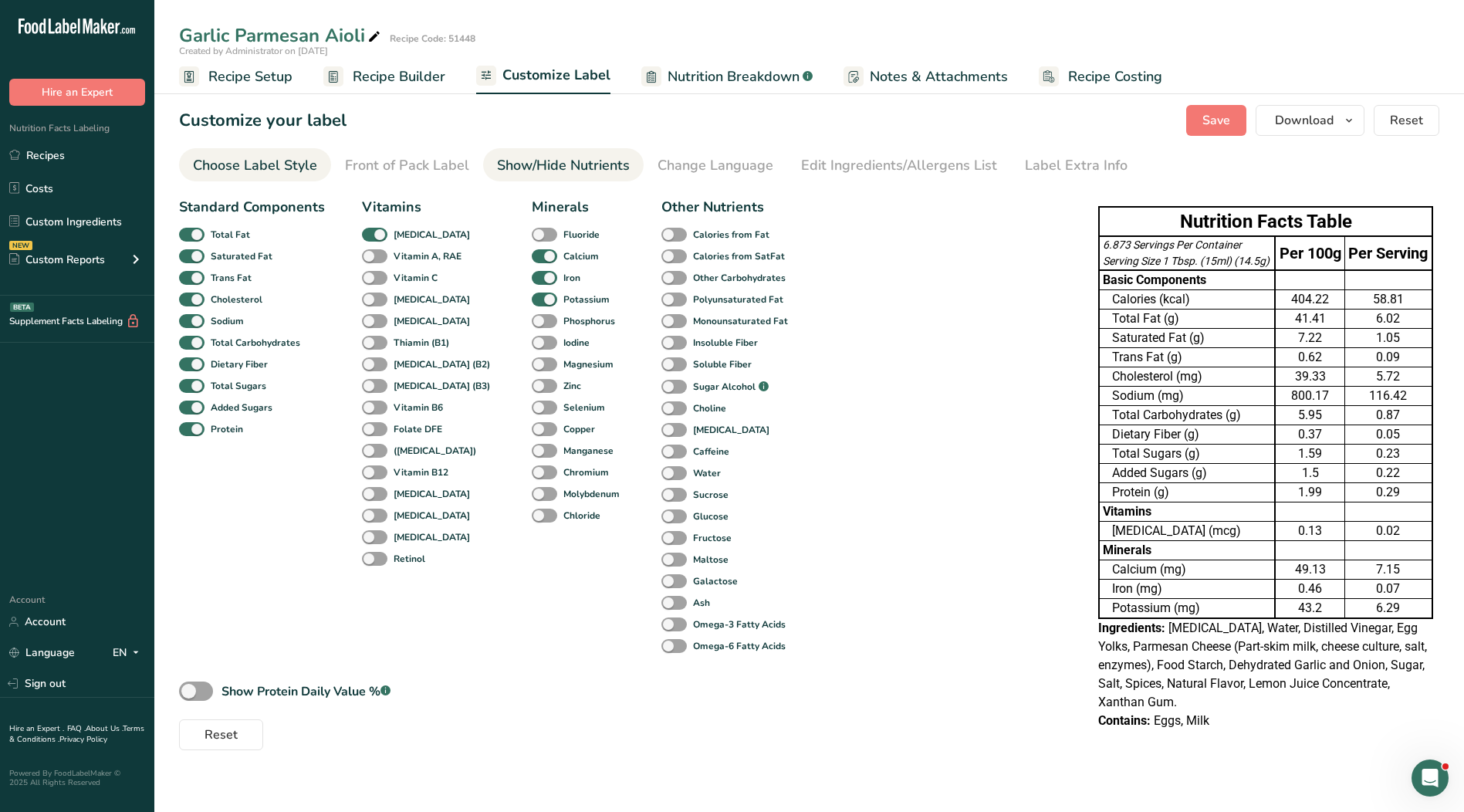
click at [277, 167] on div "Choose Label Style" at bounding box center [255, 165] width 125 height 21
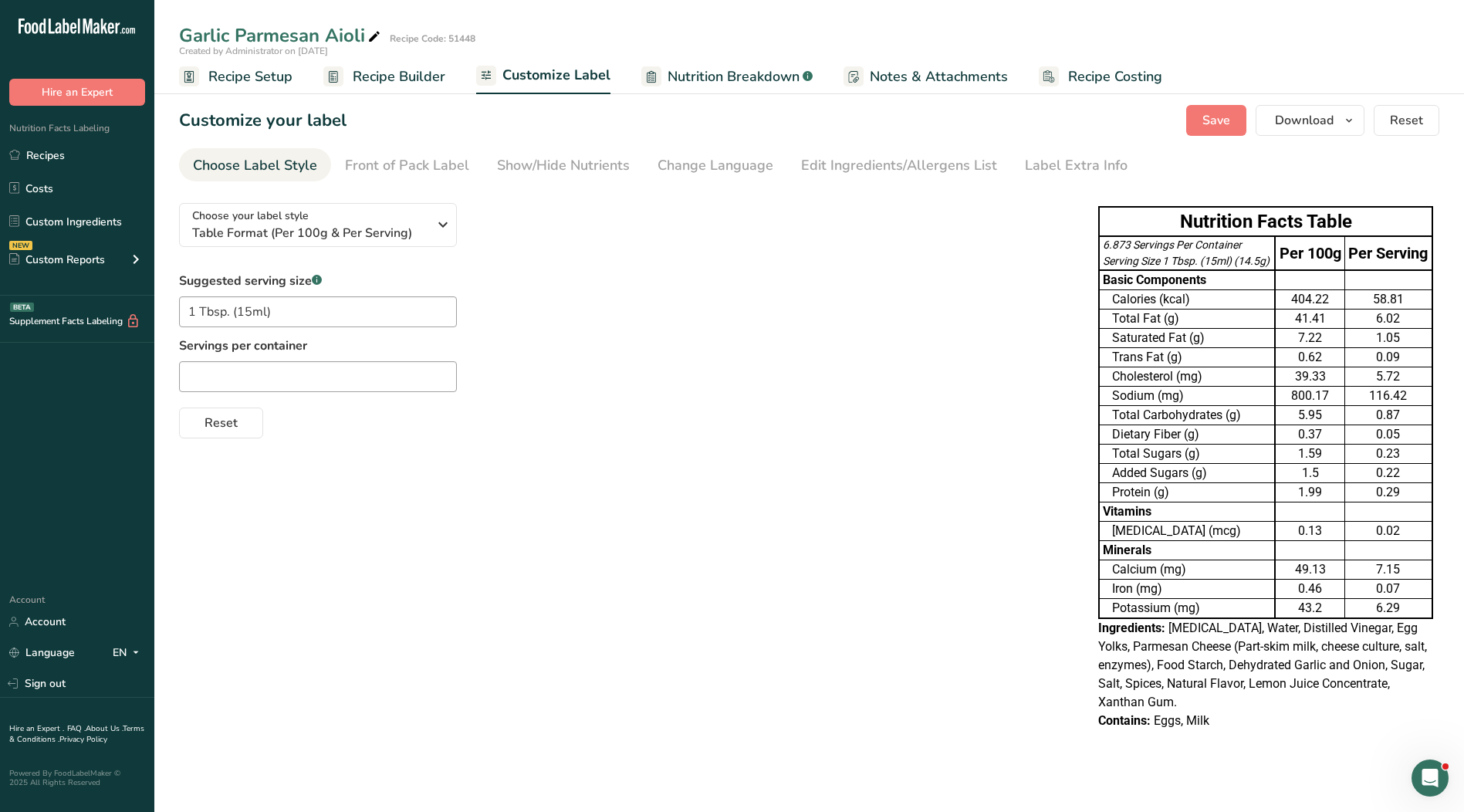
click at [252, 78] on span "Recipe Setup" at bounding box center [250, 76] width 84 height 21
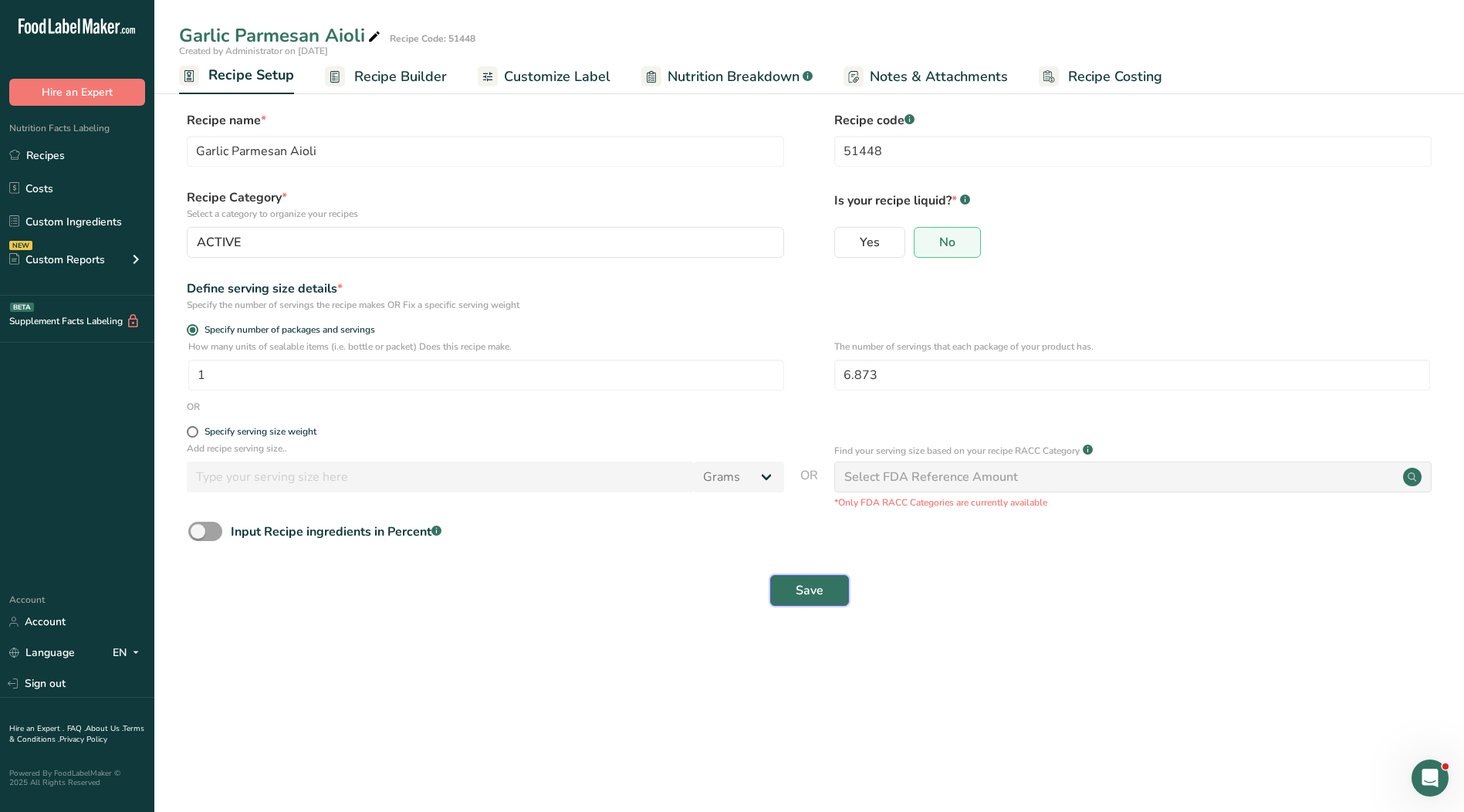
click at [810, 599] on span "Save" at bounding box center [810, 590] width 28 height 18
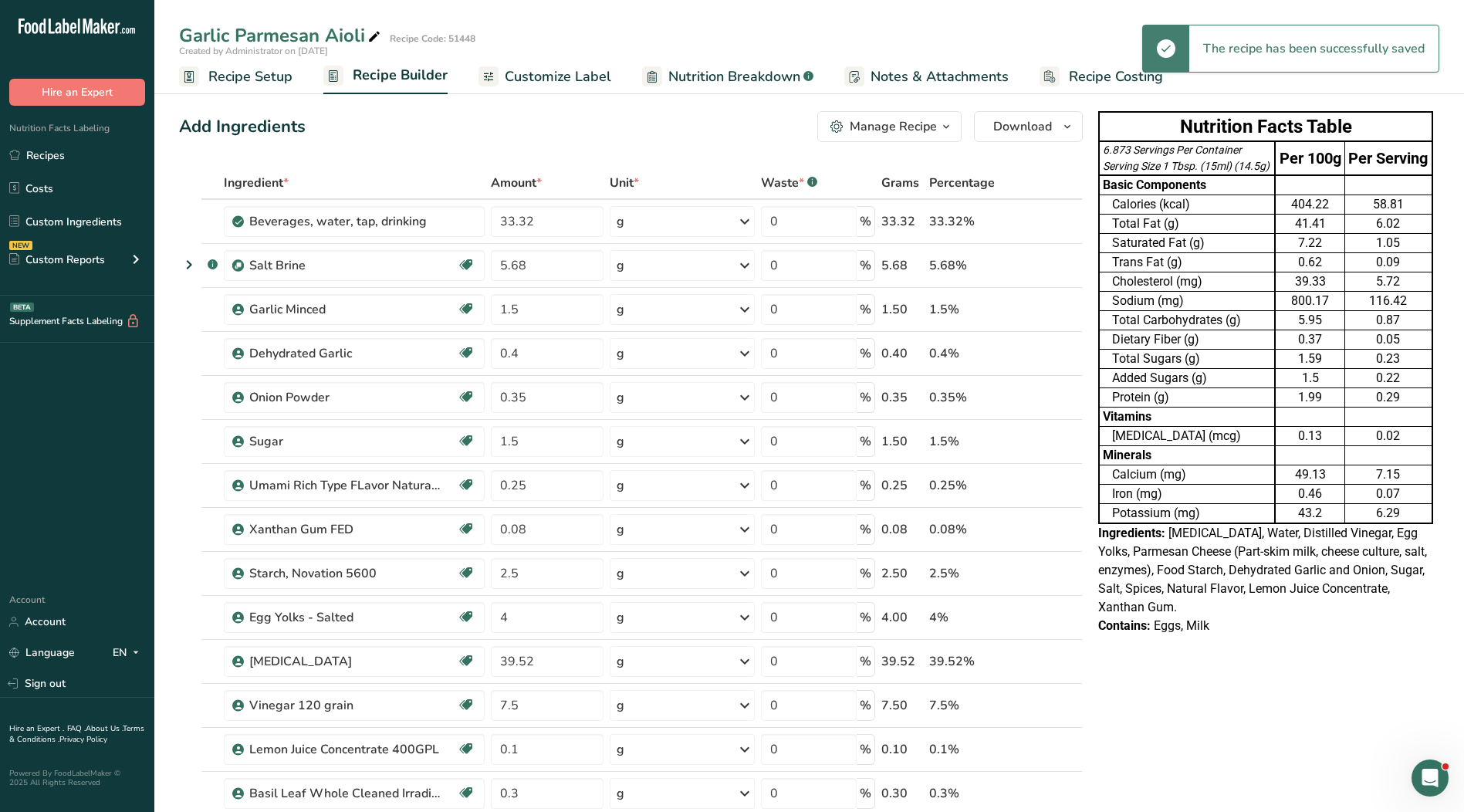
click at [537, 83] on span "Customize Label" at bounding box center [558, 76] width 106 height 21
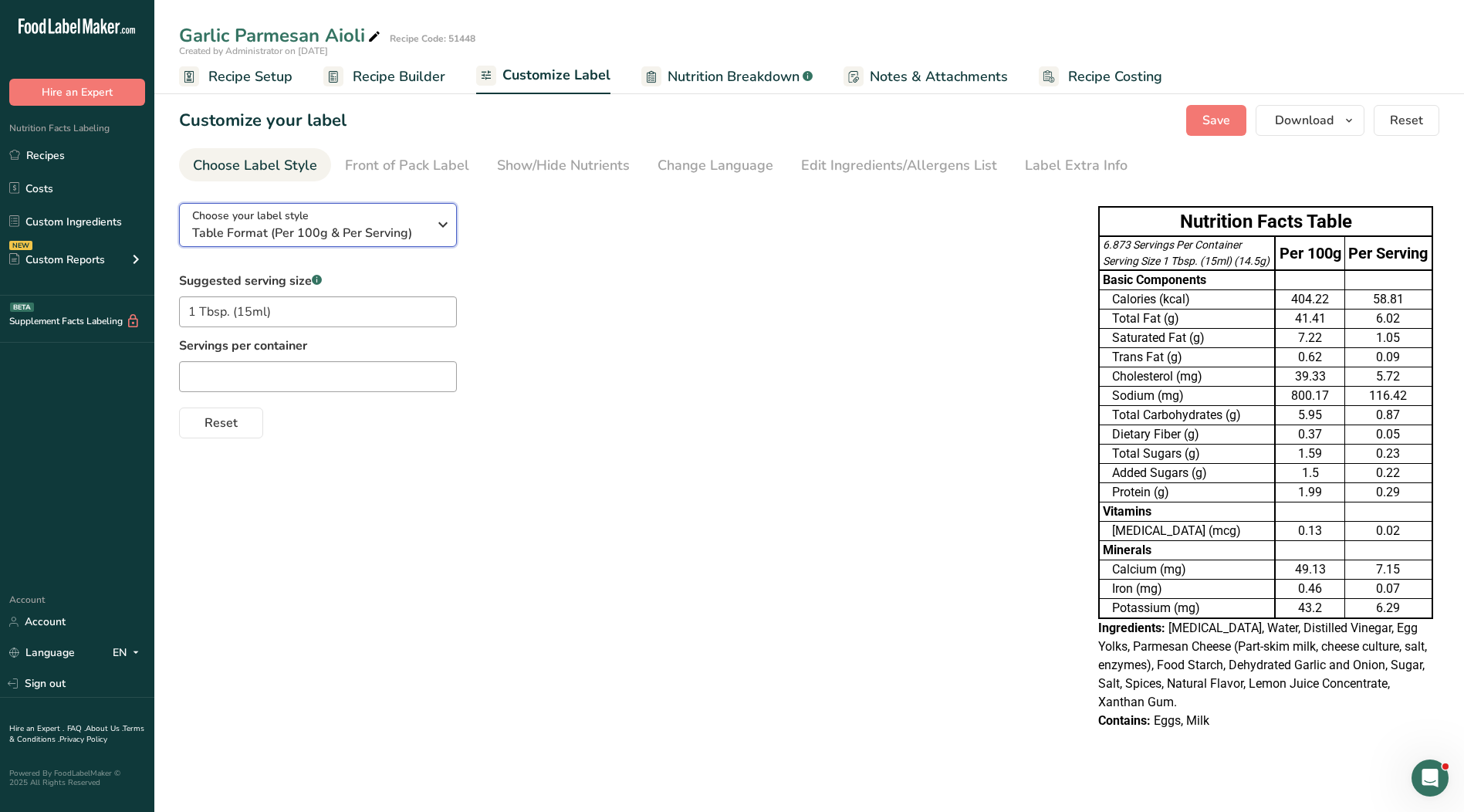
click at [375, 242] on span "Table Format (Per 100g & Per Serving)" at bounding box center [309, 233] width 235 height 18
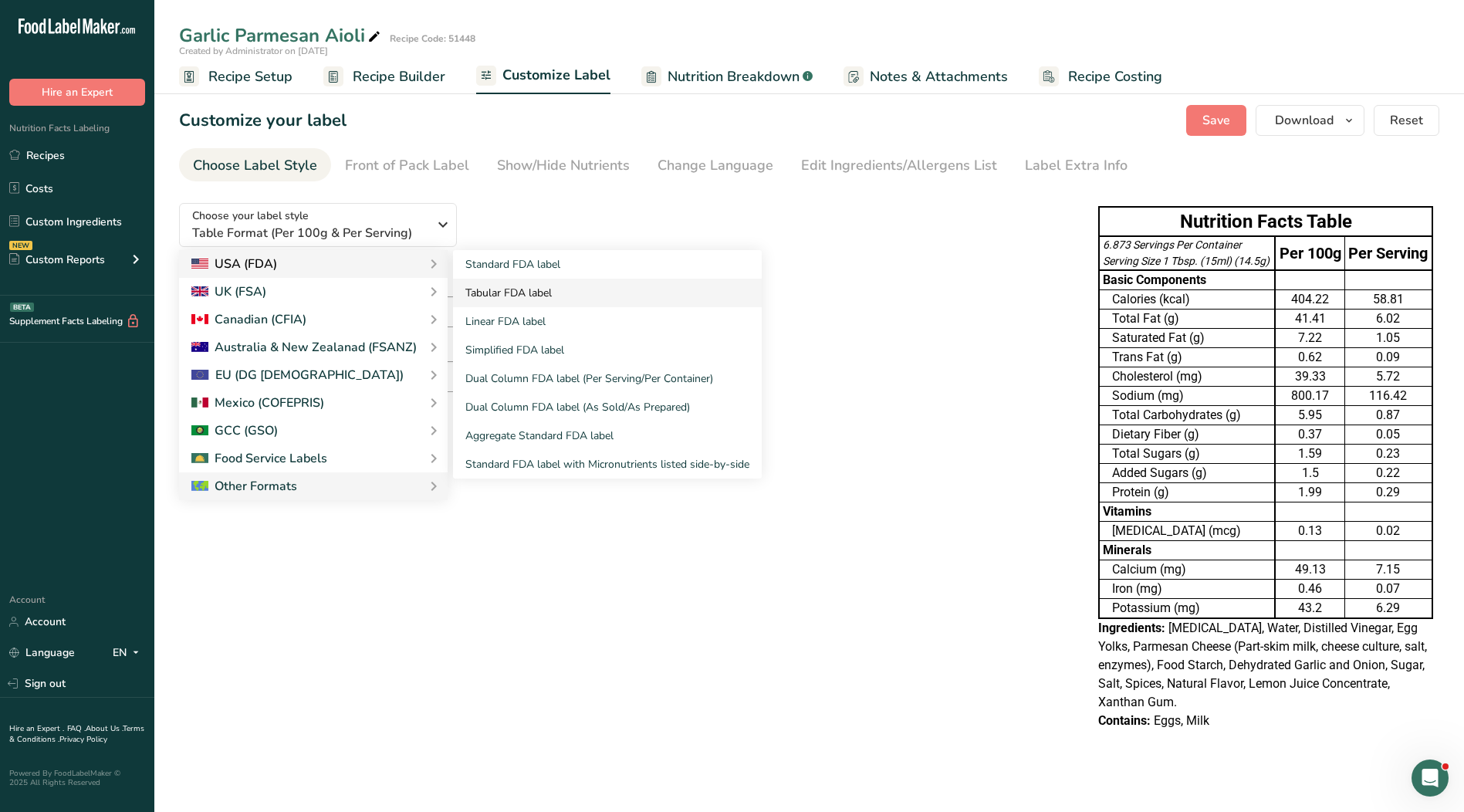
click at [494, 287] on link "Tabular FDA label" at bounding box center [607, 293] width 309 height 29
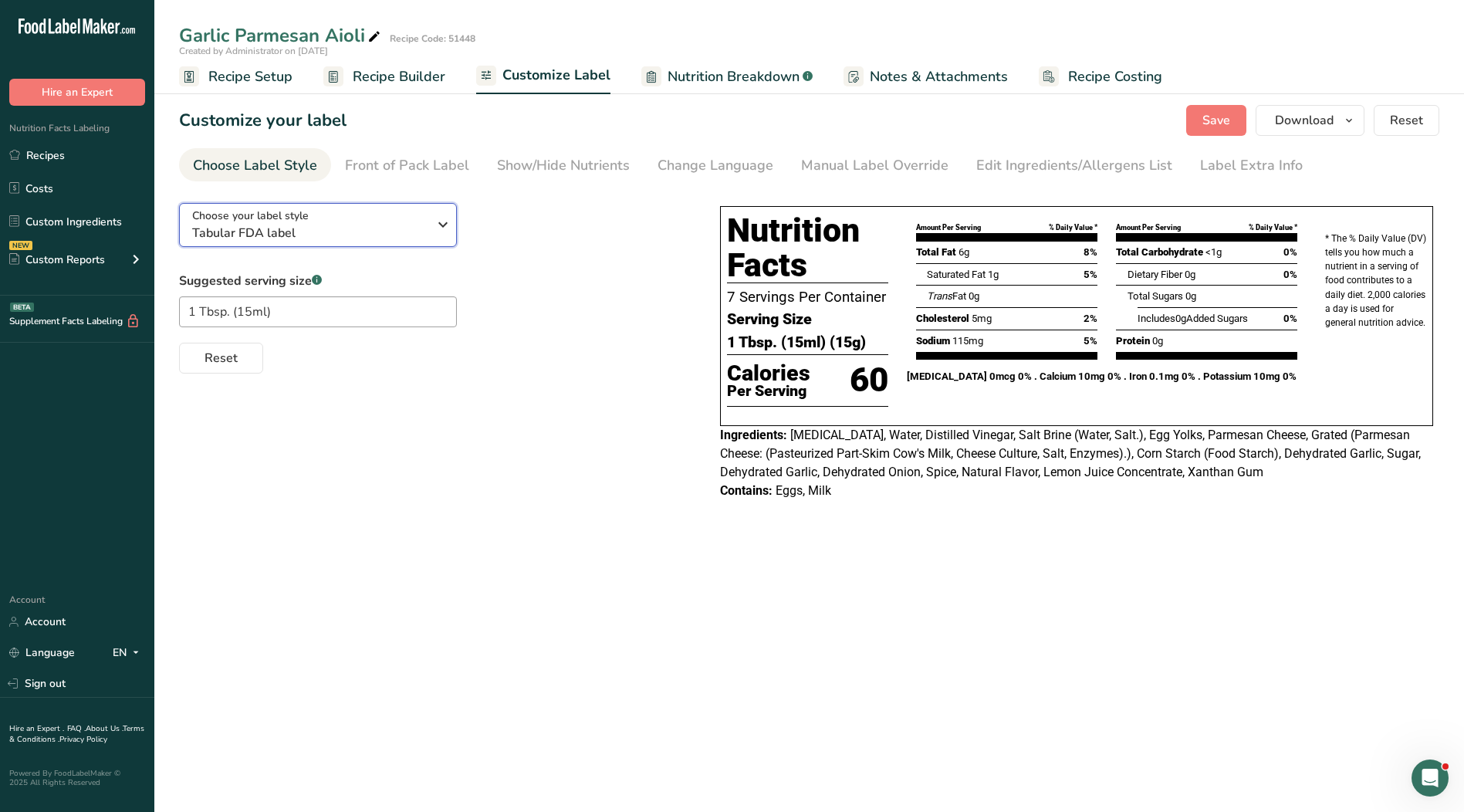
click at [398, 212] on div "Choose your label style Tabular FDA label" at bounding box center [309, 225] width 235 height 35
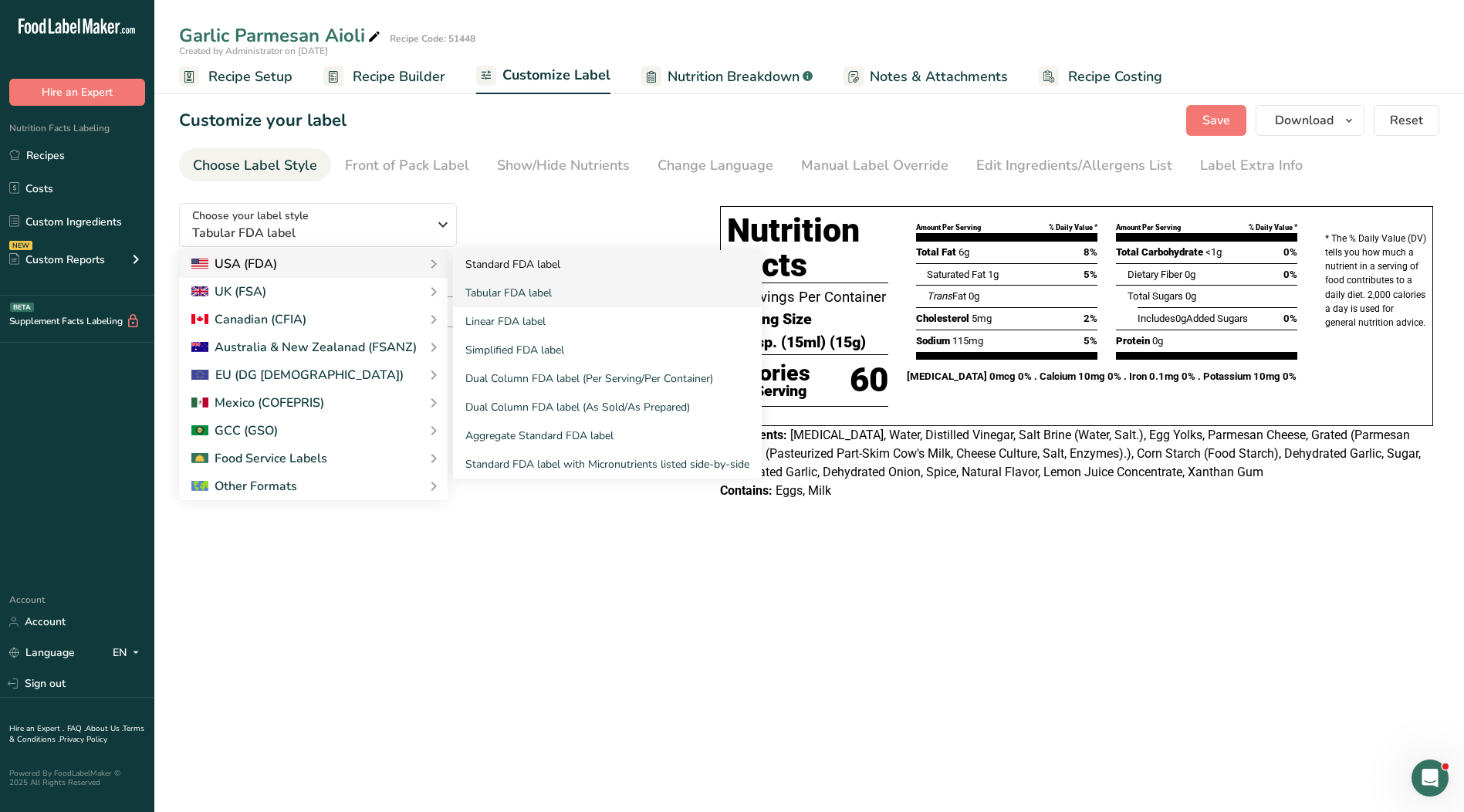
click at [511, 259] on link "Standard FDA label" at bounding box center [607, 264] width 309 height 29
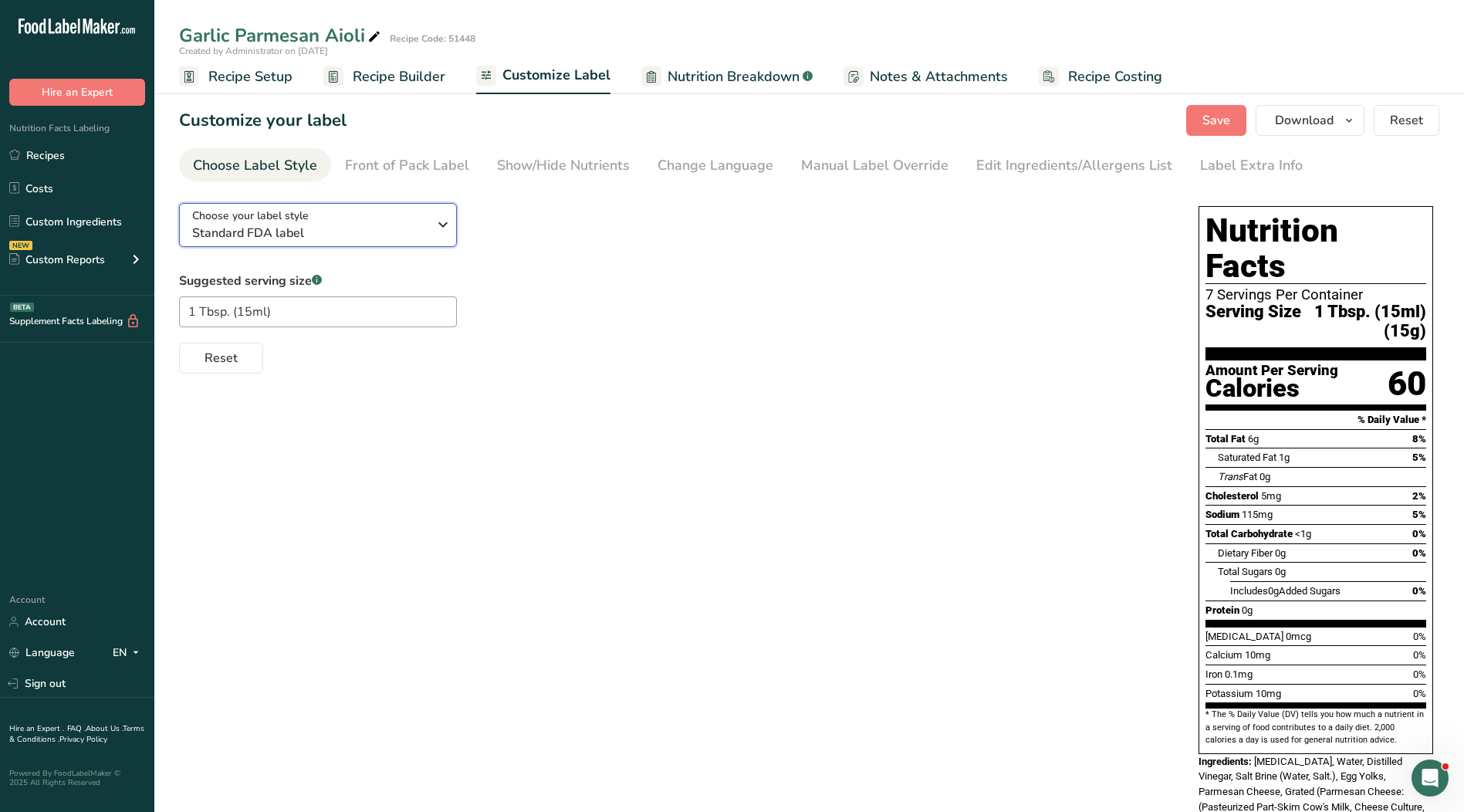
click at [335, 234] on span "Standard FDA label" at bounding box center [309, 233] width 235 height 18
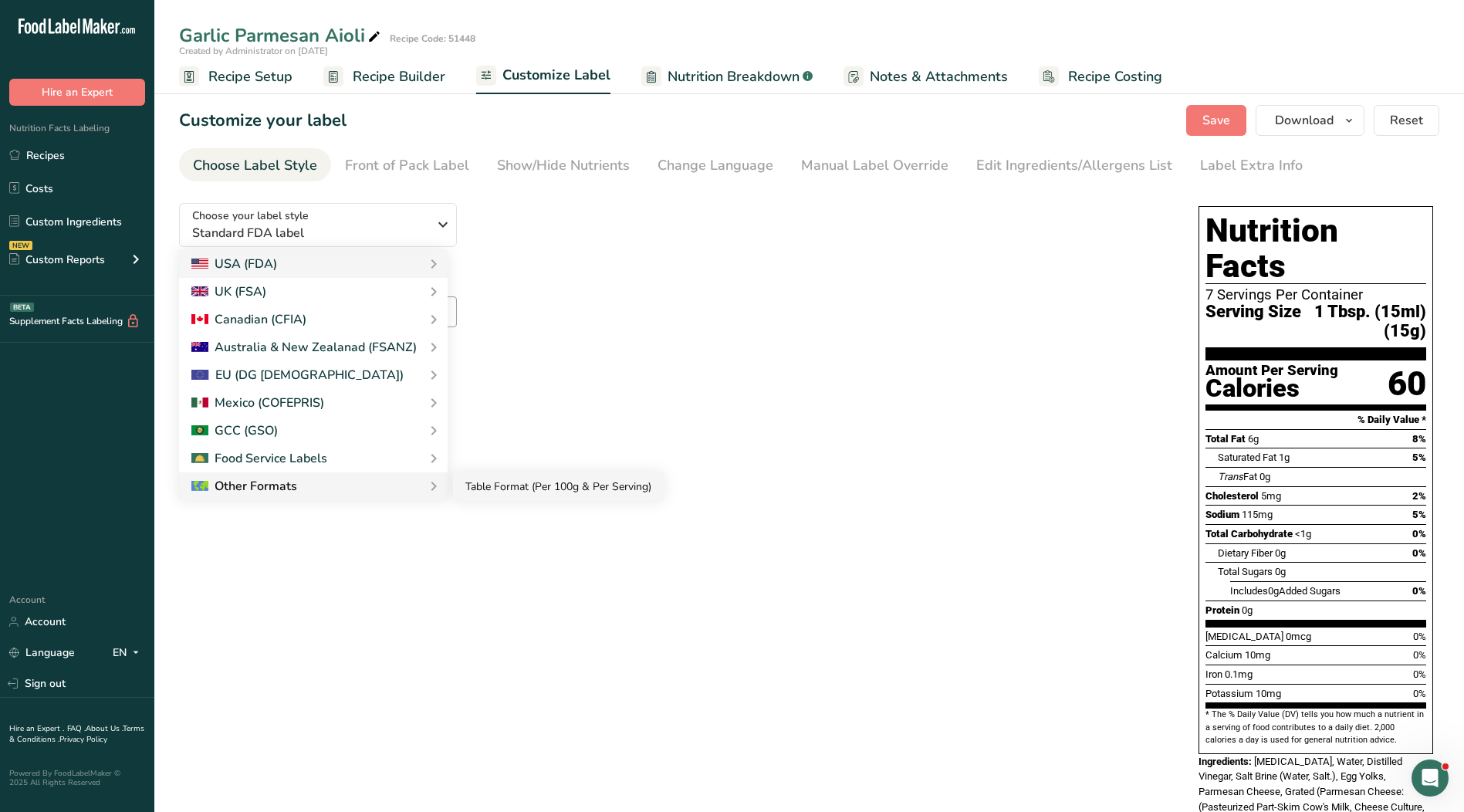
click at [498, 481] on link "Table Format (Per 100g & Per Serving)" at bounding box center [558, 486] width 210 height 29
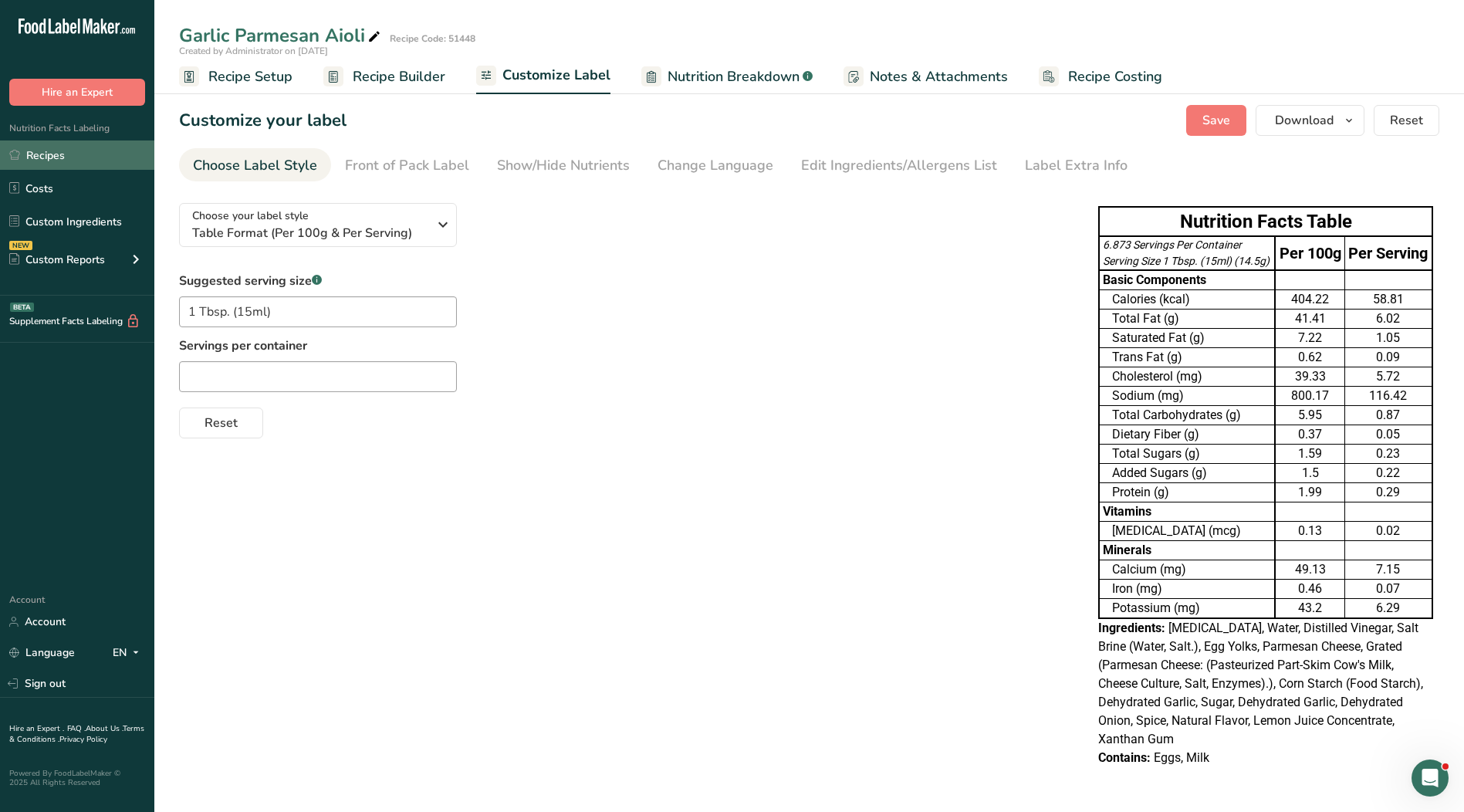
click at [64, 159] on link "Recipes" at bounding box center [77, 155] width 154 height 30
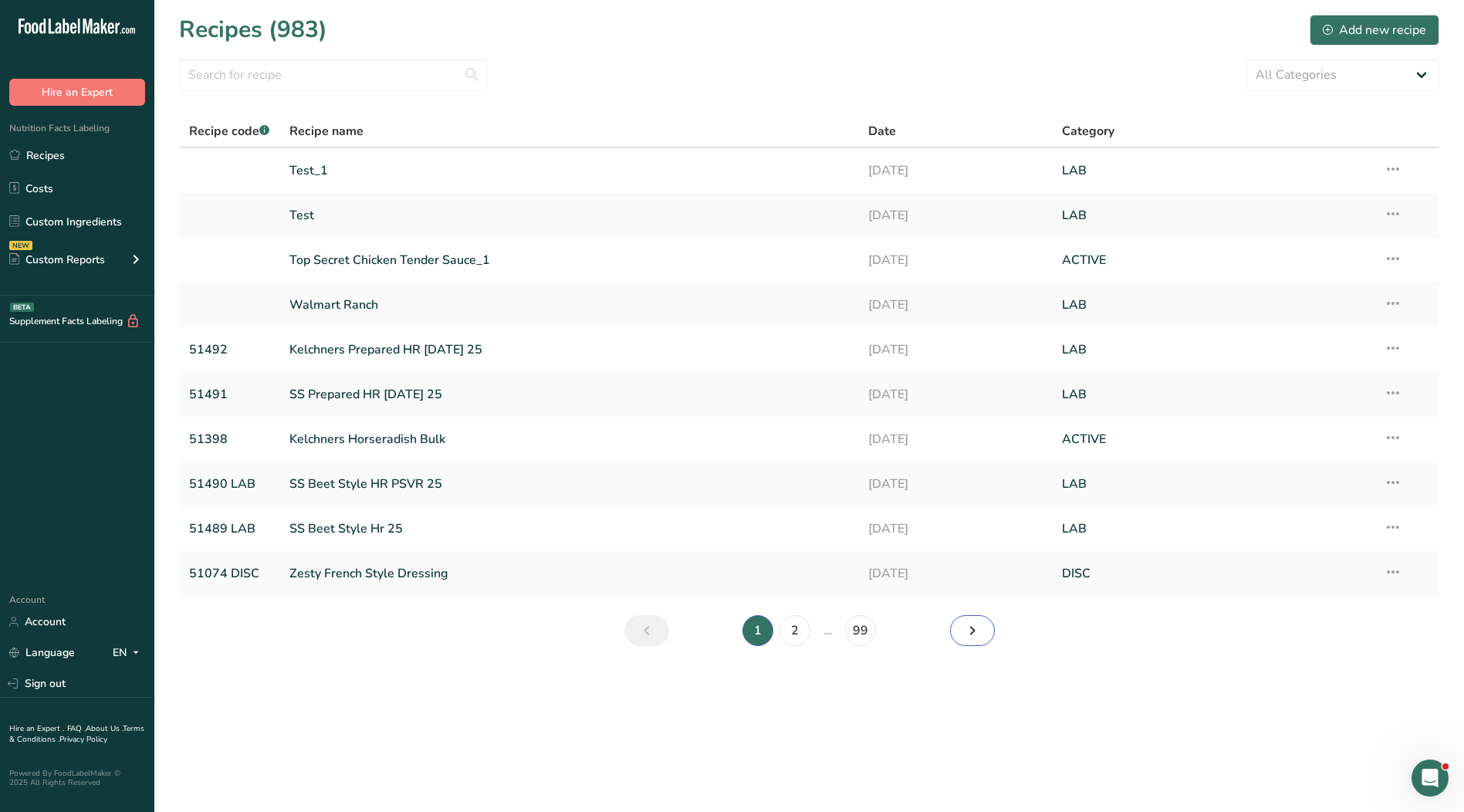
click at [972, 630] on icon "Next page" at bounding box center [972, 630] width 18 height 28
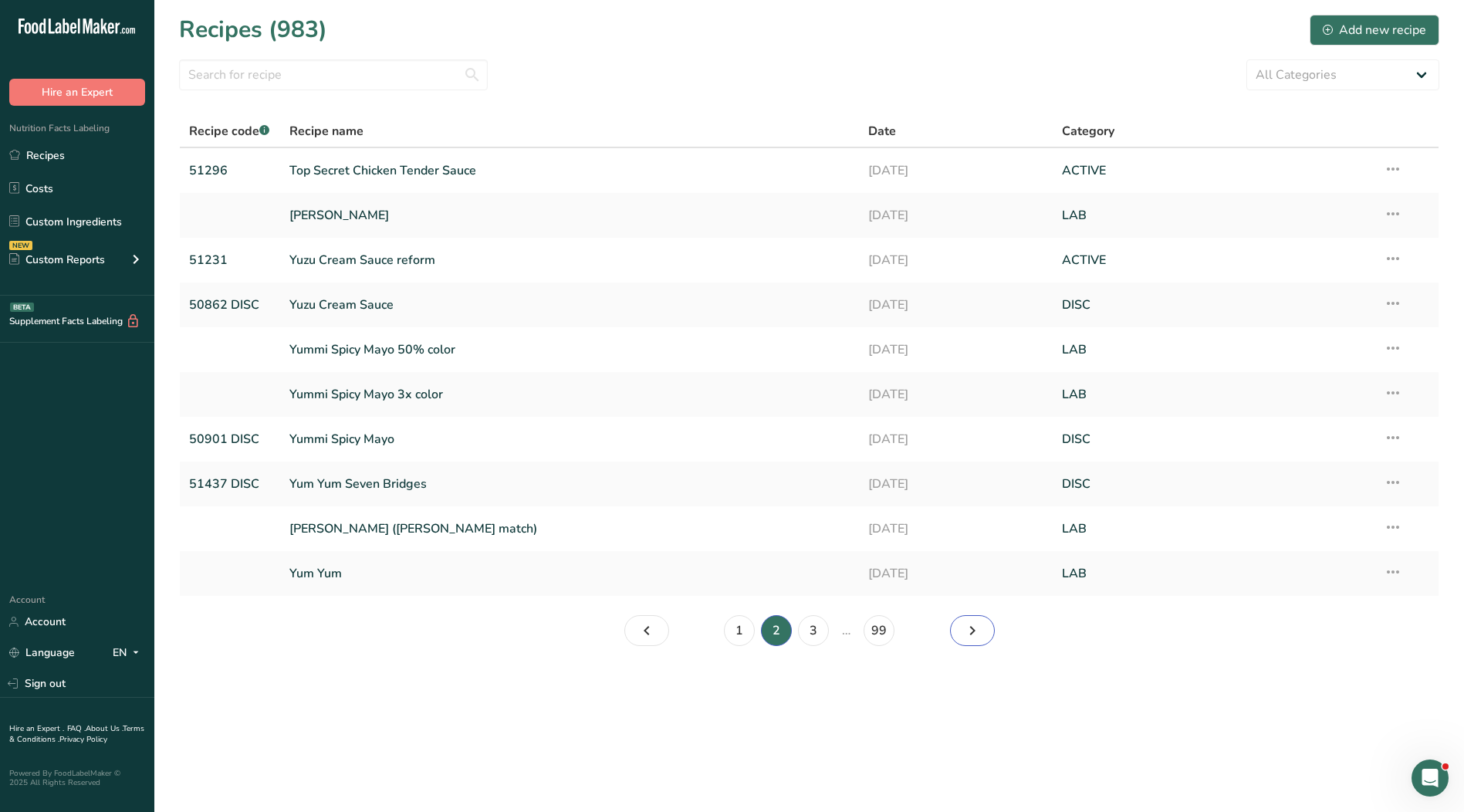
click at [979, 633] on icon "Page 3." at bounding box center [972, 630] width 18 height 28
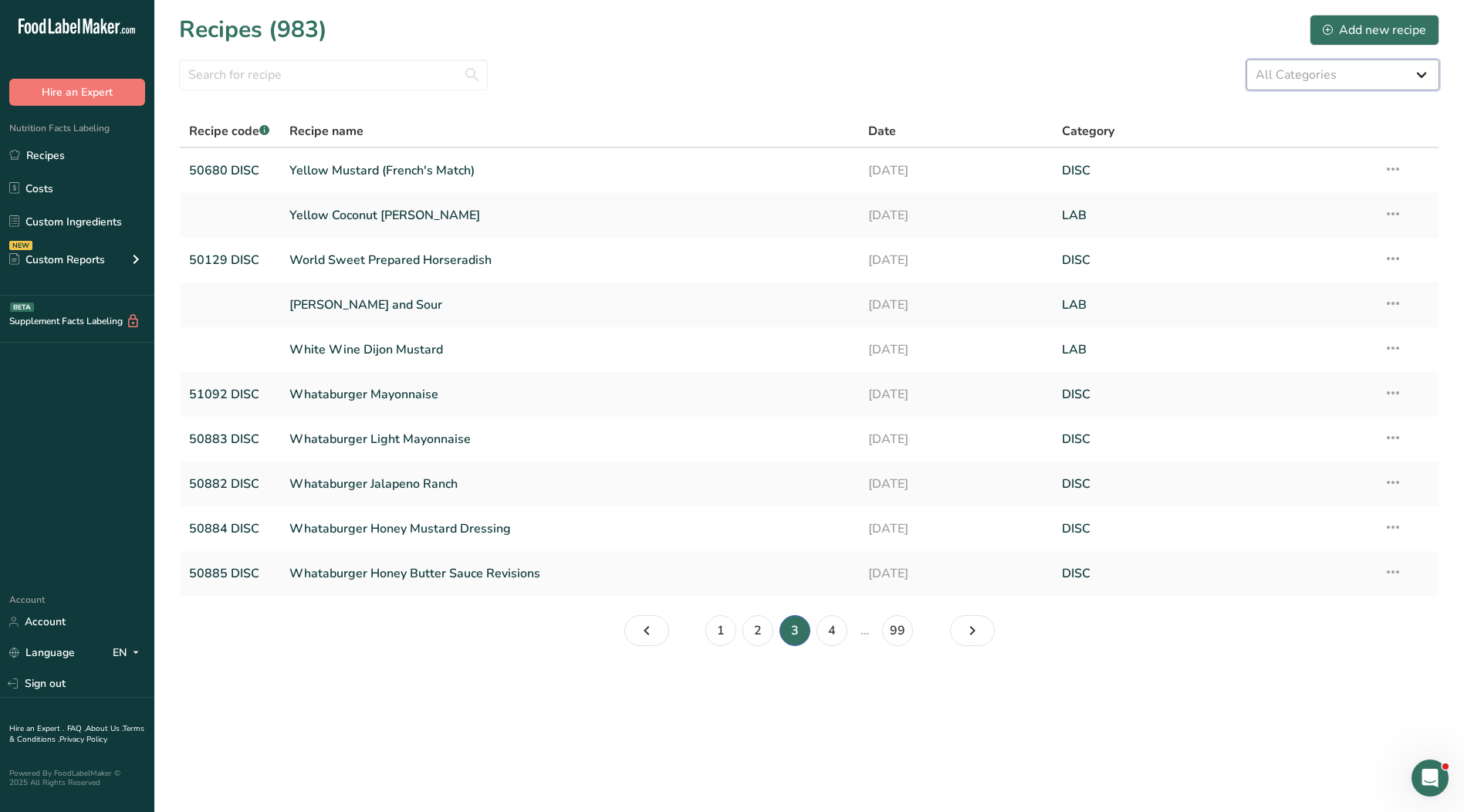
click at [1274, 77] on select "All Categories ACTIVE Baked Goods [GEOGRAPHIC_DATA] Confectionery Cooked Meals,…" at bounding box center [1343, 74] width 193 height 31
select select "2573"
click at [1246, 59] on select "All Categories ACTIVE Baked Goods [GEOGRAPHIC_DATA] Confectionery Cooked Meals,…" at bounding box center [1343, 74] width 193 height 31
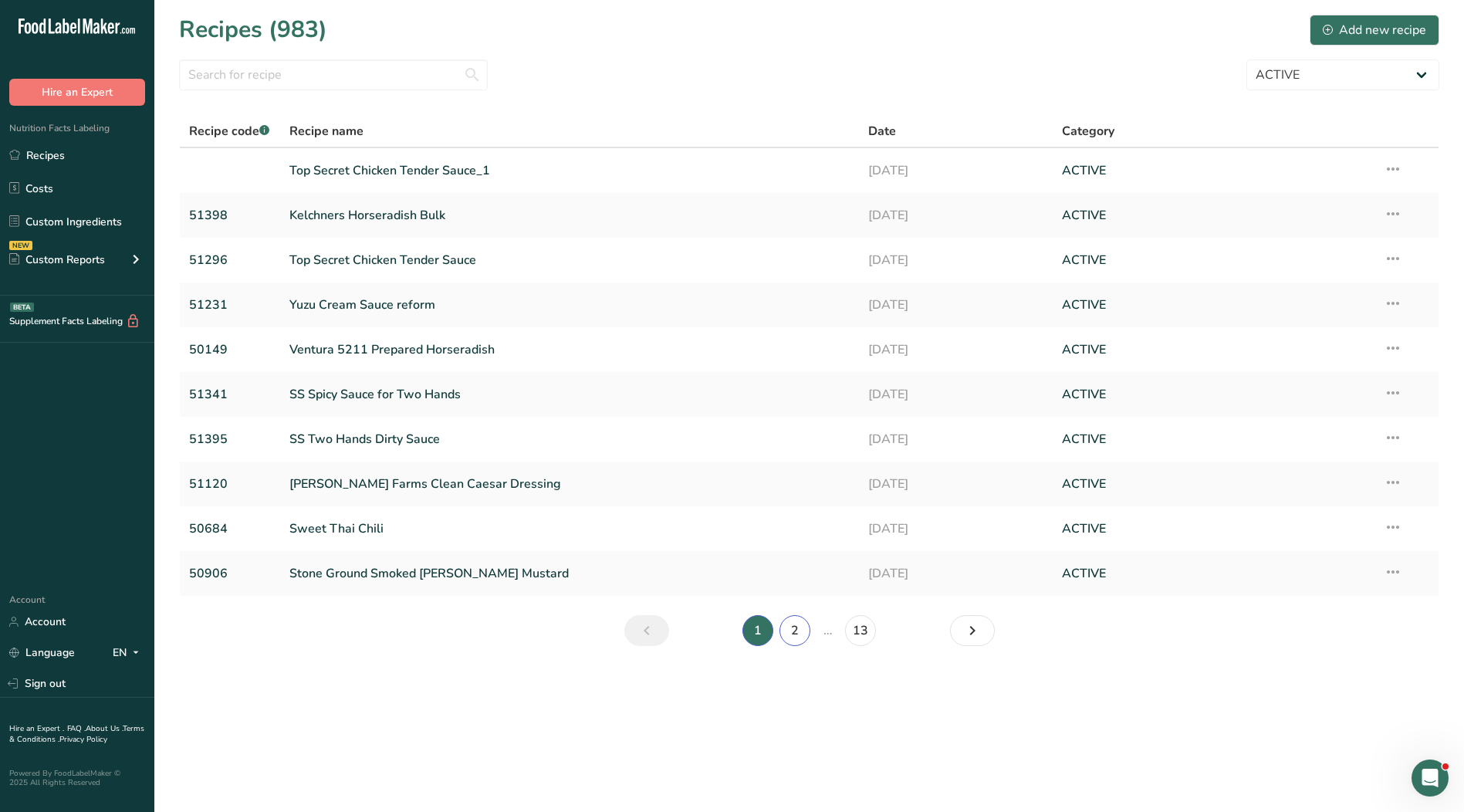
click at [800, 630] on link "2" at bounding box center [794, 630] width 31 height 31
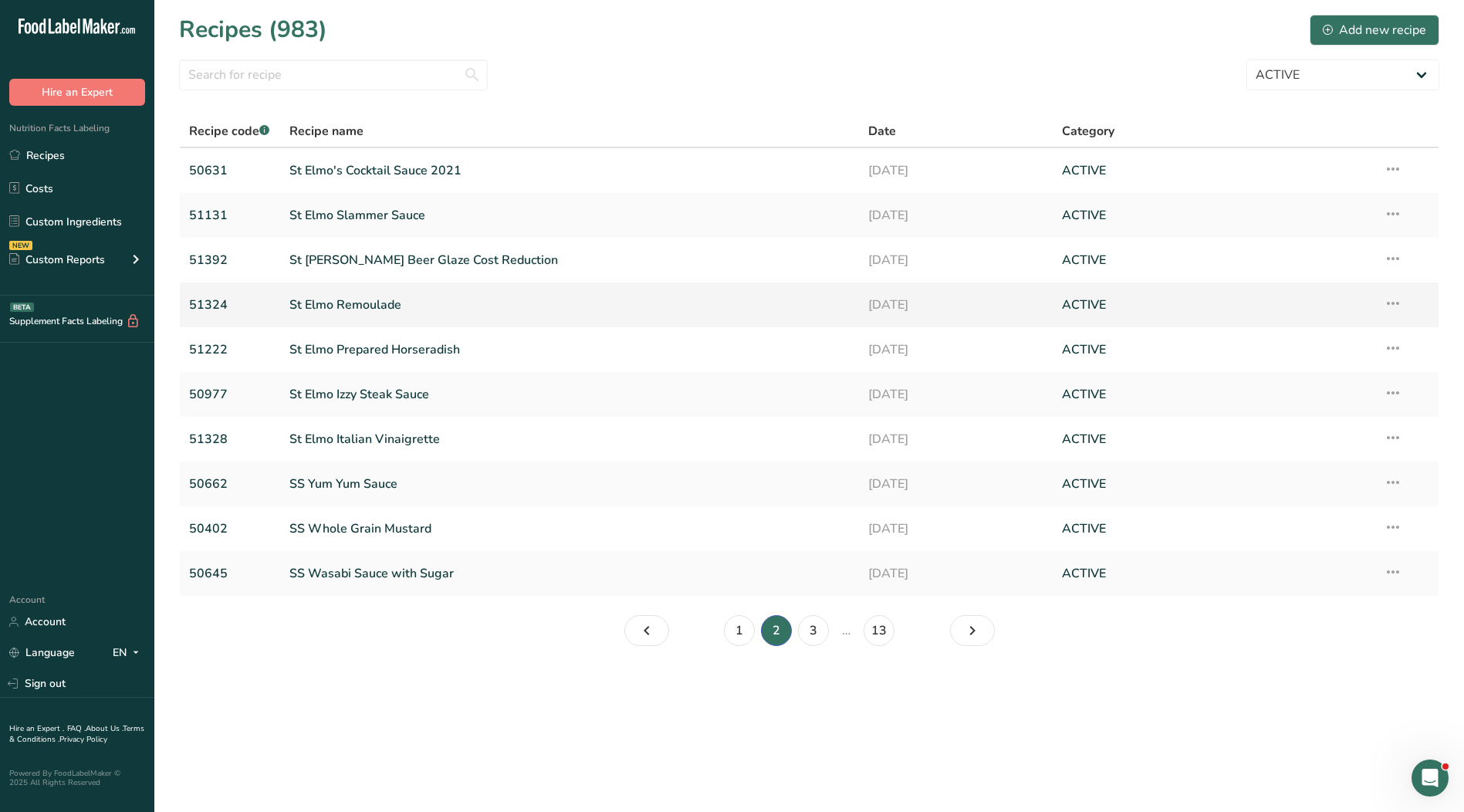
click at [350, 311] on link "St Elmo Remoulade" at bounding box center [570, 304] width 561 height 32
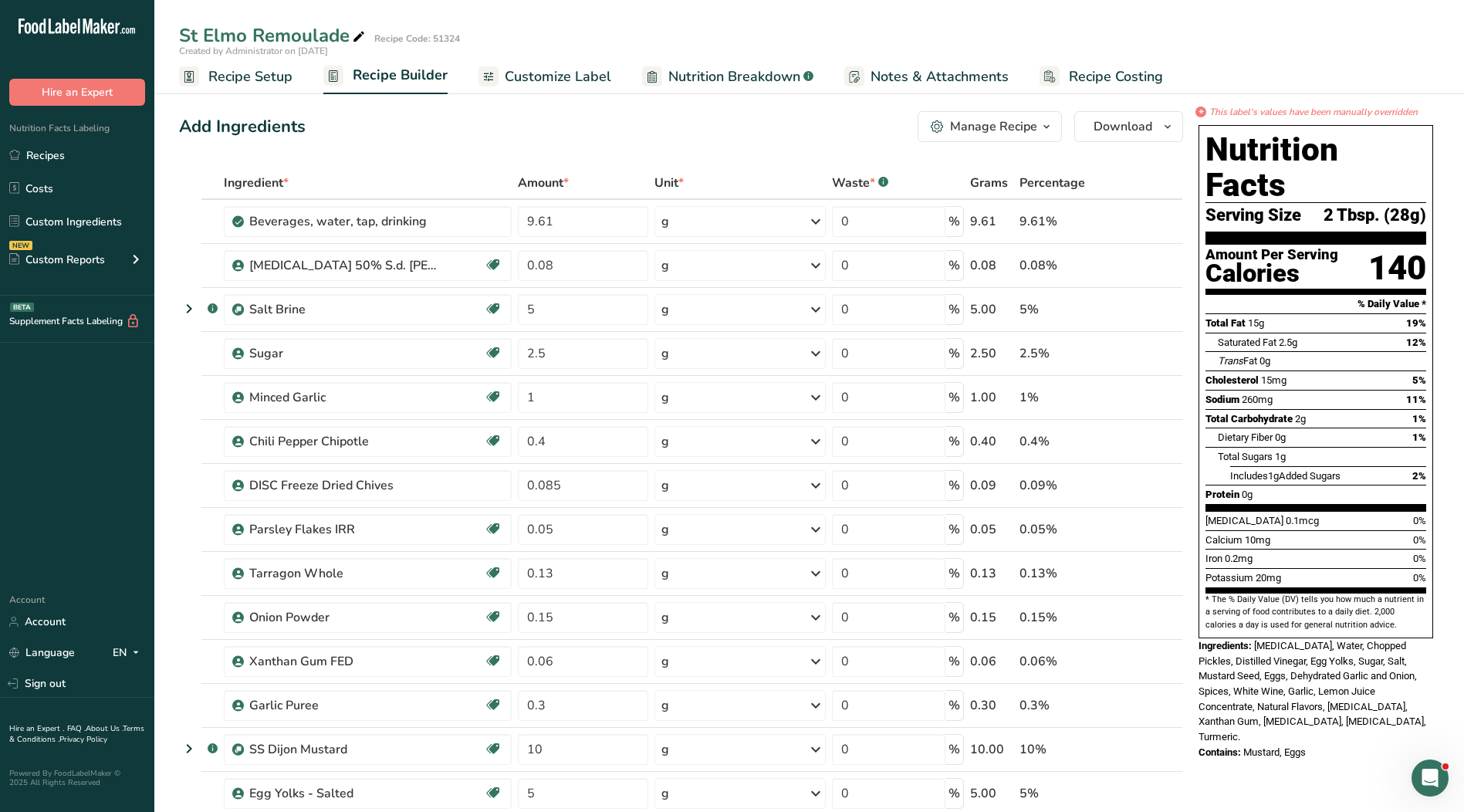
click at [255, 81] on span "Recipe Setup" at bounding box center [250, 76] width 84 height 21
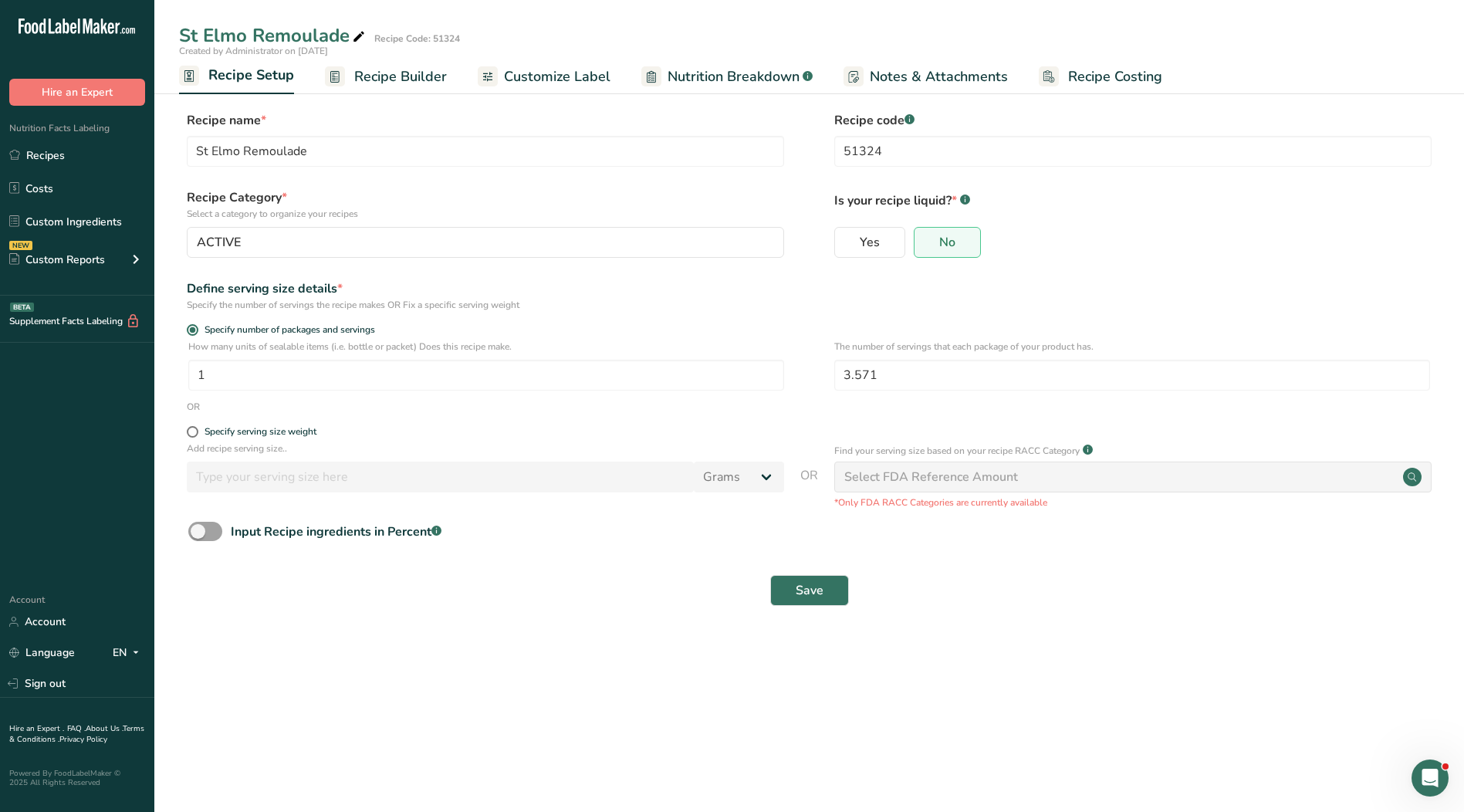
click at [541, 83] on span "Customize Label" at bounding box center [557, 76] width 106 height 21
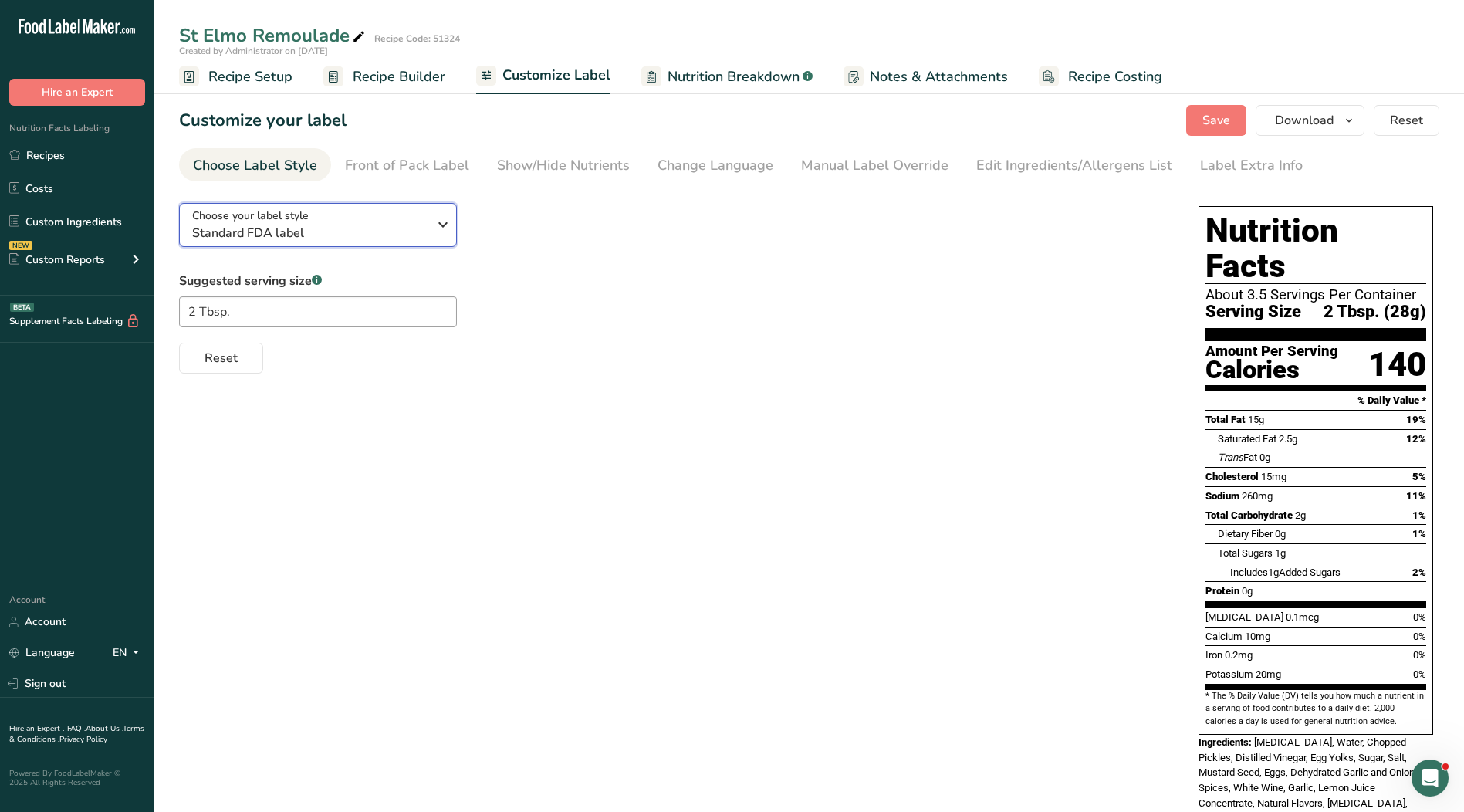
click at [427, 228] on div "Choose your label style Standard FDA label" at bounding box center [315, 225] width 247 height 35
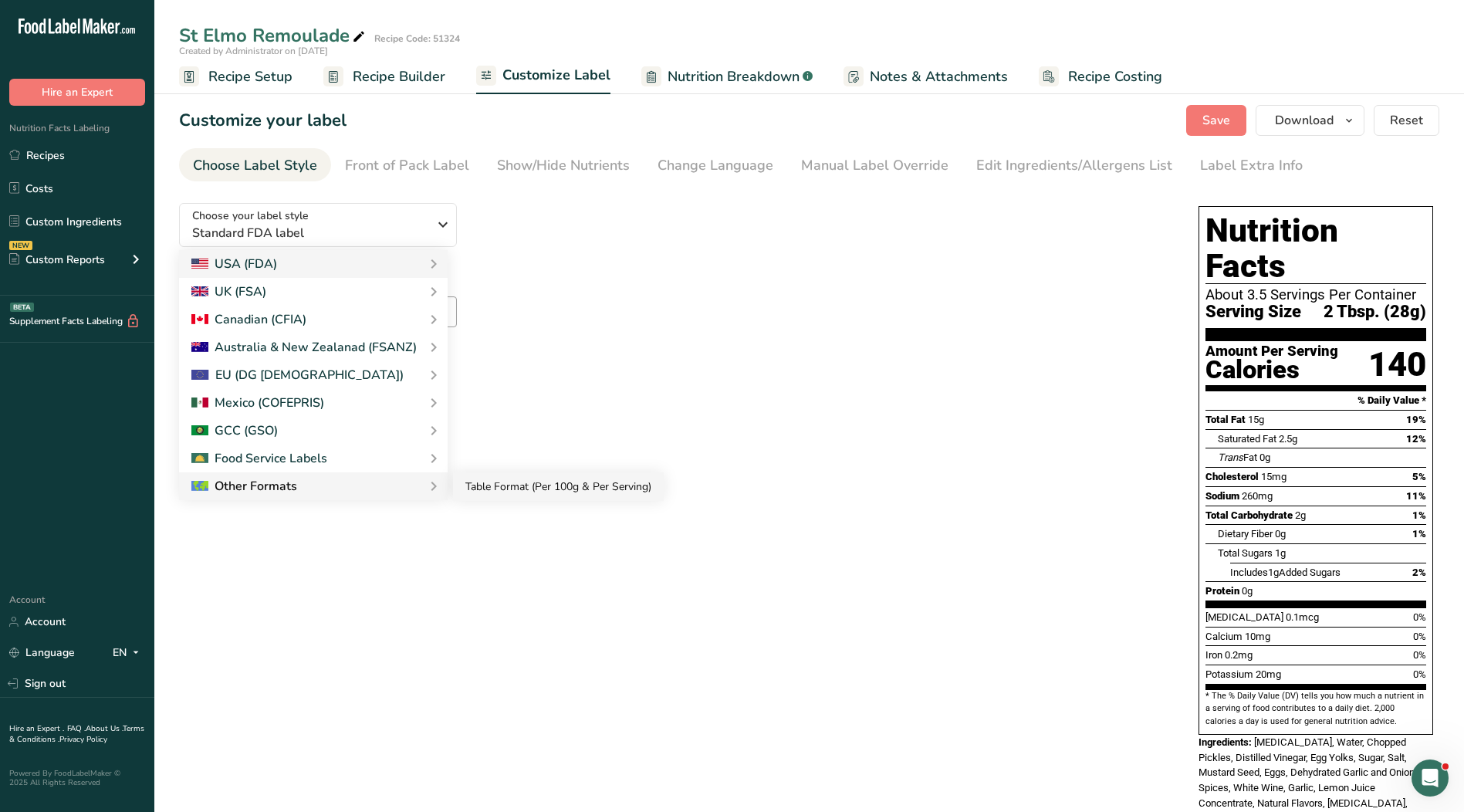
click at [484, 497] on link "Table Format (Per 100g & Per Serving)" at bounding box center [558, 486] width 210 height 29
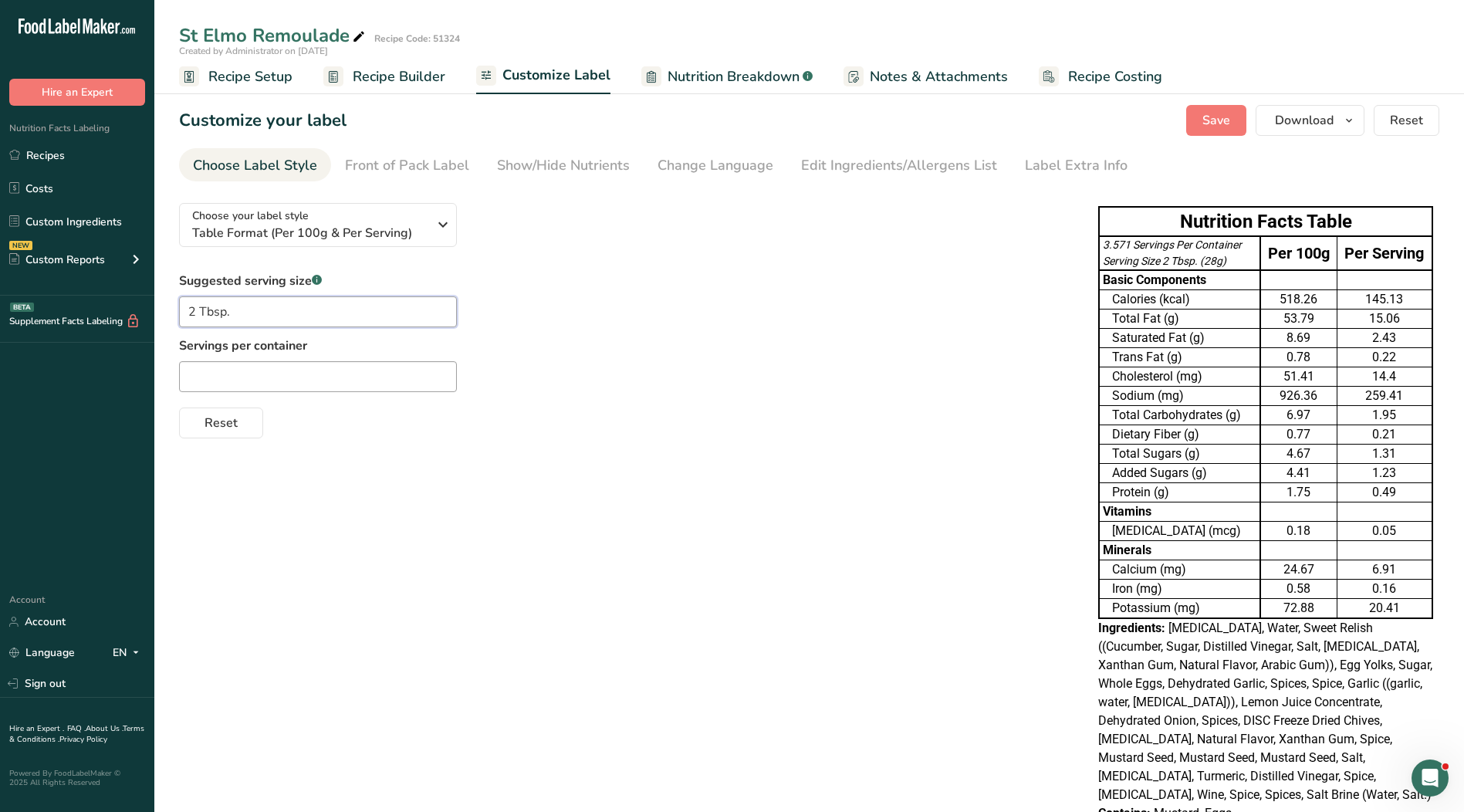
drag, startPoint x: 250, startPoint y: 305, endPoint x: 74, endPoint y: 298, distance: 176.1
click at [75, 298] on div ".a-20{fill:#fff;} Hire an Expert Nutrition Facts Labeling Recipes Costs Custom …" at bounding box center [732, 431] width 1464 height 862
click at [1216, 266] on div "Serving Size 28g" at bounding box center [1179, 262] width 153 height 17
click at [1195, 261] on div "Serving Size 28g" at bounding box center [1179, 262] width 153 height 17
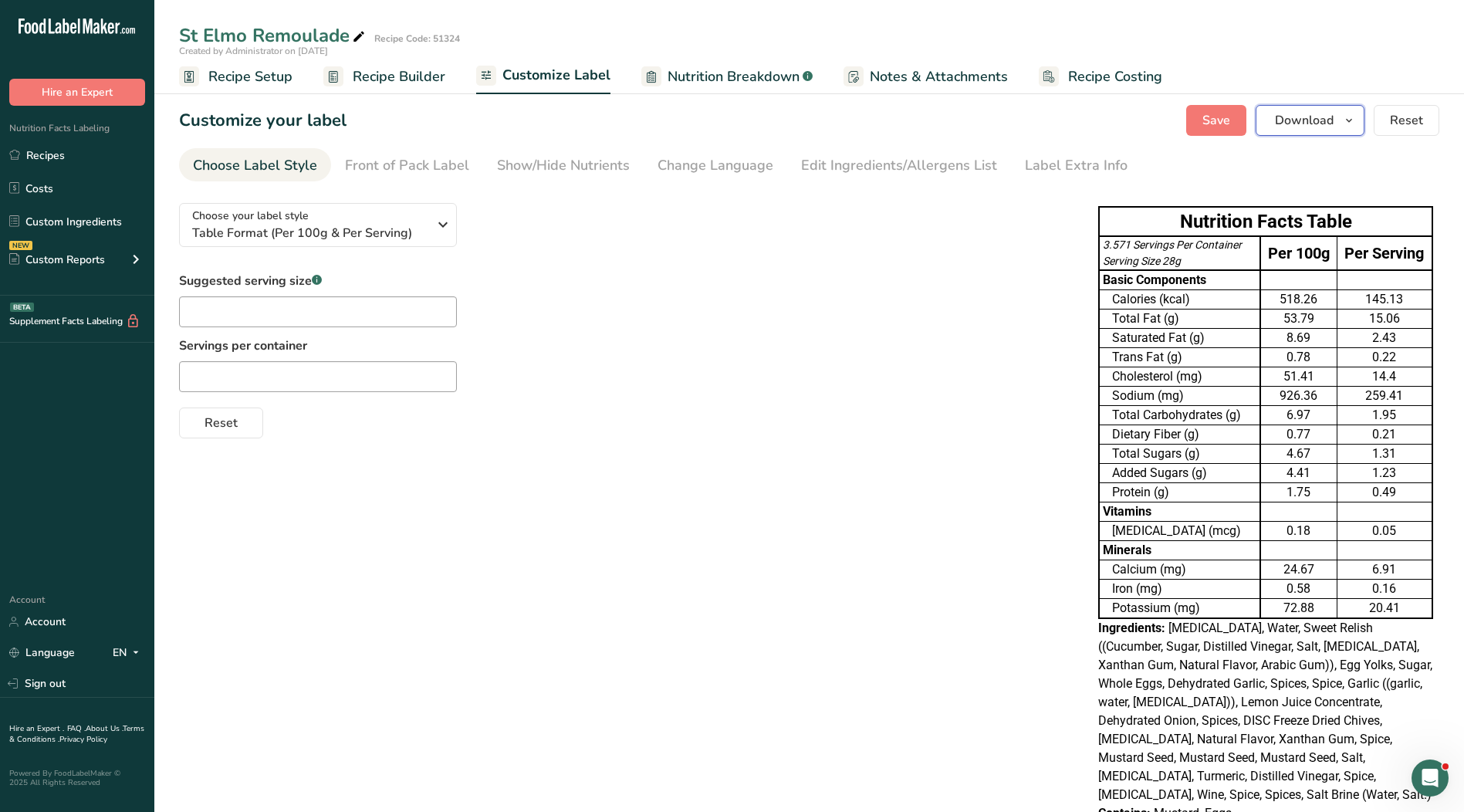
click at [1310, 120] on span "Download" at bounding box center [1304, 120] width 59 height 18
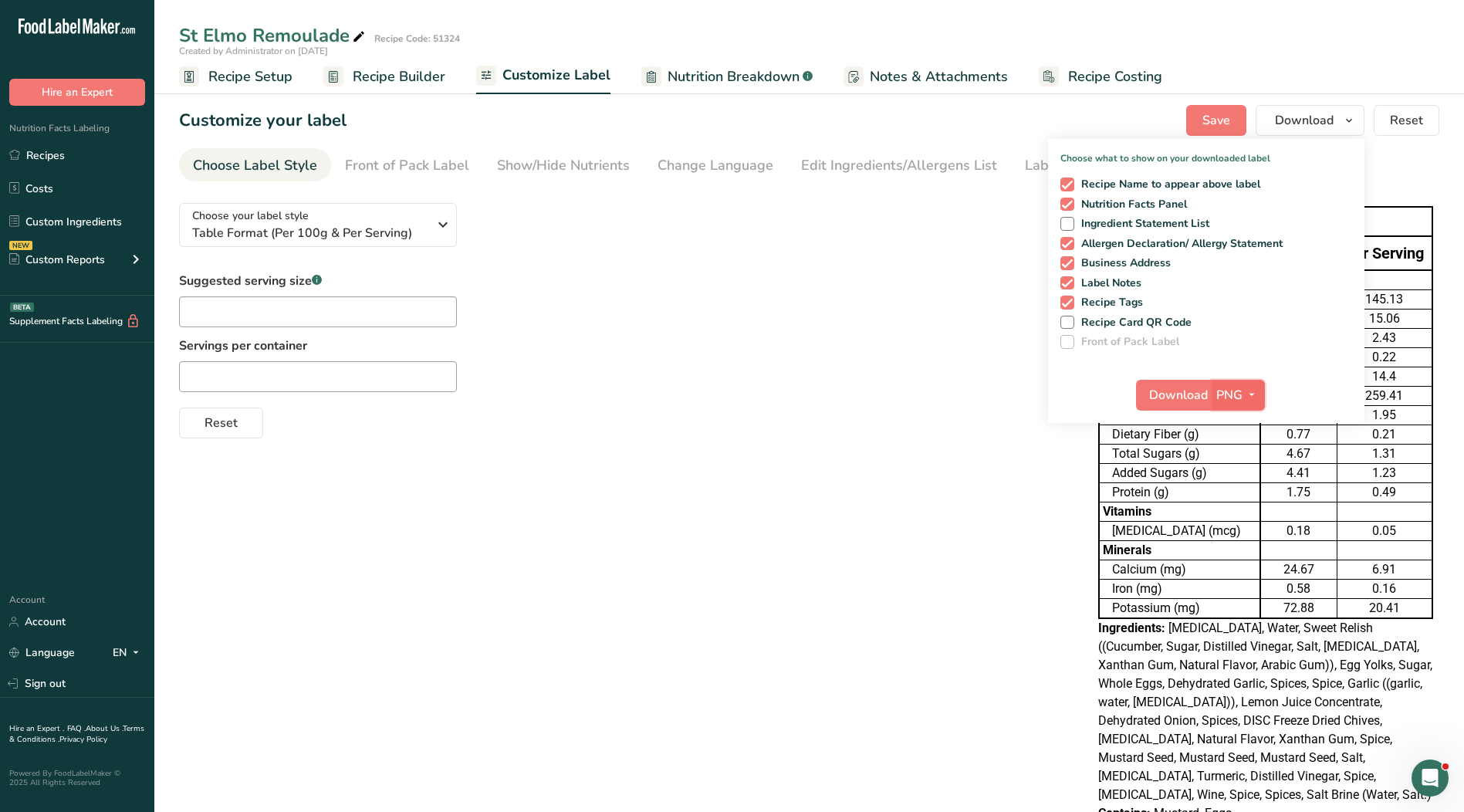
click at [1254, 397] on icon "button" at bounding box center [1251, 394] width 12 height 19
click at [1235, 500] on link "PDF" at bounding box center [1240, 503] width 50 height 26
click at [1121, 182] on span "Recipe Name to appear above label" at bounding box center [1168, 184] width 187 height 14
click at [1070, 182] on input "Recipe Name to appear above label" at bounding box center [1065, 184] width 10 height 10
checkbox input "false"
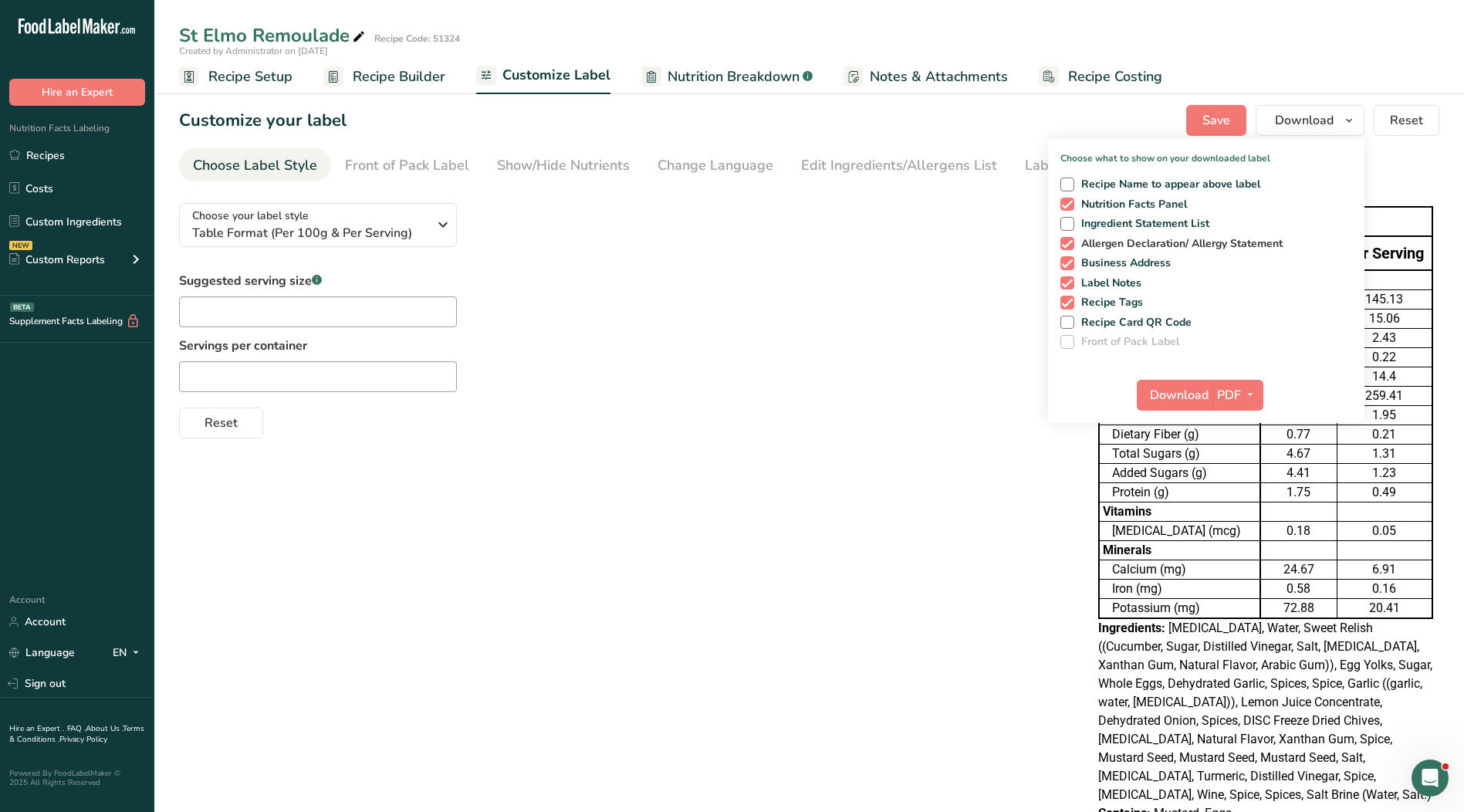
click at [1117, 240] on span "Allergen Declaration/ Allergy Statement" at bounding box center [1178, 243] width 209 height 14
click at [1070, 240] on input "Allergen Declaration/ Allergy Statement" at bounding box center [1065, 243] width 10 height 10
checkbox input "false"
click at [1115, 259] on span "Business Address" at bounding box center [1123, 262] width 97 height 14
click at [1070, 259] on input "Business Address" at bounding box center [1065, 262] width 10 height 10
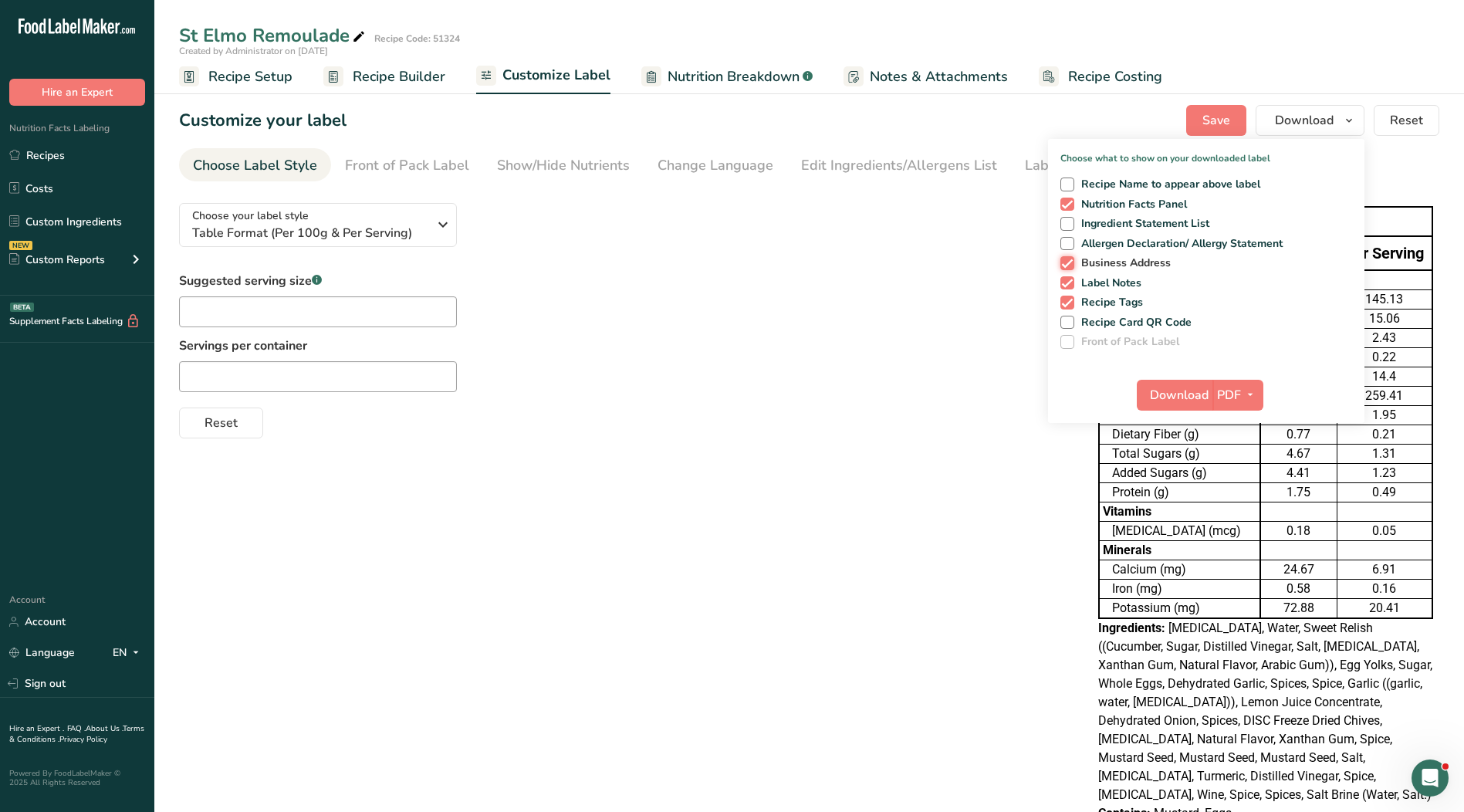
checkbox input "false"
click at [1115, 281] on span "Label Notes" at bounding box center [1108, 283] width 68 height 14
click at [1070, 281] on input "Label Notes" at bounding box center [1065, 283] width 10 height 10
checkbox input "false"
click at [1114, 306] on span "Recipe Tags" at bounding box center [1109, 302] width 69 height 14
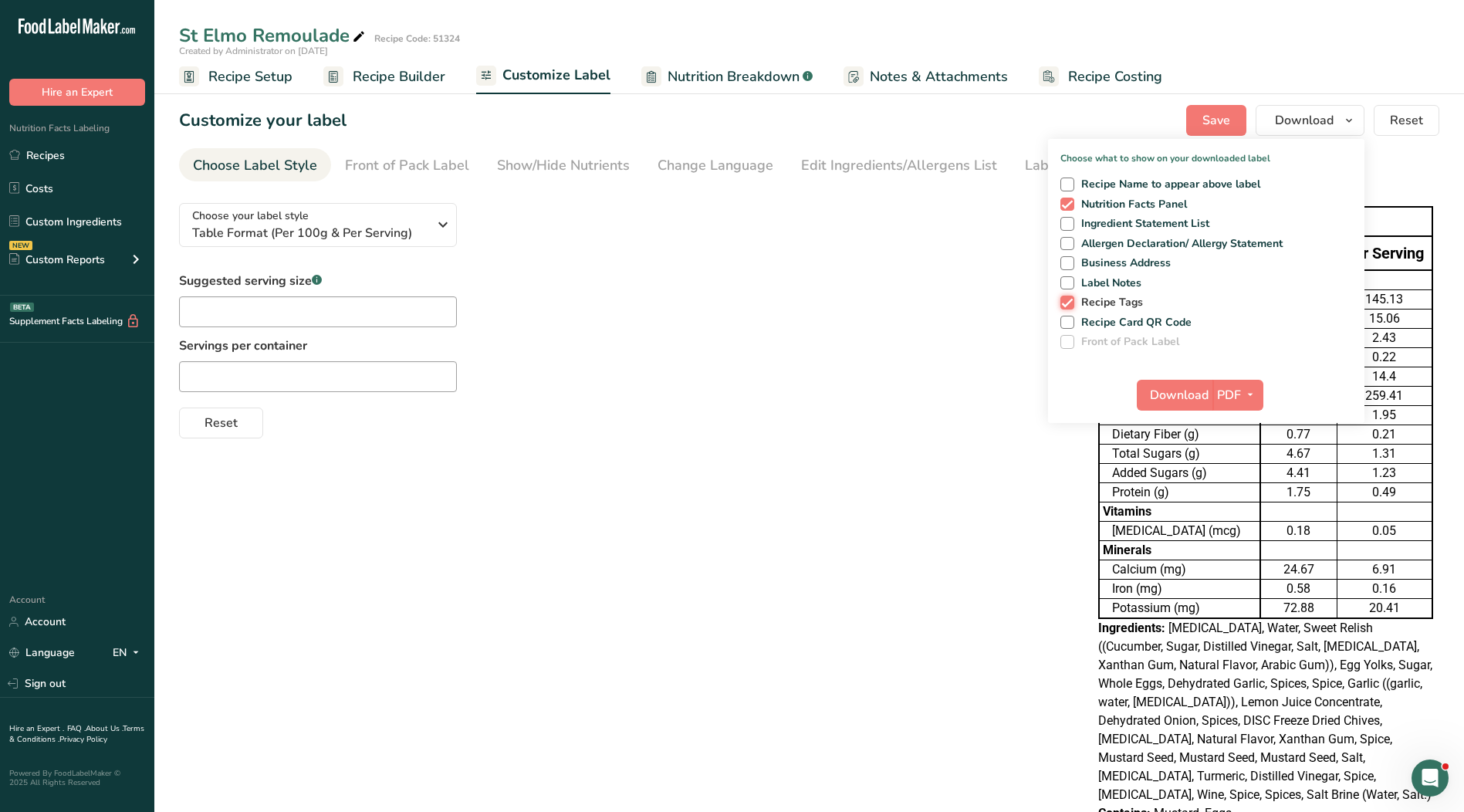
click at [1070, 306] on input "Recipe Tags" at bounding box center [1065, 302] width 10 height 10
checkbox input "false"
click at [1189, 394] on span "Download" at bounding box center [1178, 395] width 59 height 18
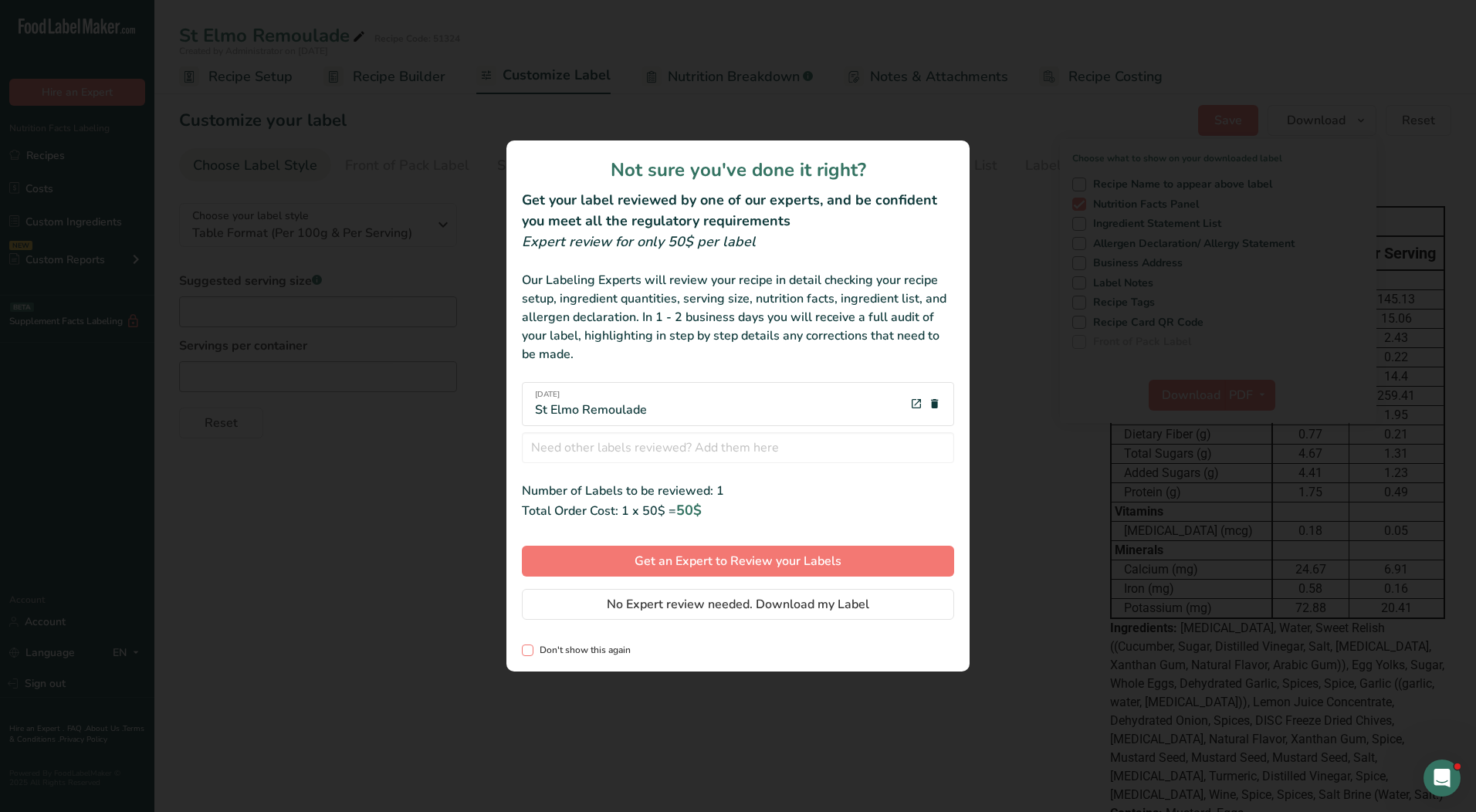
click at [538, 650] on span "Don't show this again" at bounding box center [582, 650] width 97 height 12
click at [532, 650] on input "Don't show this again" at bounding box center [527, 650] width 10 height 10
checkbox input "true"
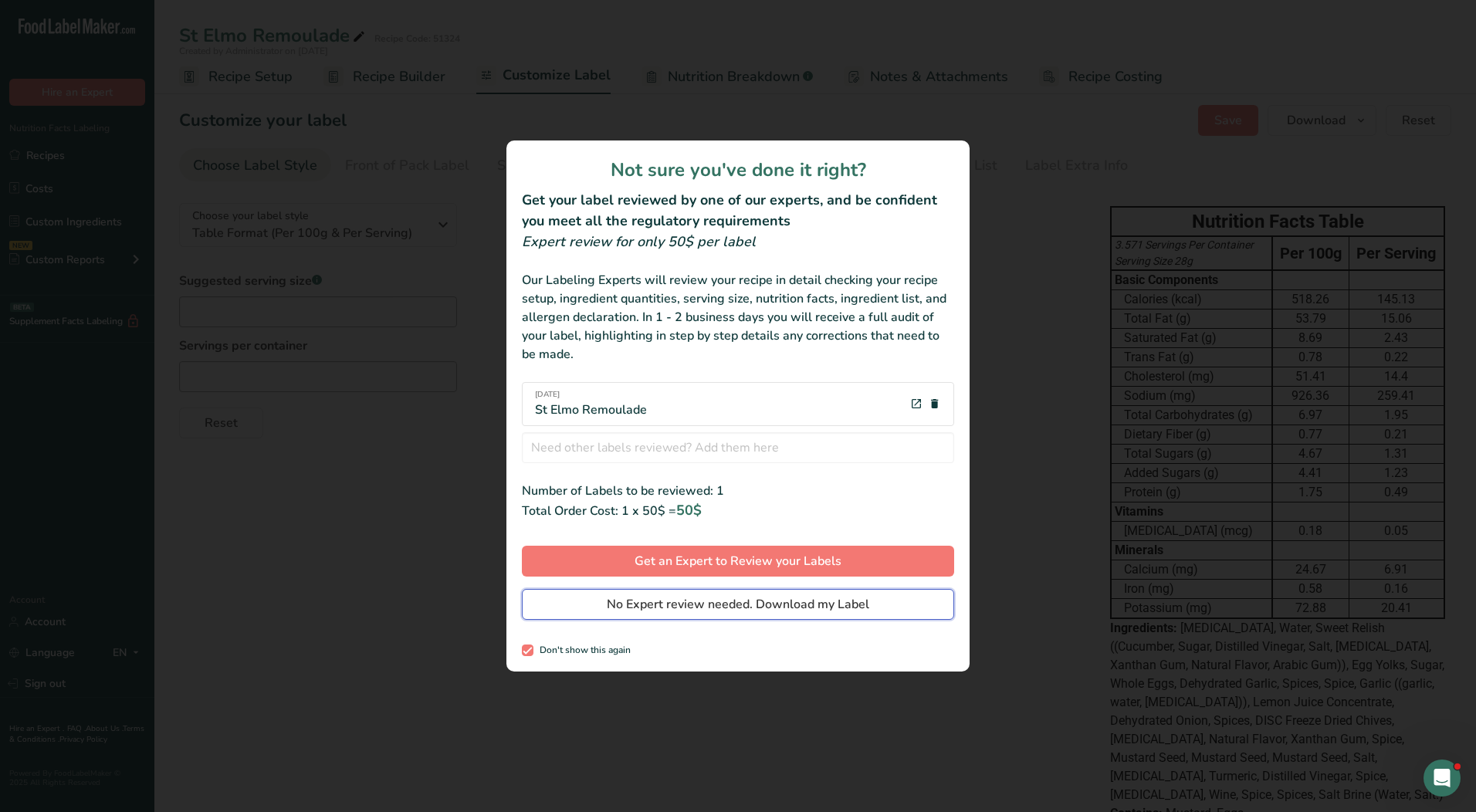
click at [712, 607] on span "No Expert review needed. Download my Label" at bounding box center [738, 604] width 263 height 18
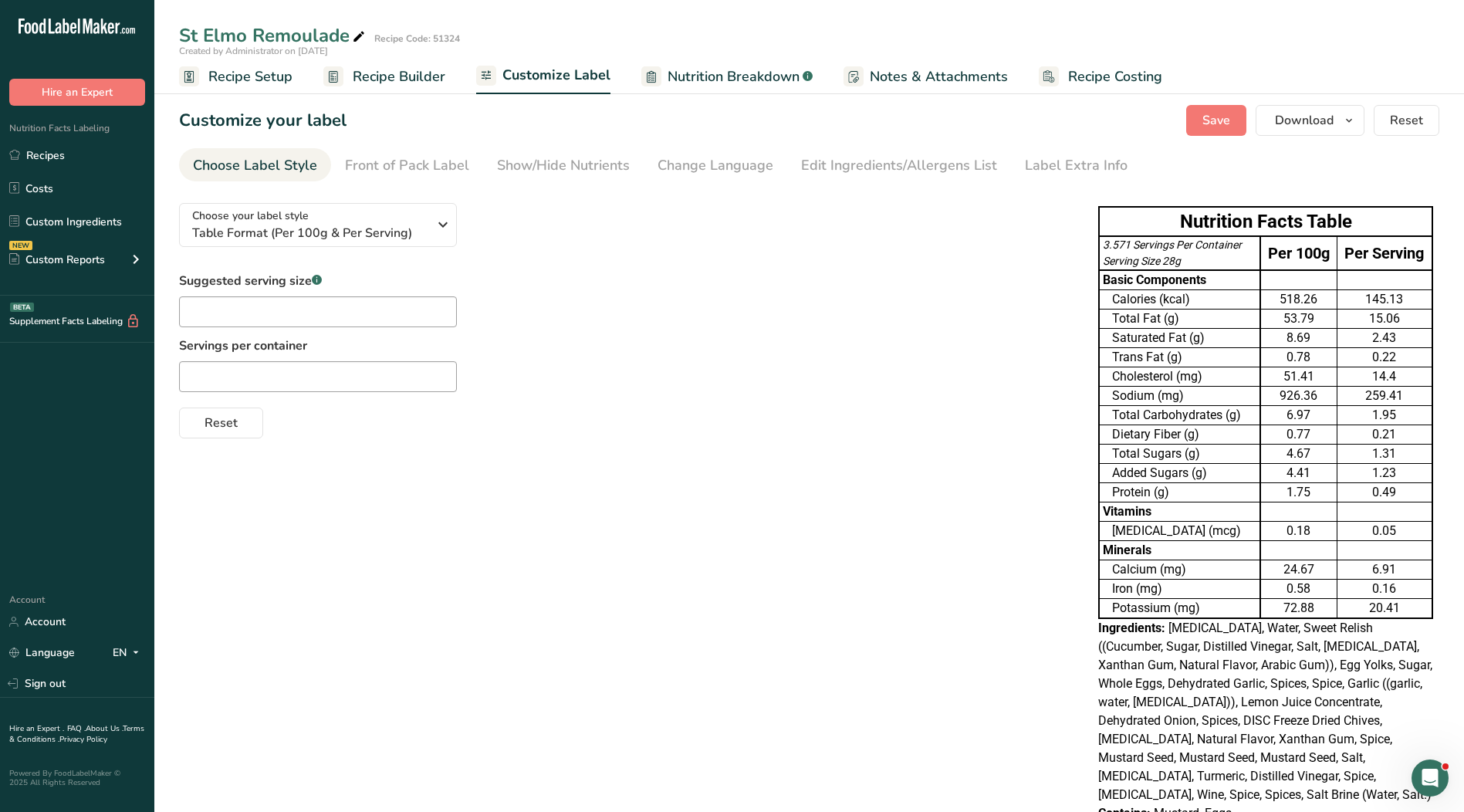
click at [259, 75] on span "Recipe Setup" at bounding box center [250, 76] width 84 height 21
click at [64, 153] on link "Recipes" at bounding box center [77, 155] width 154 height 30
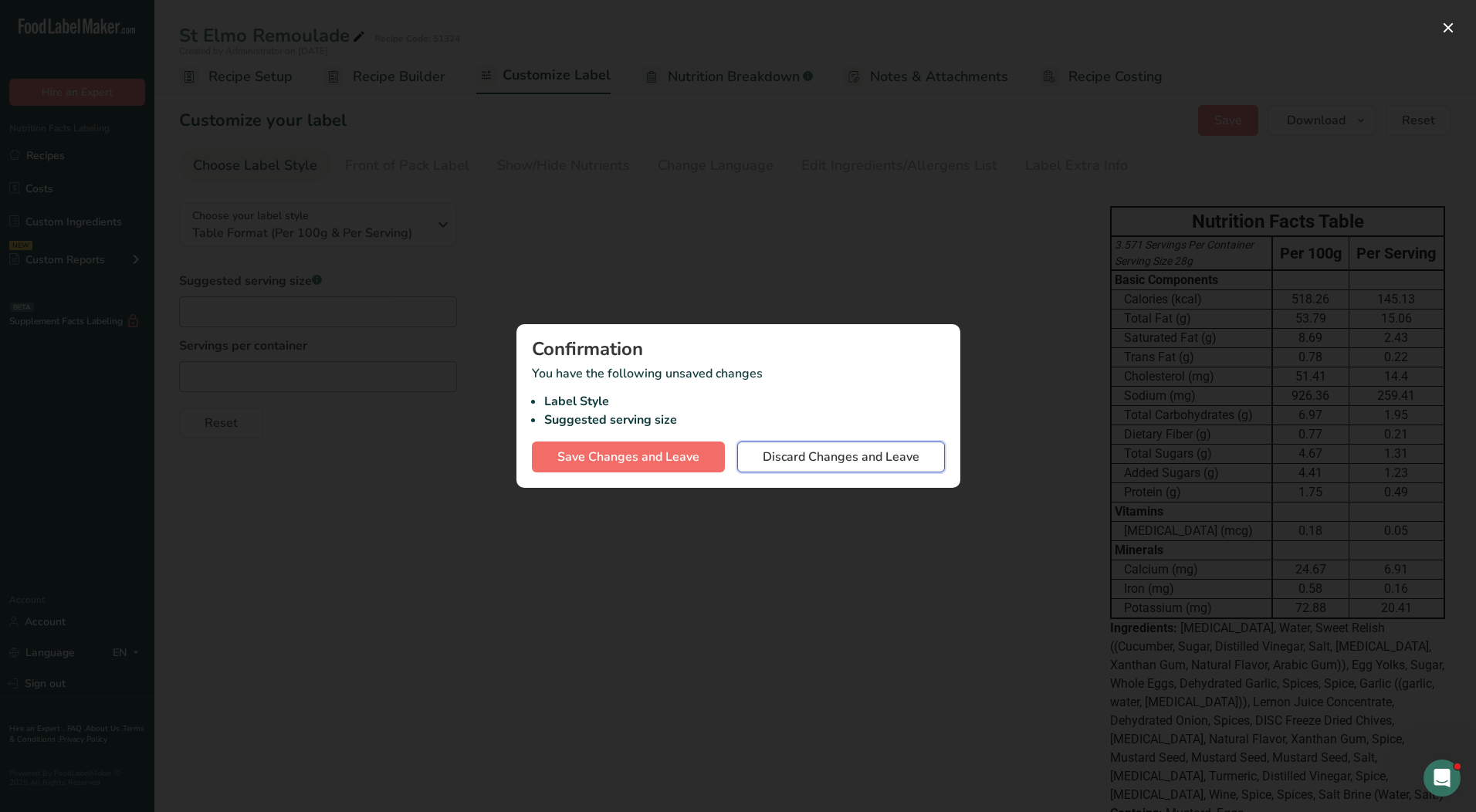
drag, startPoint x: 817, startPoint y: 459, endPoint x: 542, endPoint y: 434, distance: 276.1
click at [817, 460] on span "Discard Changes and Leave" at bounding box center [841, 456] width 157 height 18
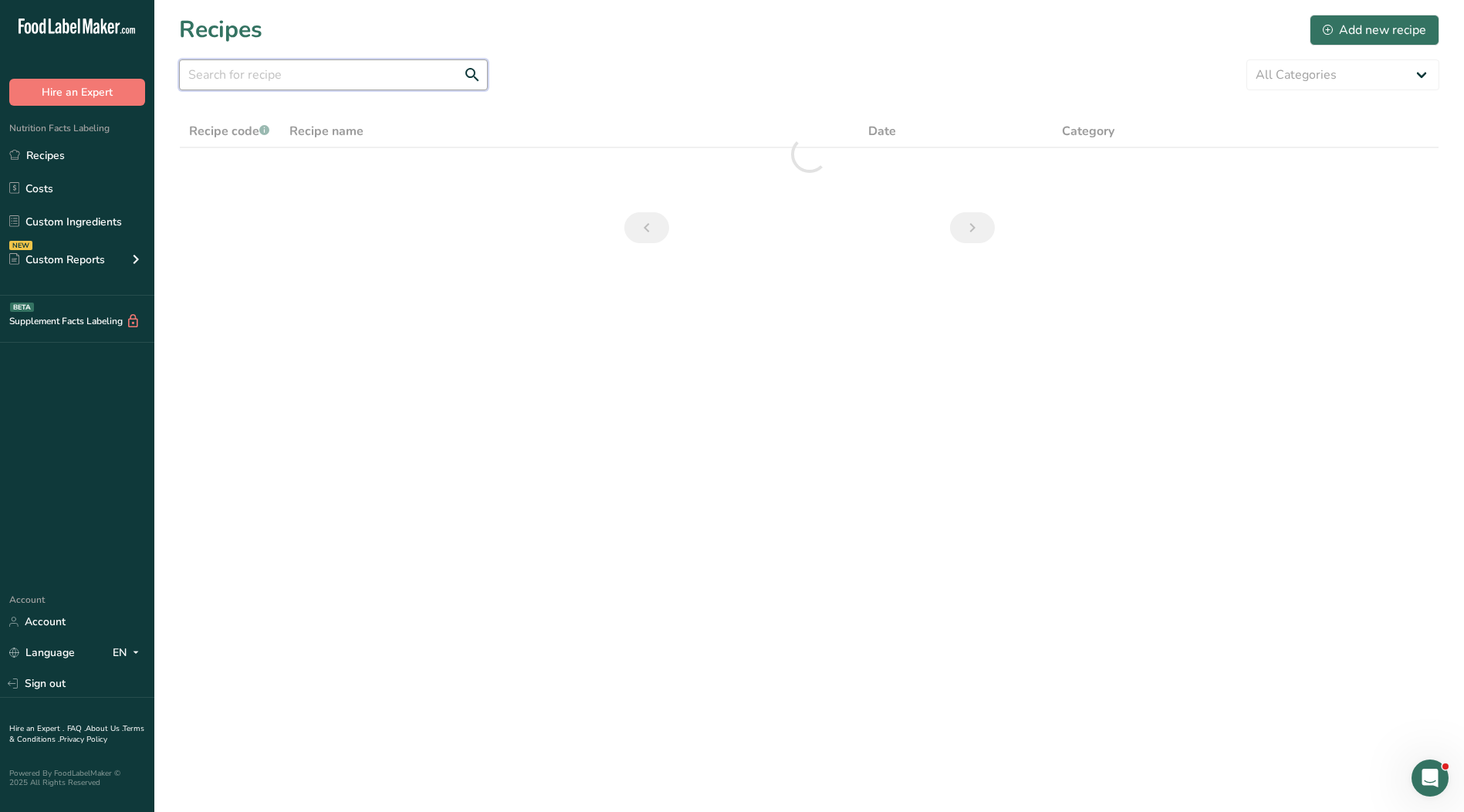
click at [291, 82] on input "text" at bounding box center [333, 74] width 309 height 31
type input "51448"
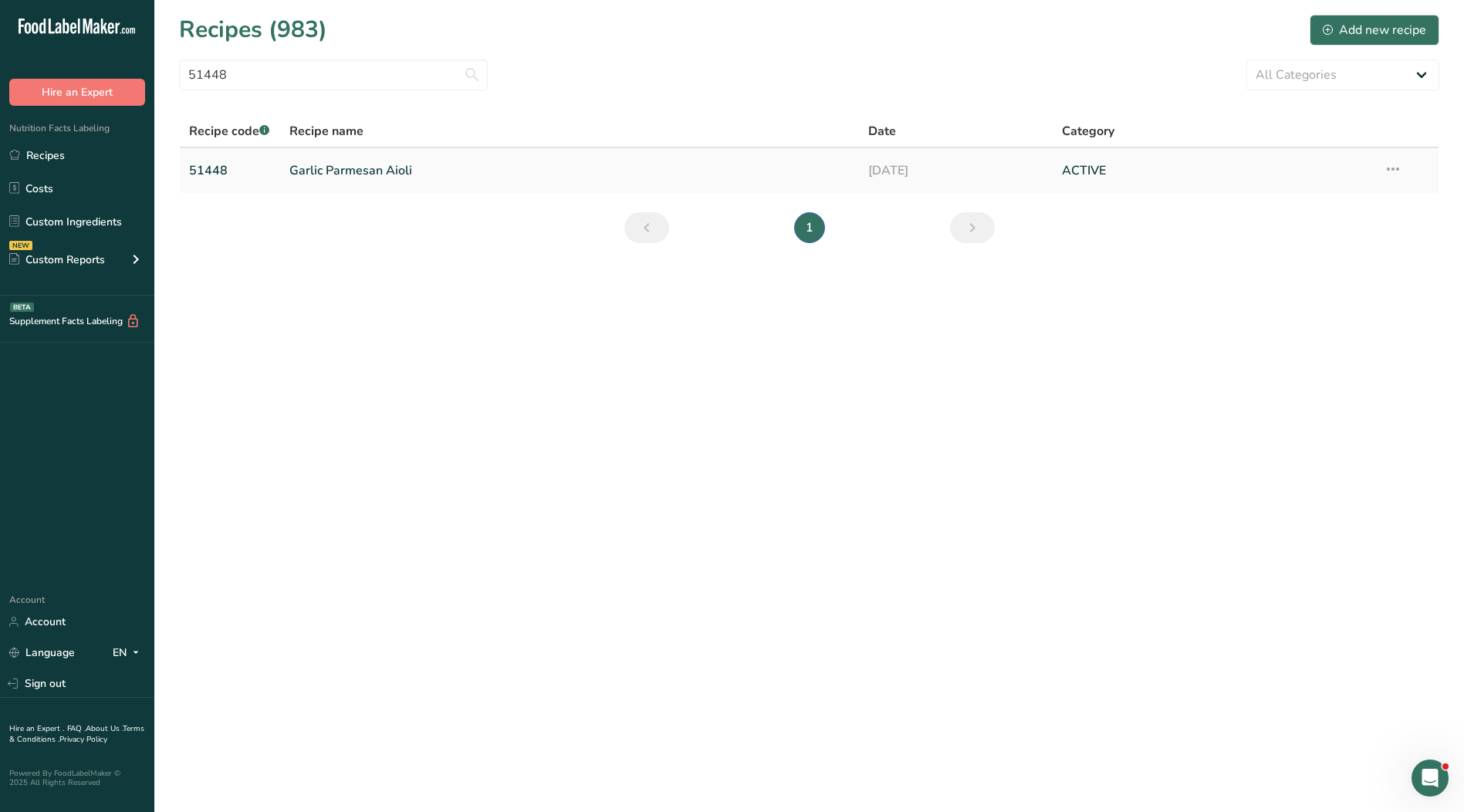
click at [316, 172] on link "Garlic Parmesan Aioli" at bounding box center [570, 170] width 561 height 32
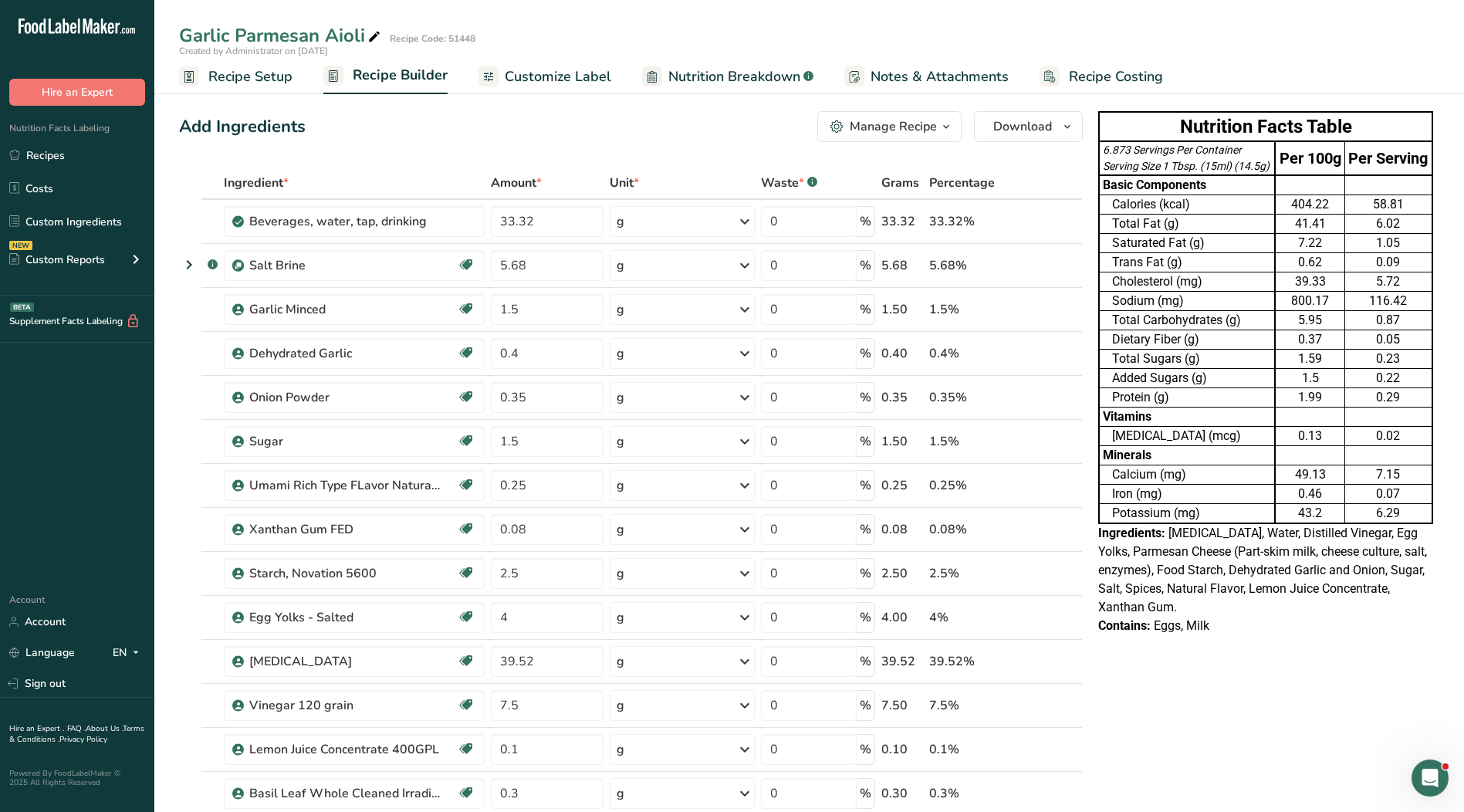
click at [524, 64] on link "Customize Label" at bounding box center [545, 77] width 133 height 35
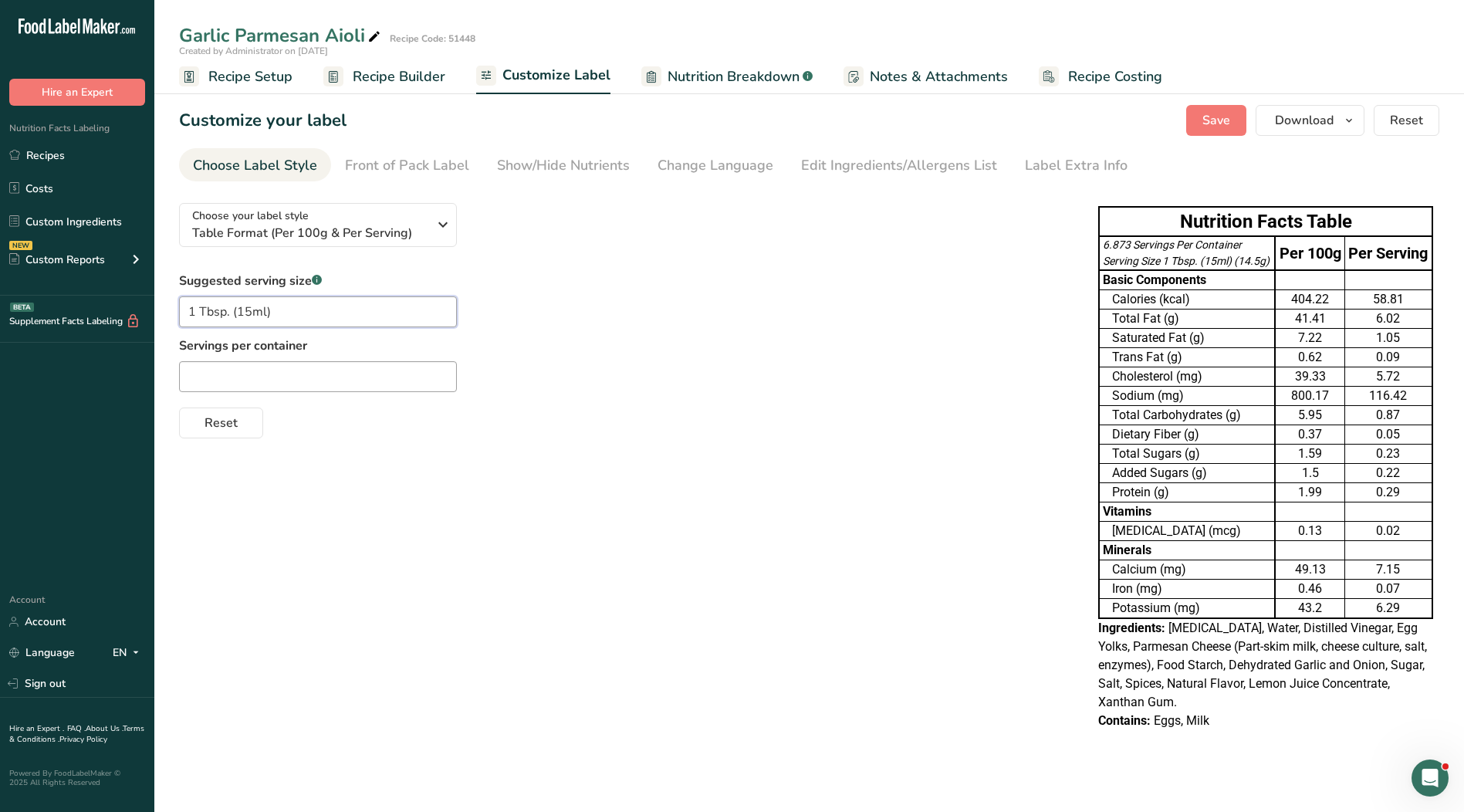
click at [309, 304] on input "1 Tbsp. (15ml)" at bounding box center [318, 311] width 278 height 31
drag, startPoint x: 310, startPoint y: 316, endPoint x: 234, endPoint y: 314, distance: 76.0
click at [230, 314] on input "1 Tbsp. (15ml)" at bounding box center [318, 311] width 278 height 31
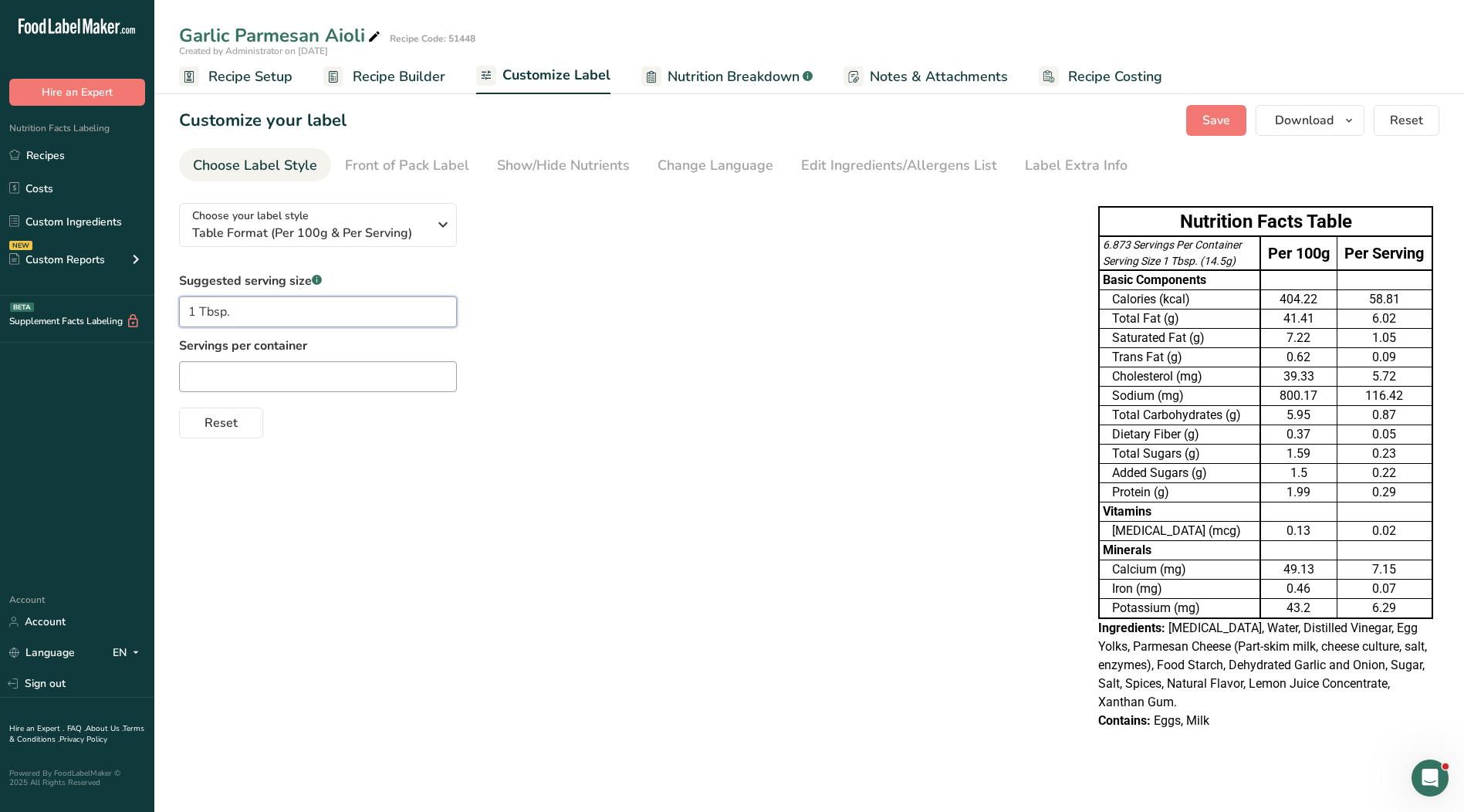
type input "1 Tbsp."
click at [423, 375] on input "text" at bounding box center [318, 376] width 278 height 31
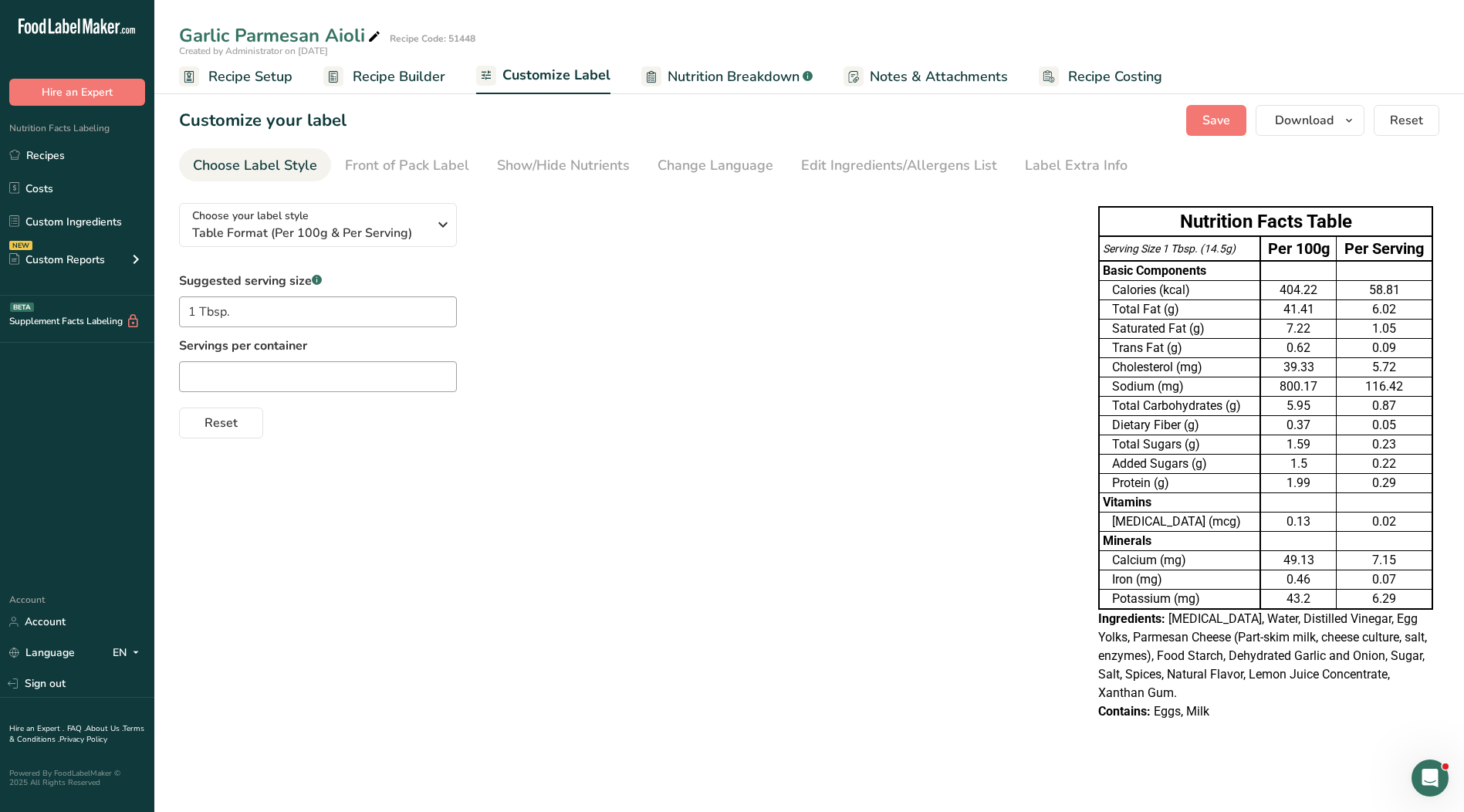
click at [248, 82] on span "Recipe Setup" at bounding box center [250, 76] width 84 height 21
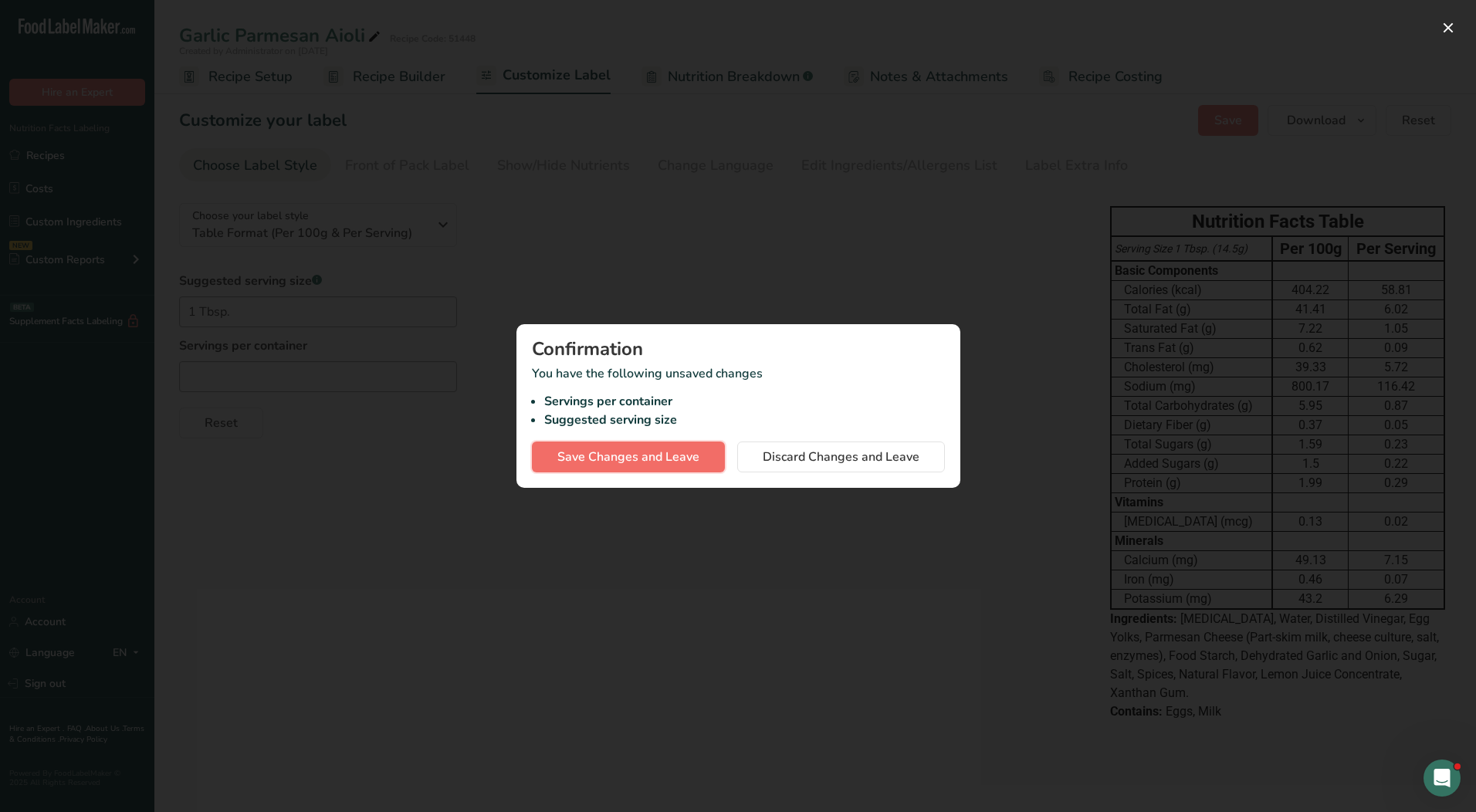
click at [615, 450] on span "Save Changes and Leave" at bounding box center [628, 456] width 142 height 18
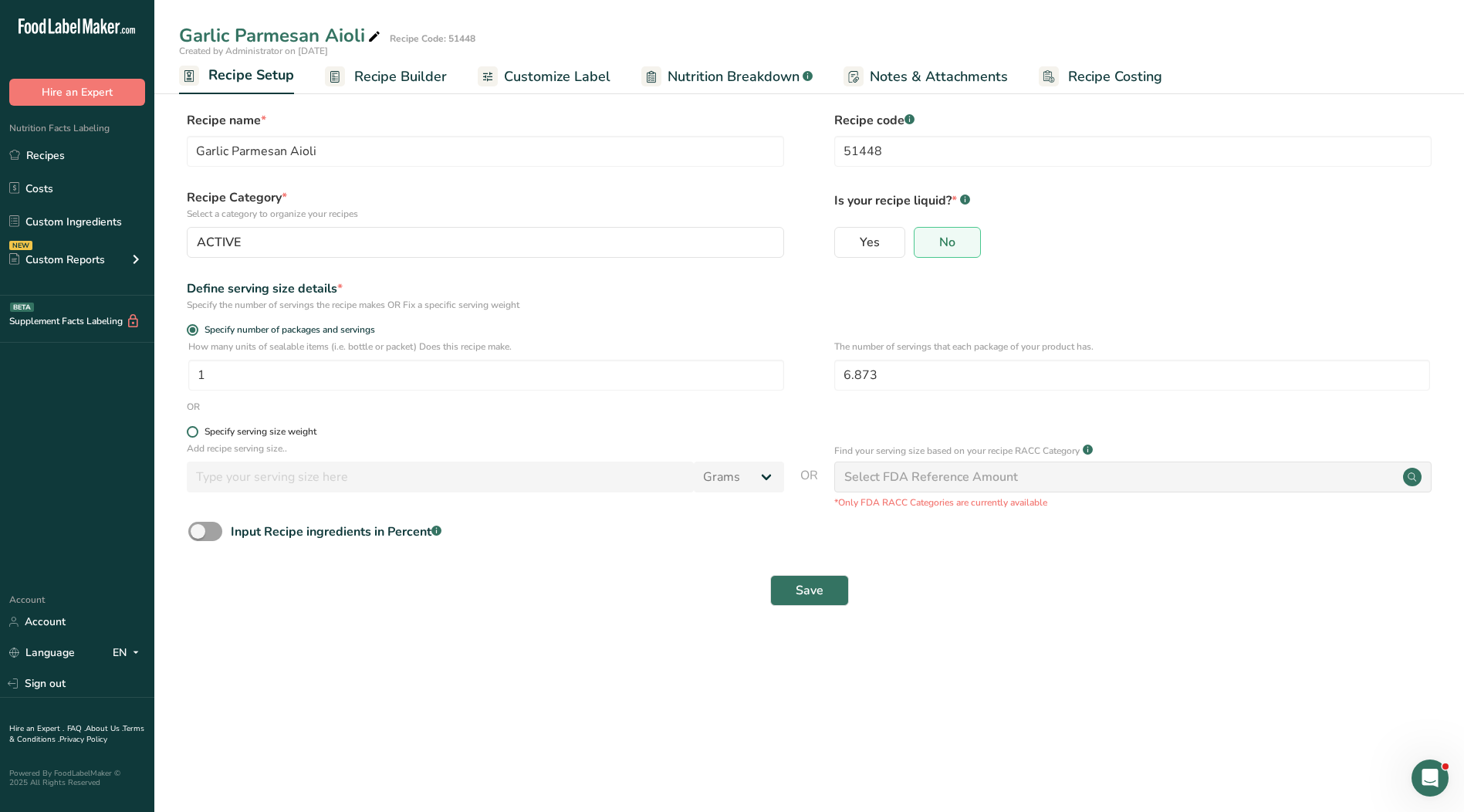
click at [191, 433] on span at bounding box center [192, 432] width 12 height 12
click at [191, 433] on input "Specify serving size weight" at bounding box center [191, 432] width 10 height 10
radio input "true"
radio input "false"
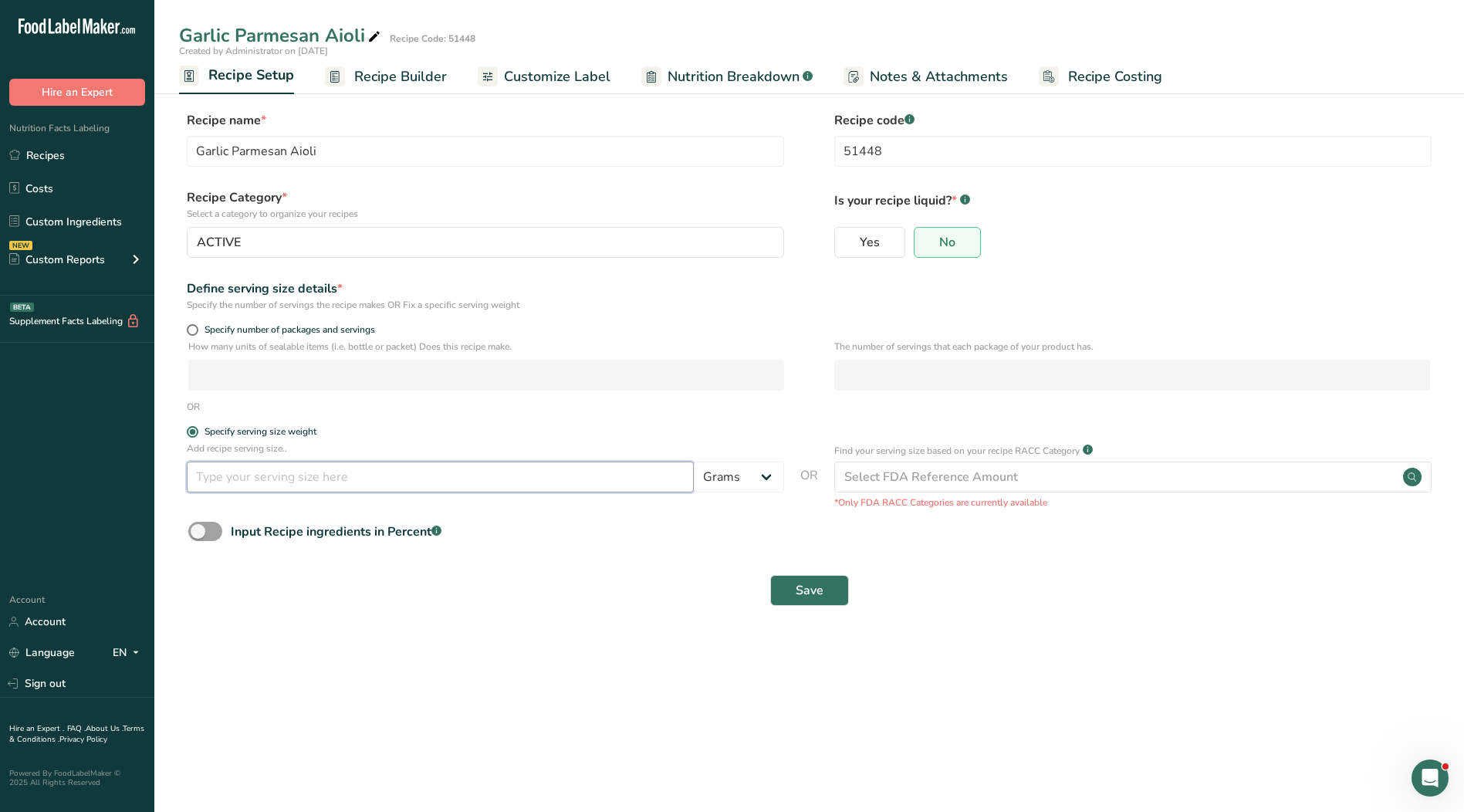
click at [392, 477] on input "number" at bounding box center [440, 476] width 507 height 31
type input "15"
click at [754, 470] on select "Grams kg mg mcg lb oz l mL fl oz tbsp tsp cup qt gallon" at bounding box center [739, 476] width 90 height 31
select select "17"
click at [694, 461] on select "Grams kg mg mcg lb oz l mL fl oz tbsp tsp cup qt gallon" at bounding box center [739, 476] width 90 height 31
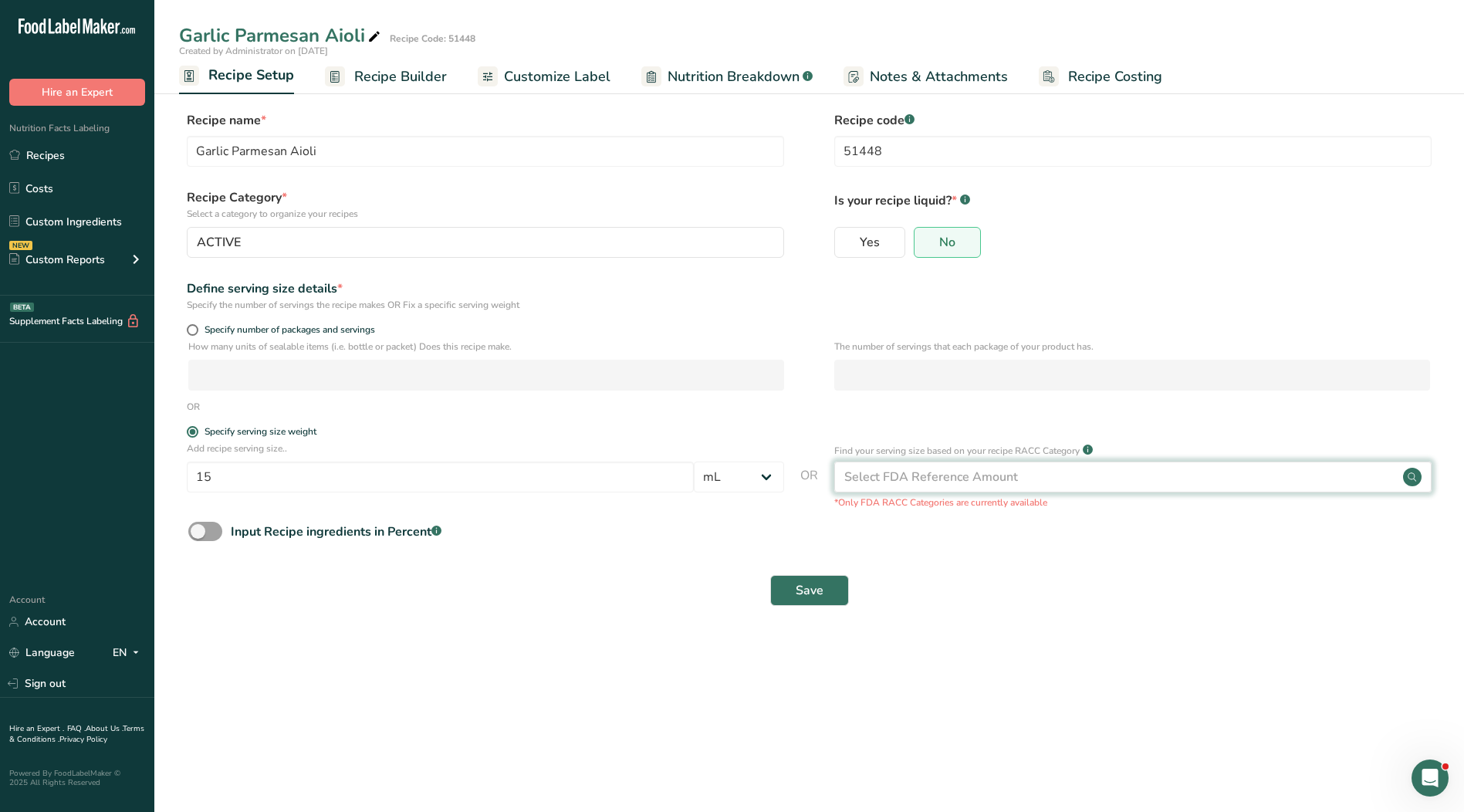
click at [1048, 471] on div "Select FDA Reference Amount" at bounding box center [1133, 476] width 597 height 31
select select "22"
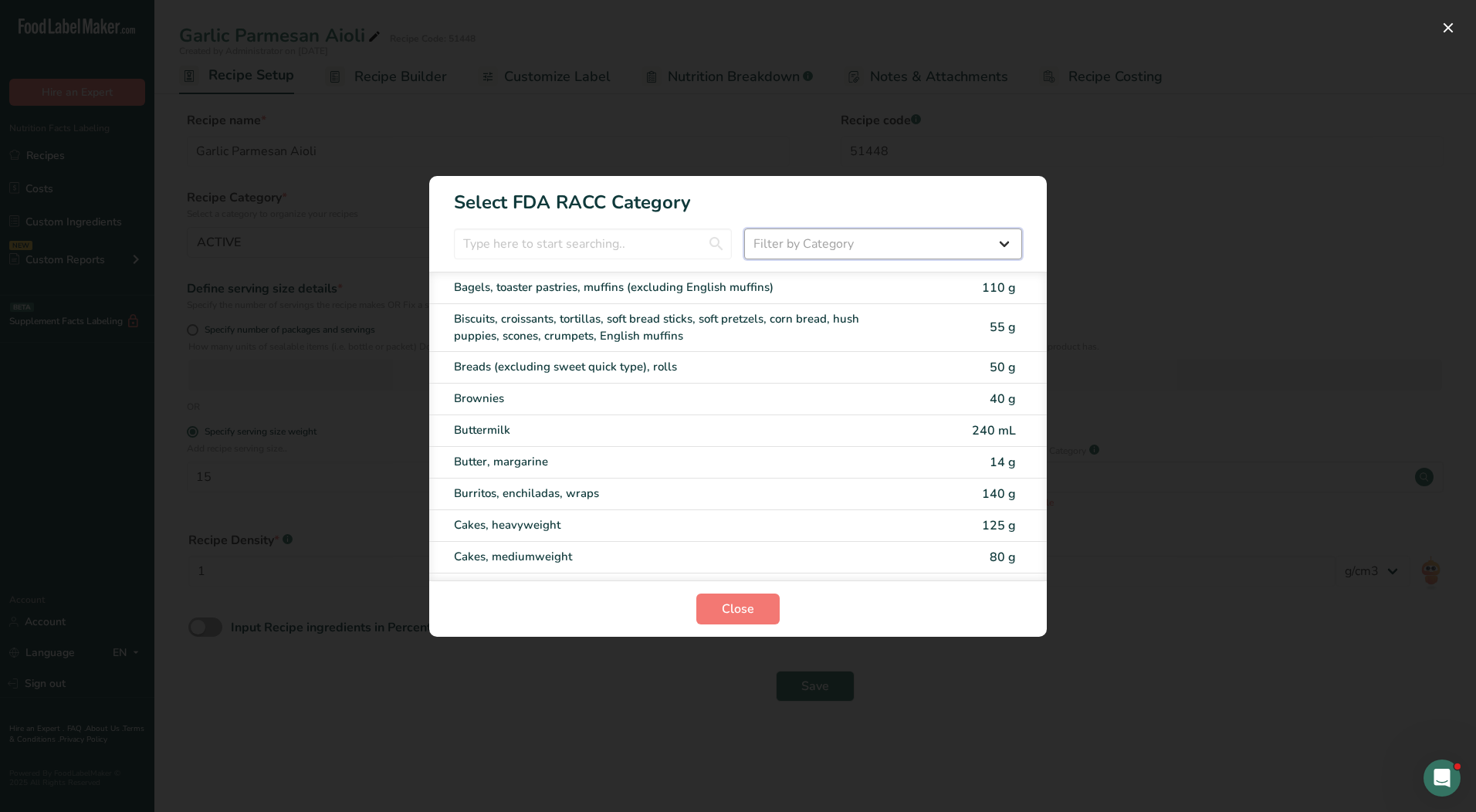
click at [925, 238] on select "Filter by Category All Bakery products [GEOGRAPHIC_DATA] Cereals and other grai…" at bounding box center [882, 243] width 278 height 31
drag, startPoint x: 925, startPoint y: 238, endPoint x: 635, endPoint y: 249, distance: 290.2
click at [925, 238] on select "Filter by Category All Bakery products [GEOGRAPHIC_DATA] Cereals and other grai…" at bounding box center [882, 243] width 278 height 31
click at [562, 243] on input "RACC Category Selection Modal" at bounding box center [593, 243] width 278 height 31
click at [600, 248] on input "RACC Category Selection Modal" at bounding box center [593, 243] width 278 height 31
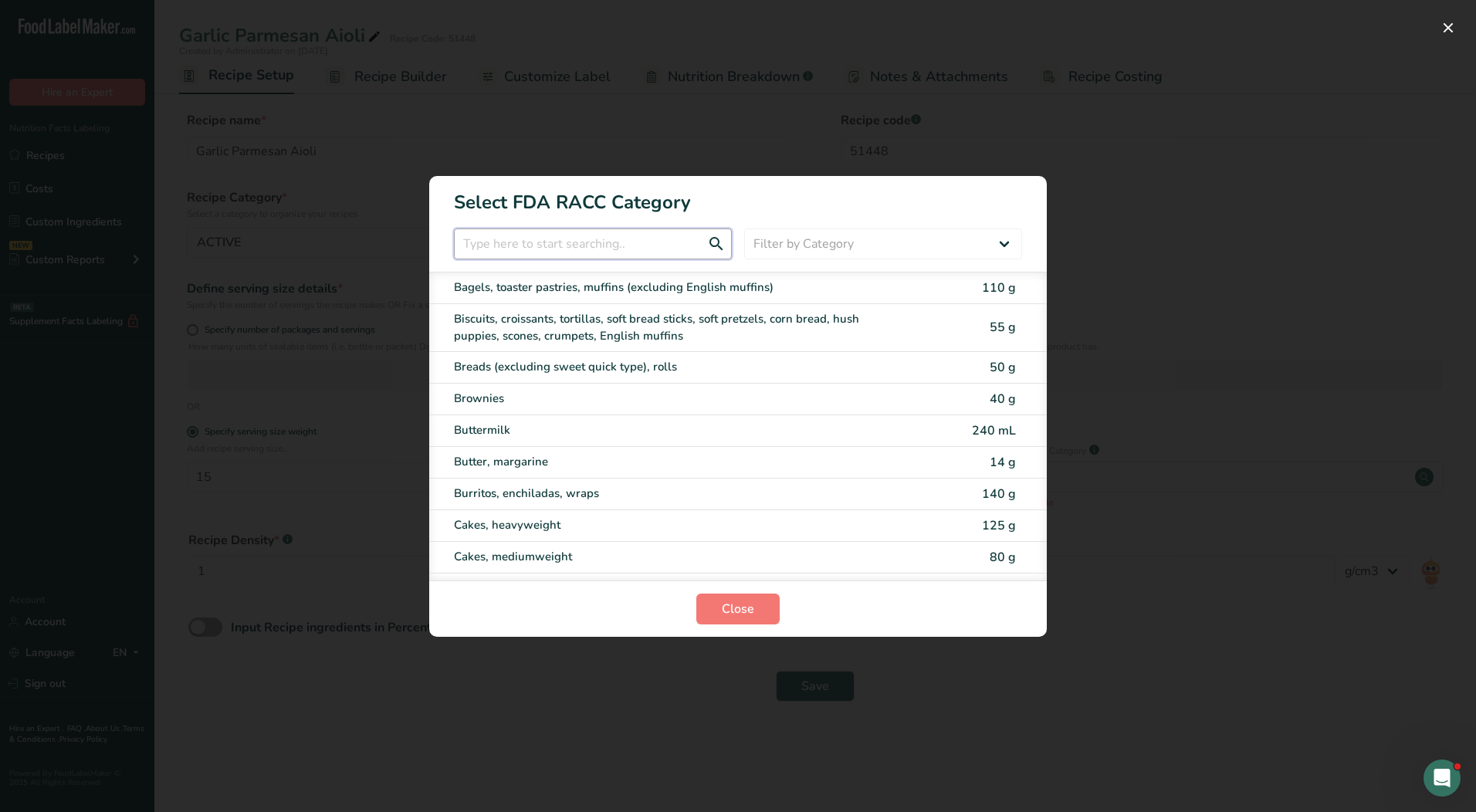
click at [600, 248] on input "RACC Category Selection Modal" at bounding box center [593, 243] width 278 height 31
click at [609, 241] on input "RACC Category Selection Modal" at bounding box center [593, 243] width 278 height 31
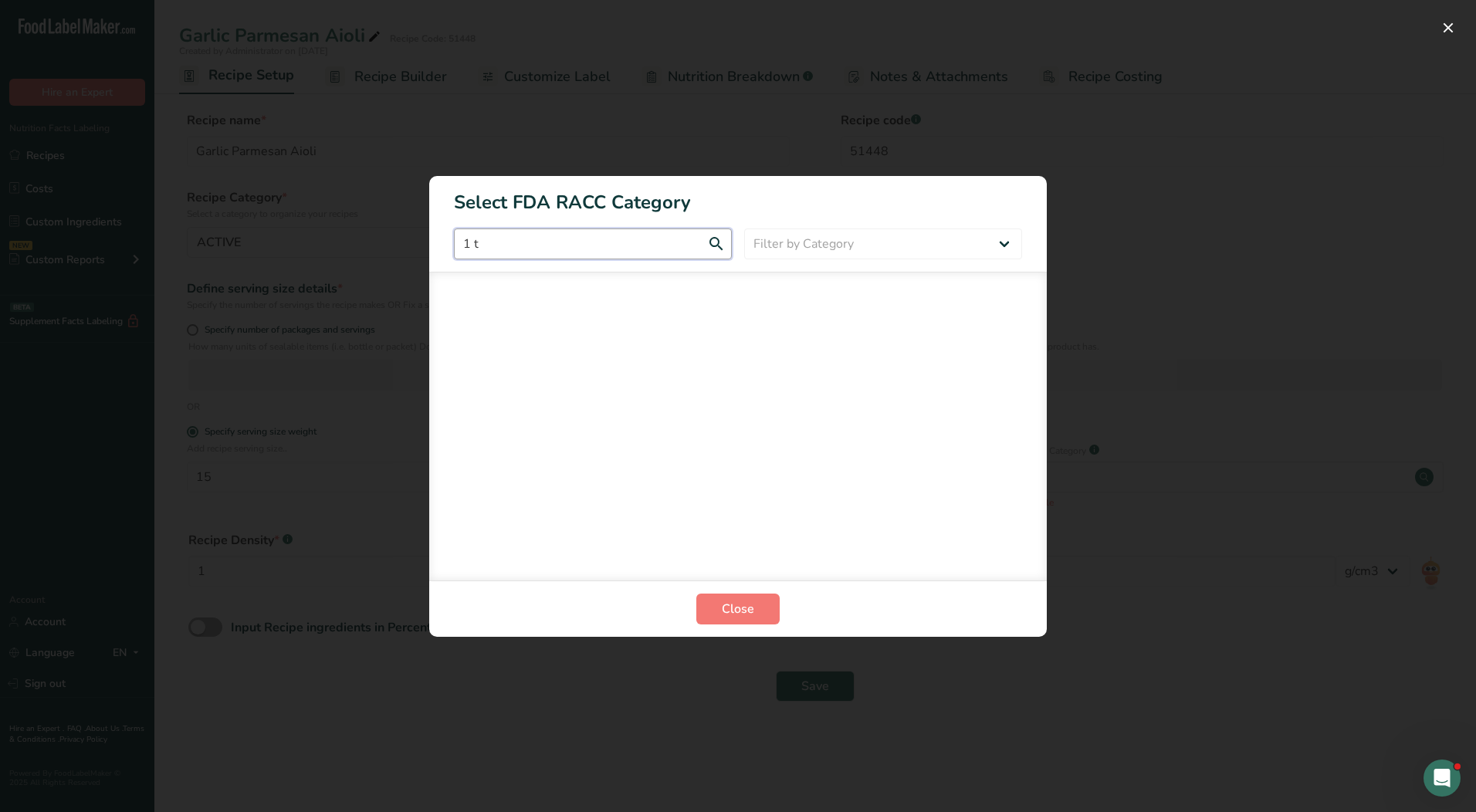
type input "1 tb"
drag, startPoint x: 679, startPoint y: 247, endPoint x: 342, endPoint y: 254, distance: 337.1
click at [342, 254] on div "Select FDA RACC Category 1 tb Filter by Category All Bakery products [GEOGRAPHI…" at bounding box center [738, 406] width 1476 height 812
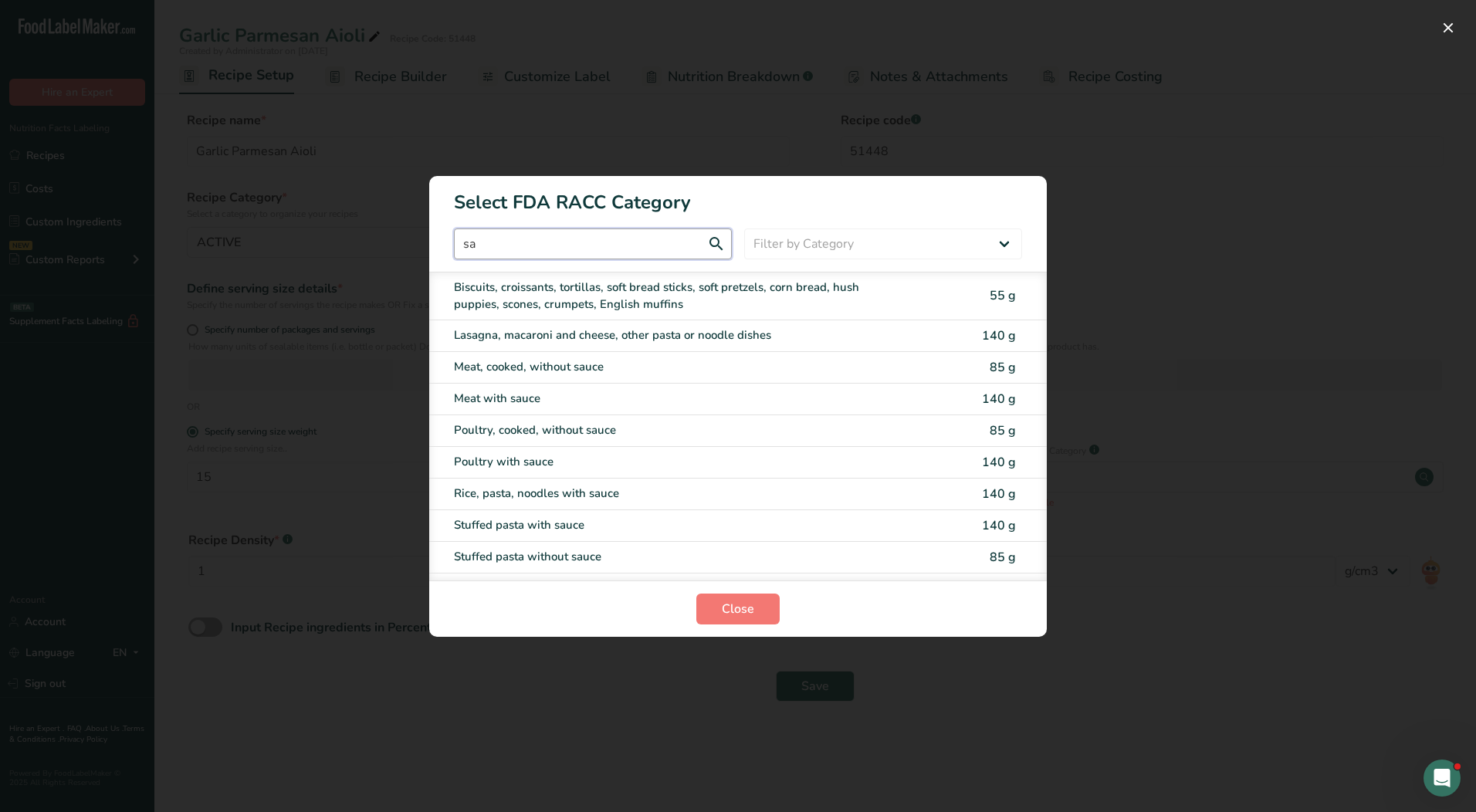
type input "s"
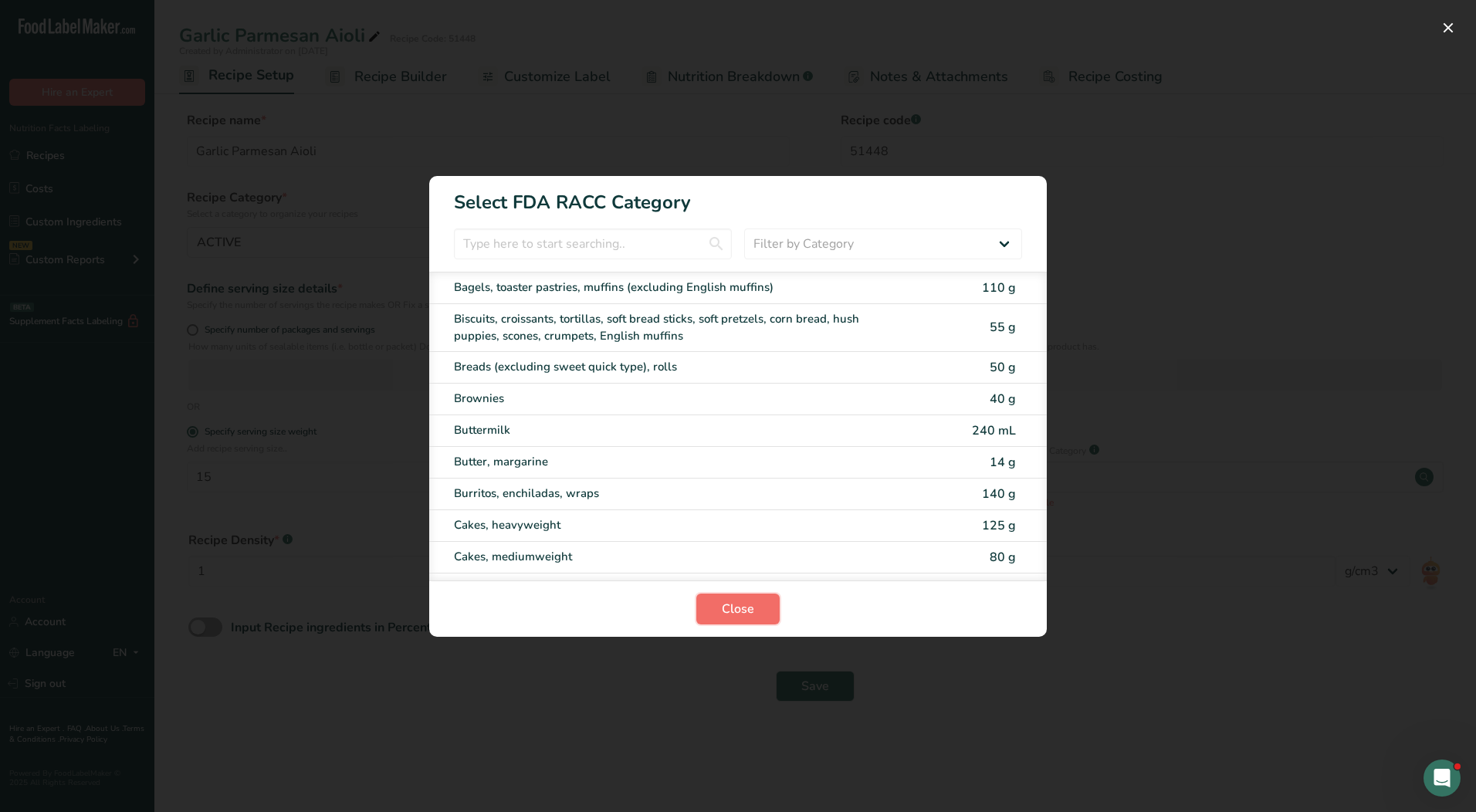
click at [717, 597] on button "Close" at bounding box center [737, 608] width 83 height 31
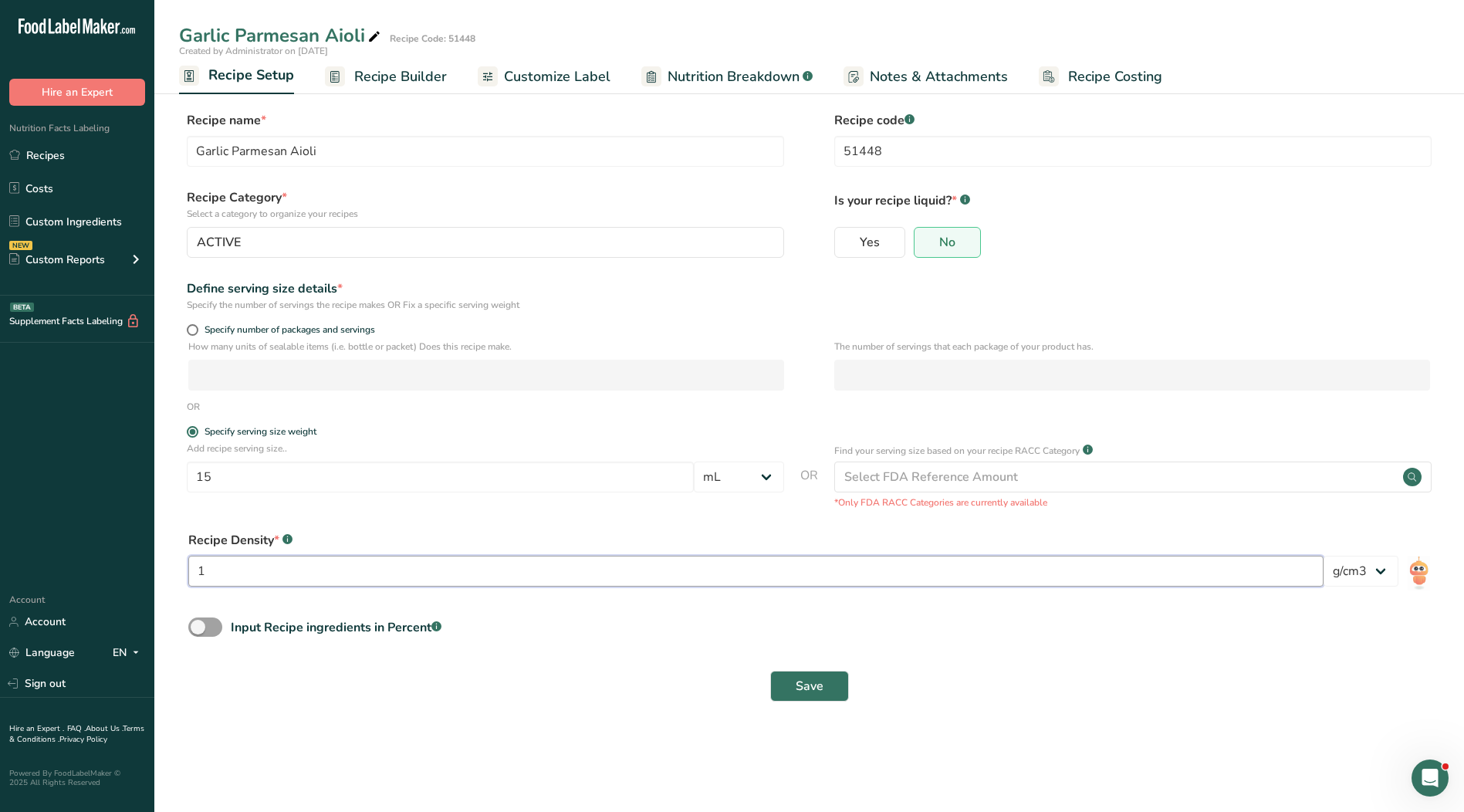
drag, startPoint x: 221, startPoint y: 577, endPoint x: 154, endPoint y: 576, distance: 67.0
click at [154, 576] on section "Recipe name * Garlic Parmesan Aioli Recipe code .a-a{fill:#347362;}.b-a{fill:#f…" at bounding box center [809, 408] width 1310 height 655
type input "0.97"
click at [814, 683] on span "Save" at bounding box center [810, 686] width 28 height 18
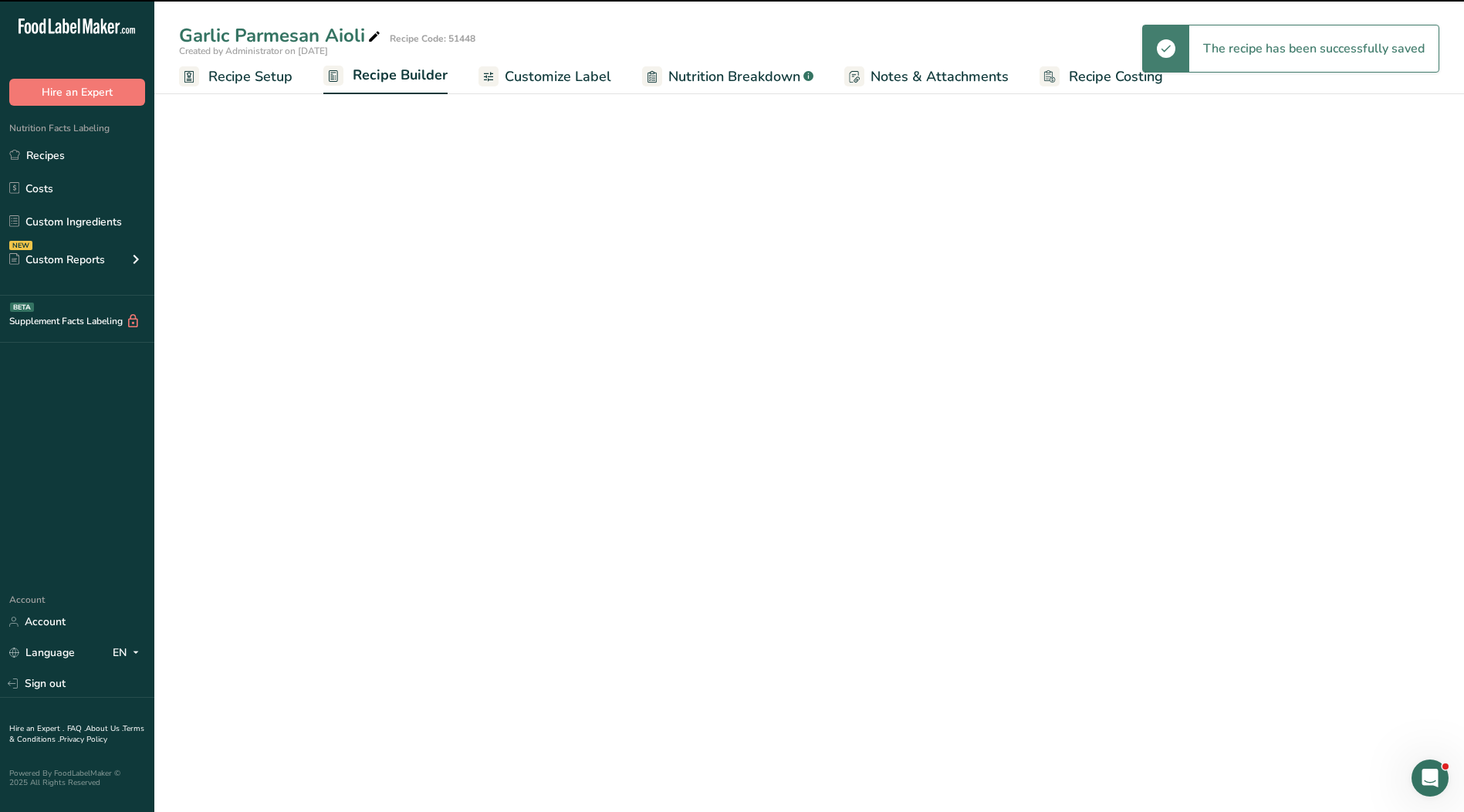
click at [505, 74] on span "Customize Label" at bounding box center [558, 76] width 106 height 21
